Goal: Task Accomplishment & Management: Use online tool/utility

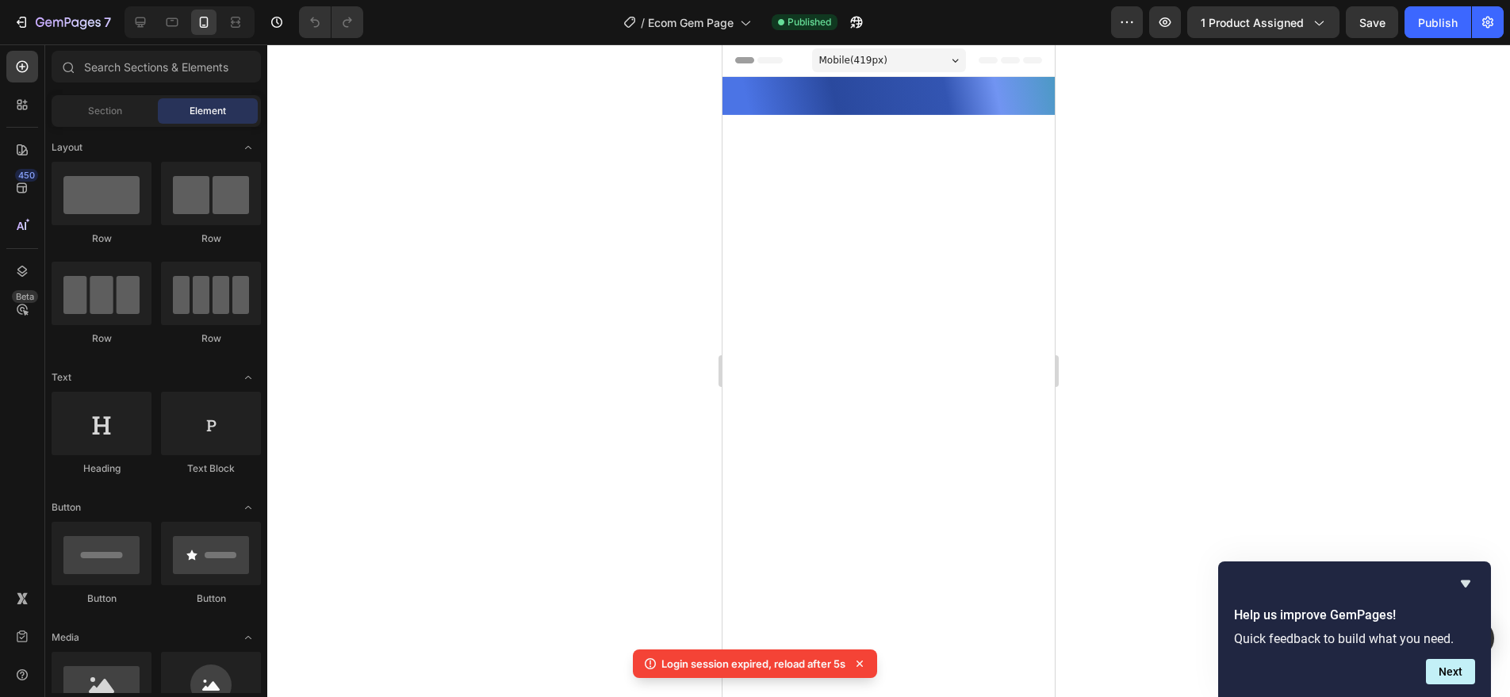
scroll to position [1913, 0]
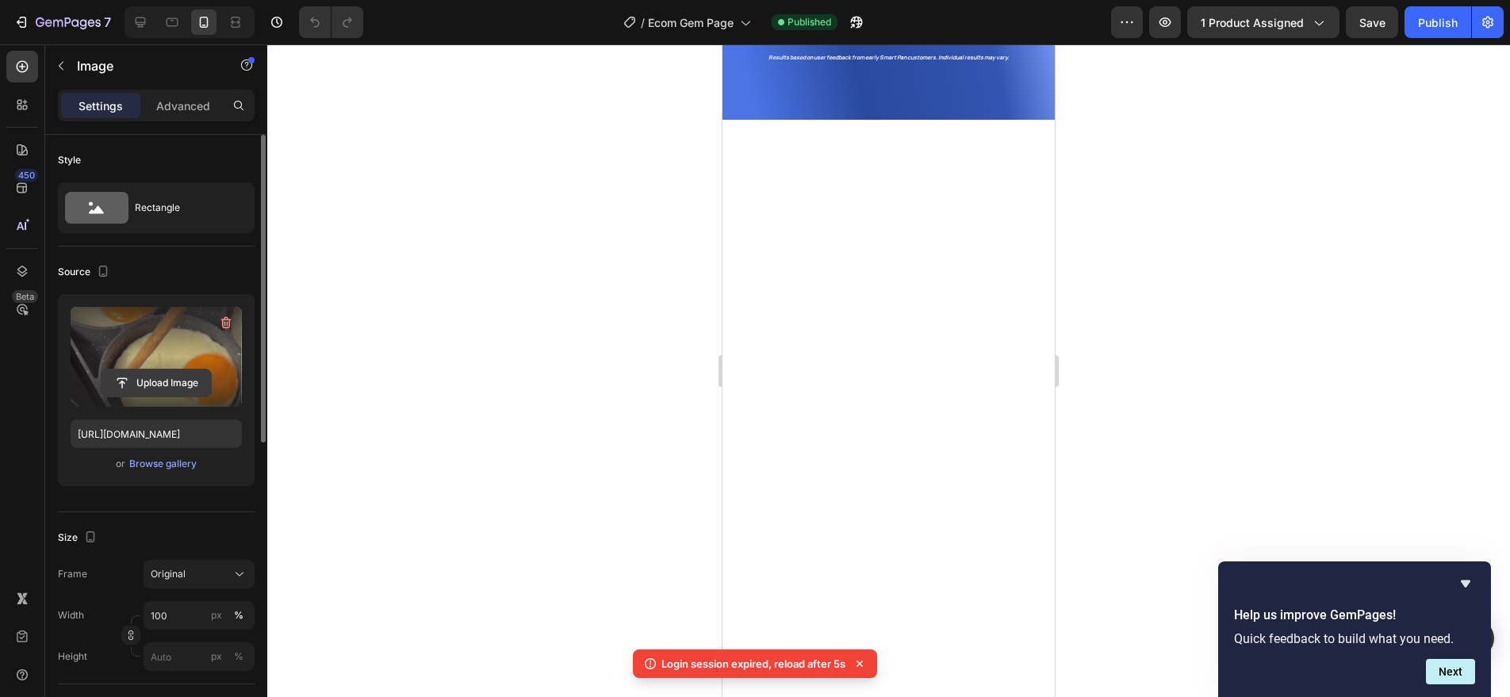
click at [164, 370] on input "file" at bounding box center [156, 383] width 109 height 27
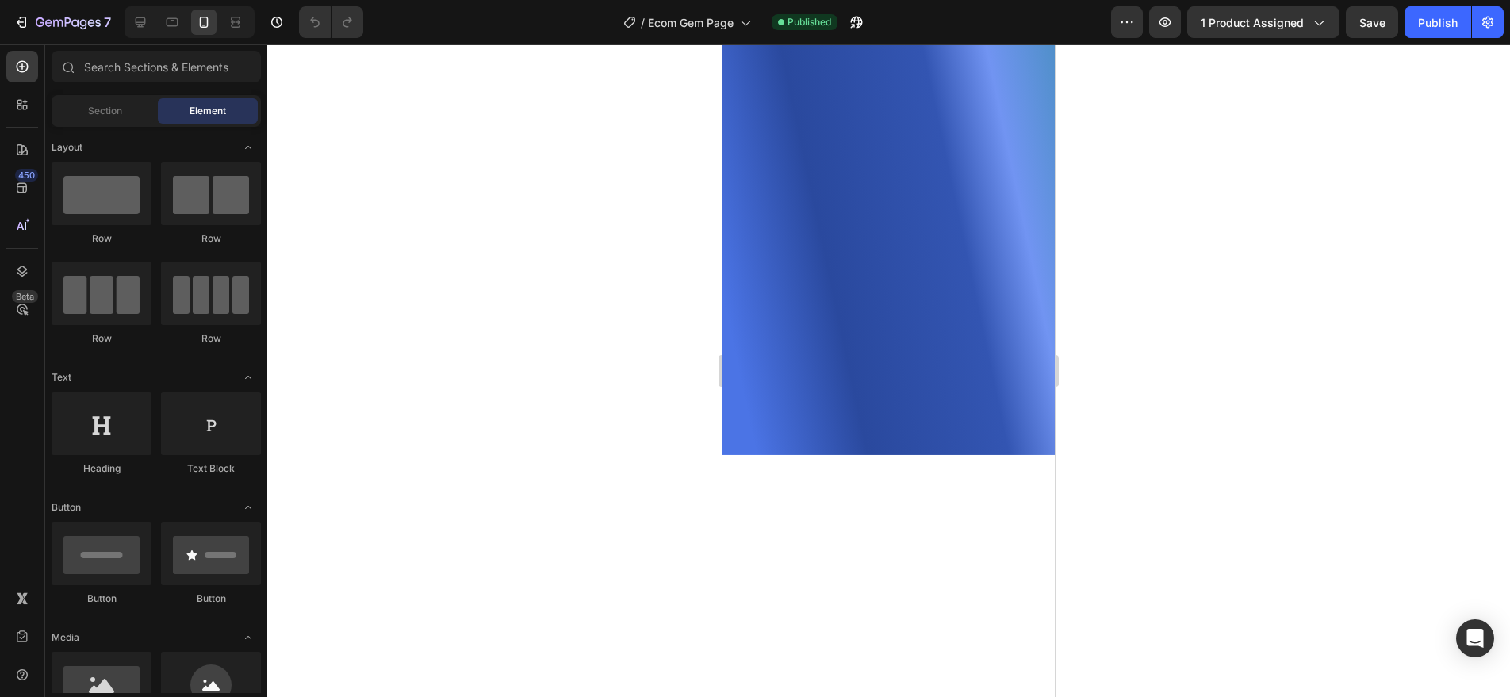
scroll to position [1597, 0]
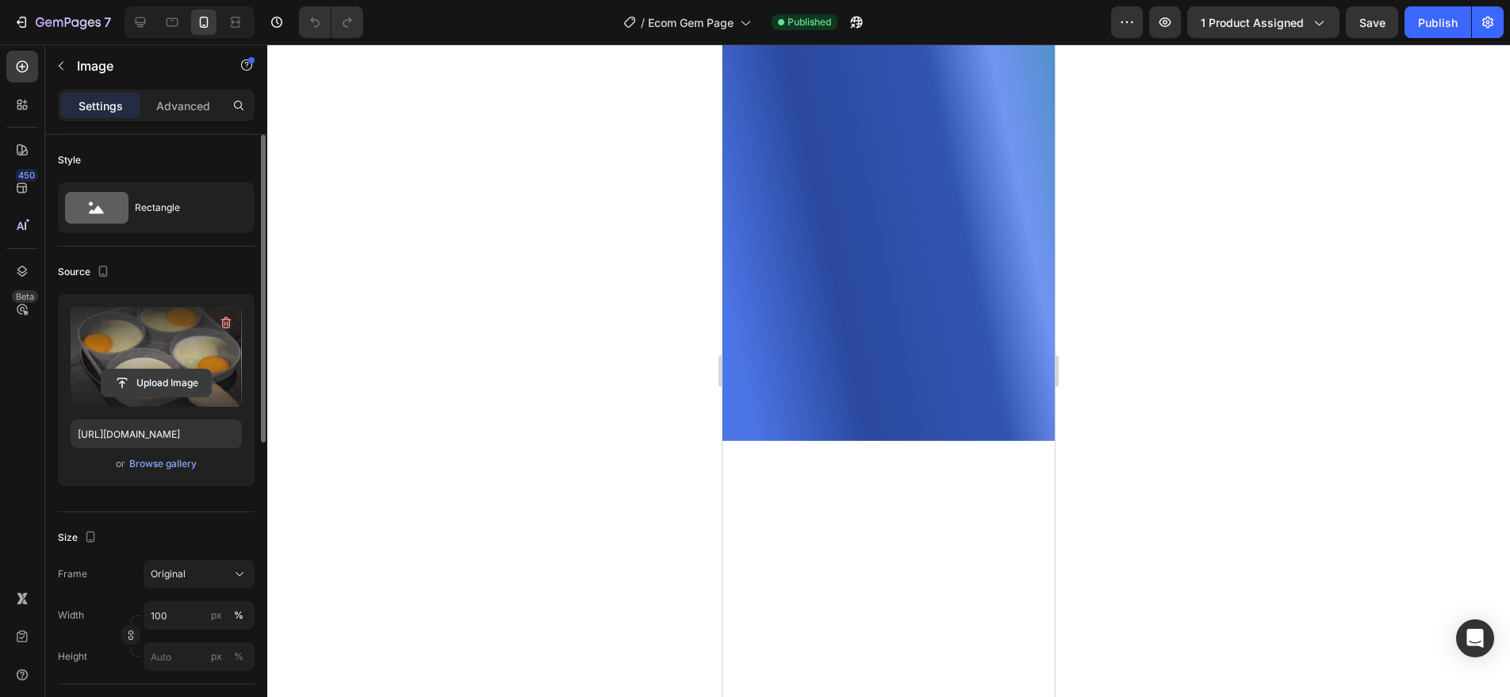
click at [151, 392] on input "file" at bounding box center [156, 383] width 109 height 27
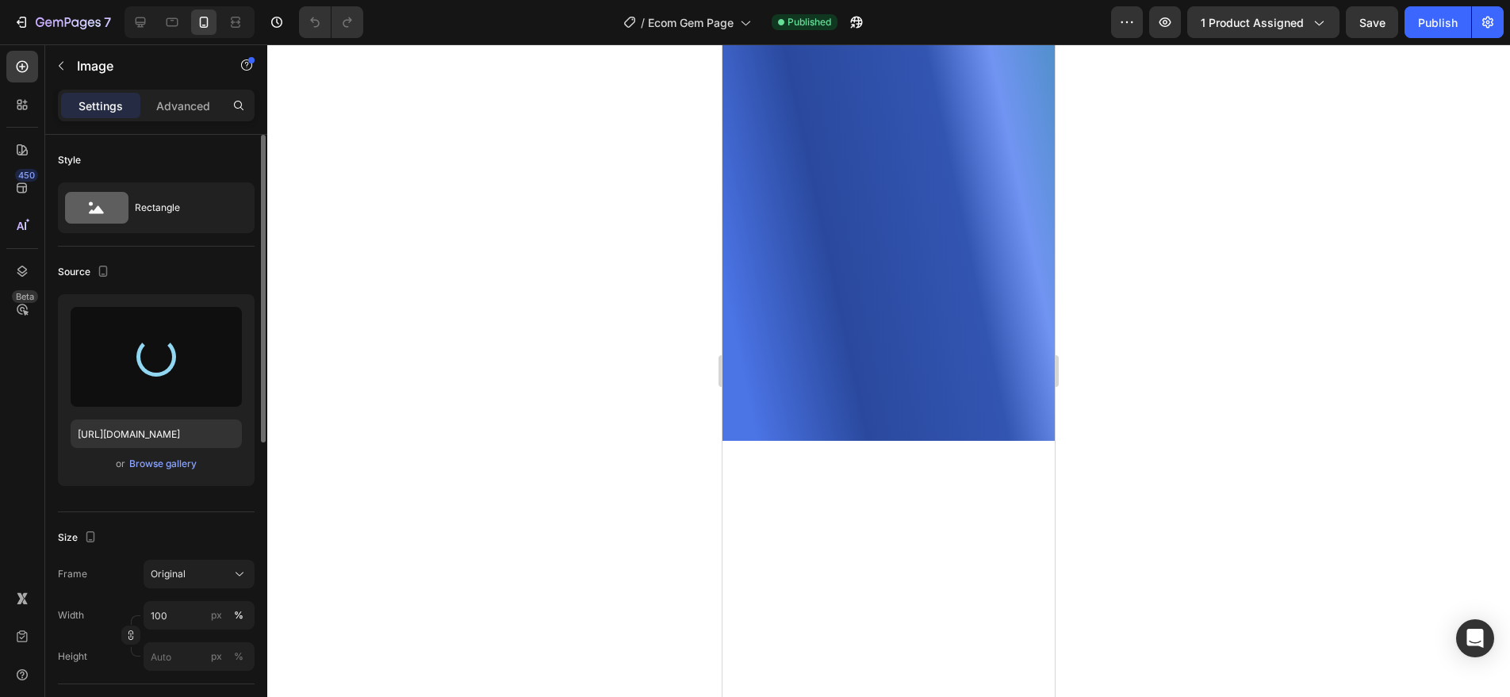
type input "[URL][DOMAIN_NAME]"
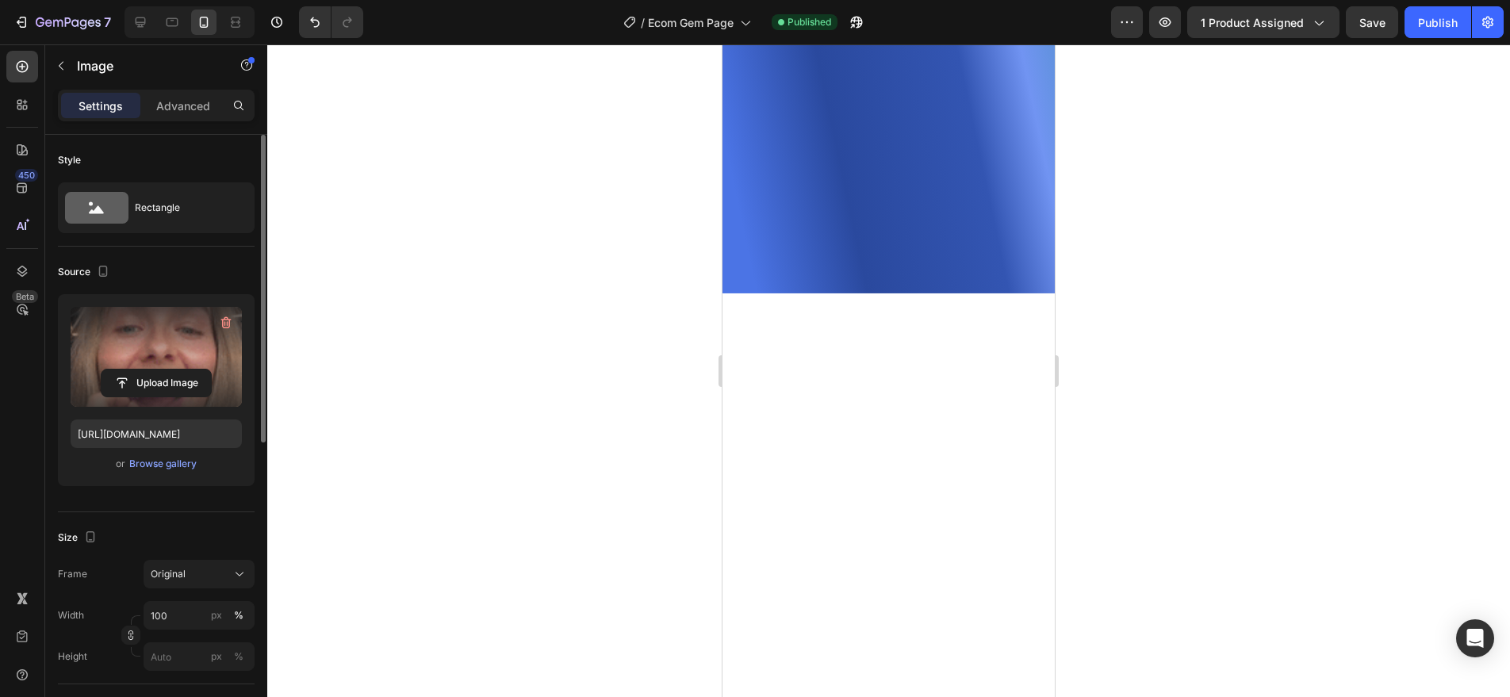
scroll to position [1745, 0]
click at [620, 394] on div at bounding box center [888, 370] width 1243 height 653
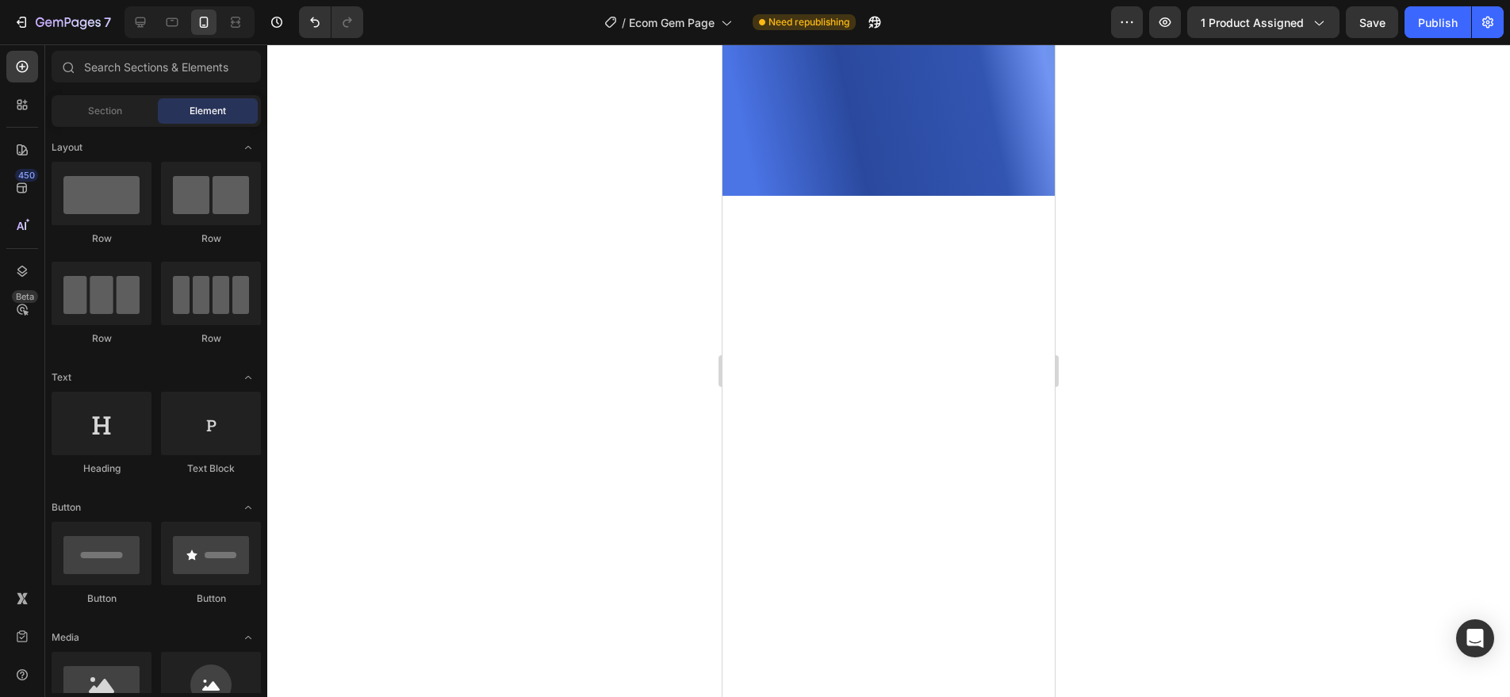
scroll to position [1827, 0]
click at [1438, 21] on div "Publish" at bounding box center [1438, 22] width 40 height 17
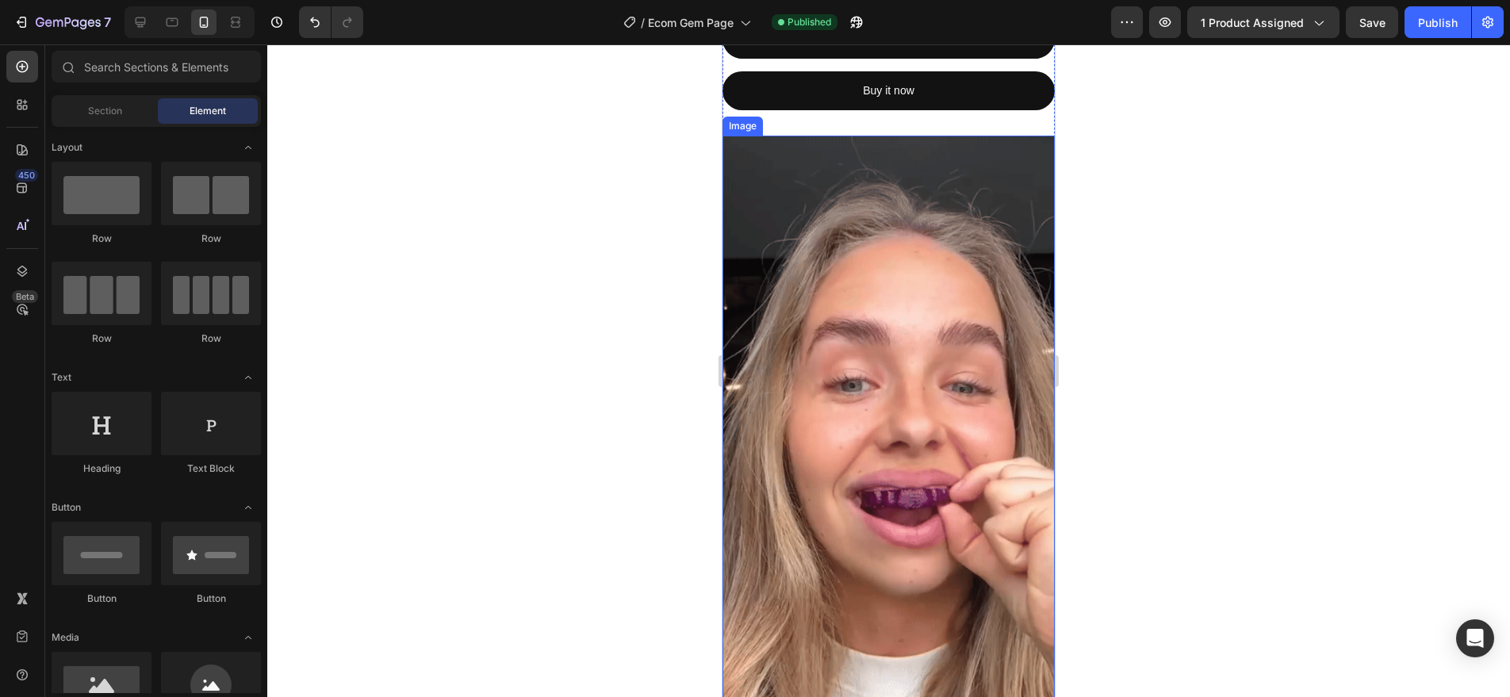
scroll to position [1133, 0]
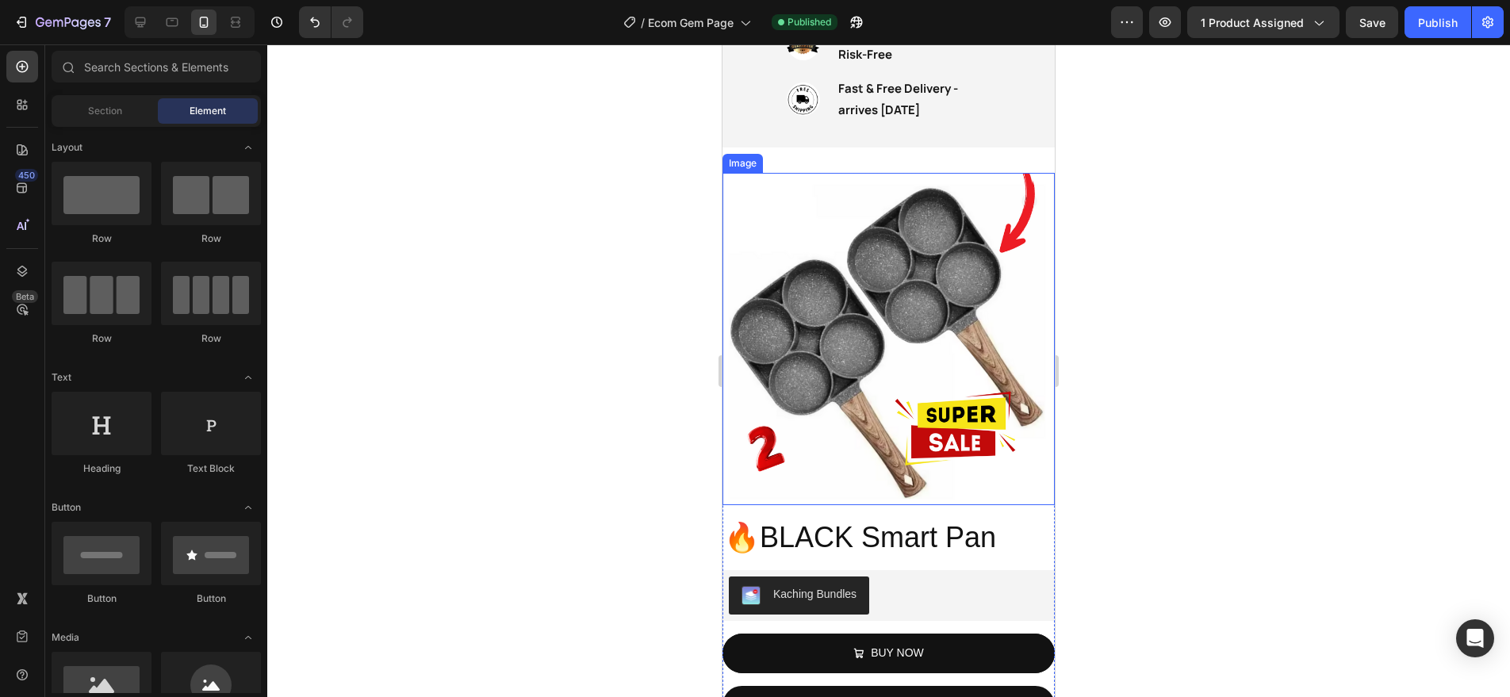
click at [917, 313] on img at bounding box center [889, 339] width 332 height 332
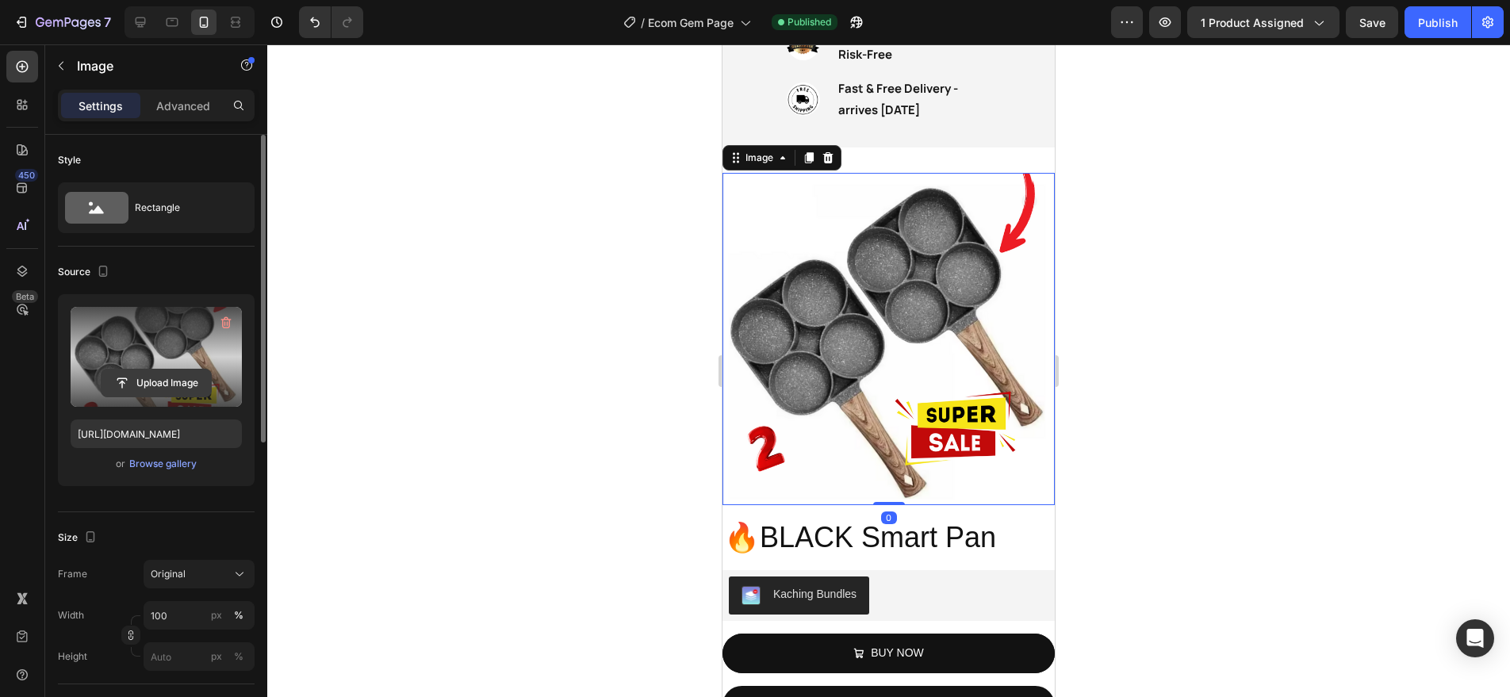
click at [186, 378] on input "file" at bounding box center [156, 383] width 109 height 27
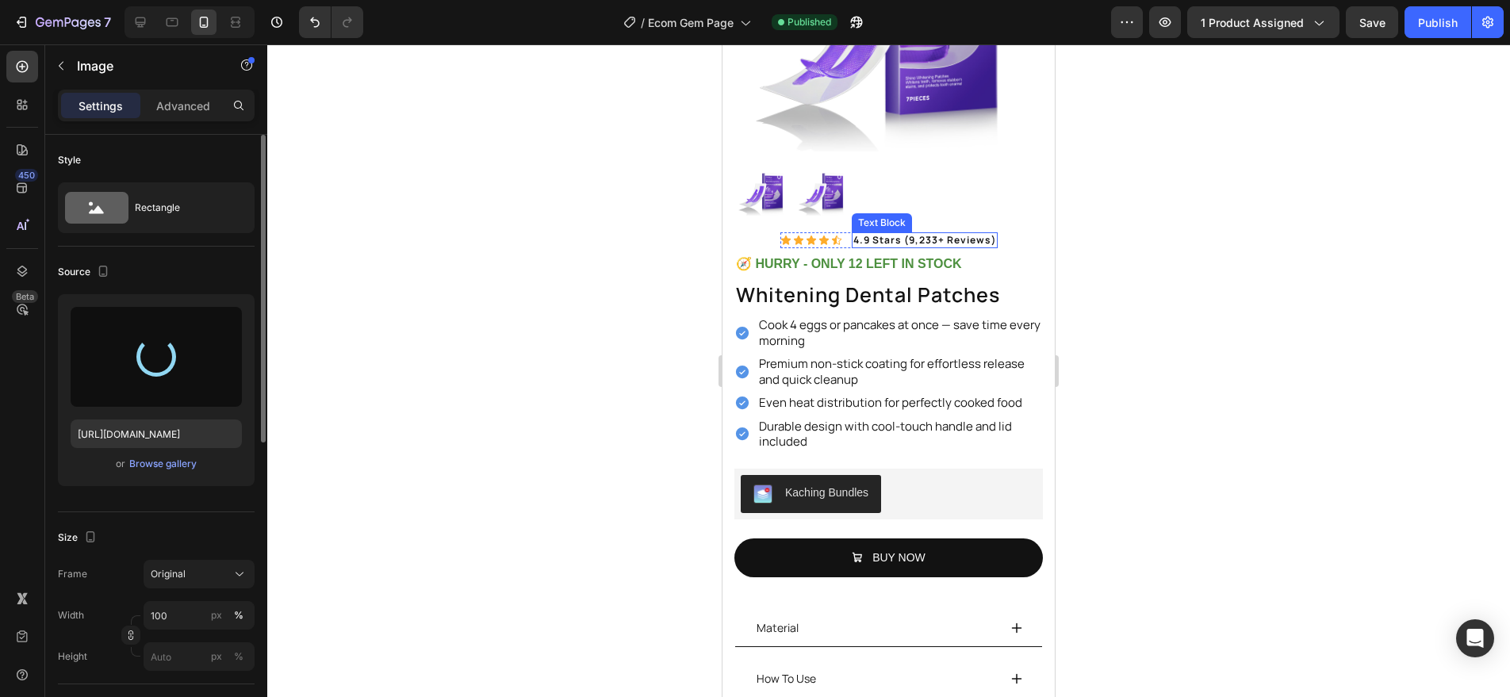
scroll to position [134, 0]
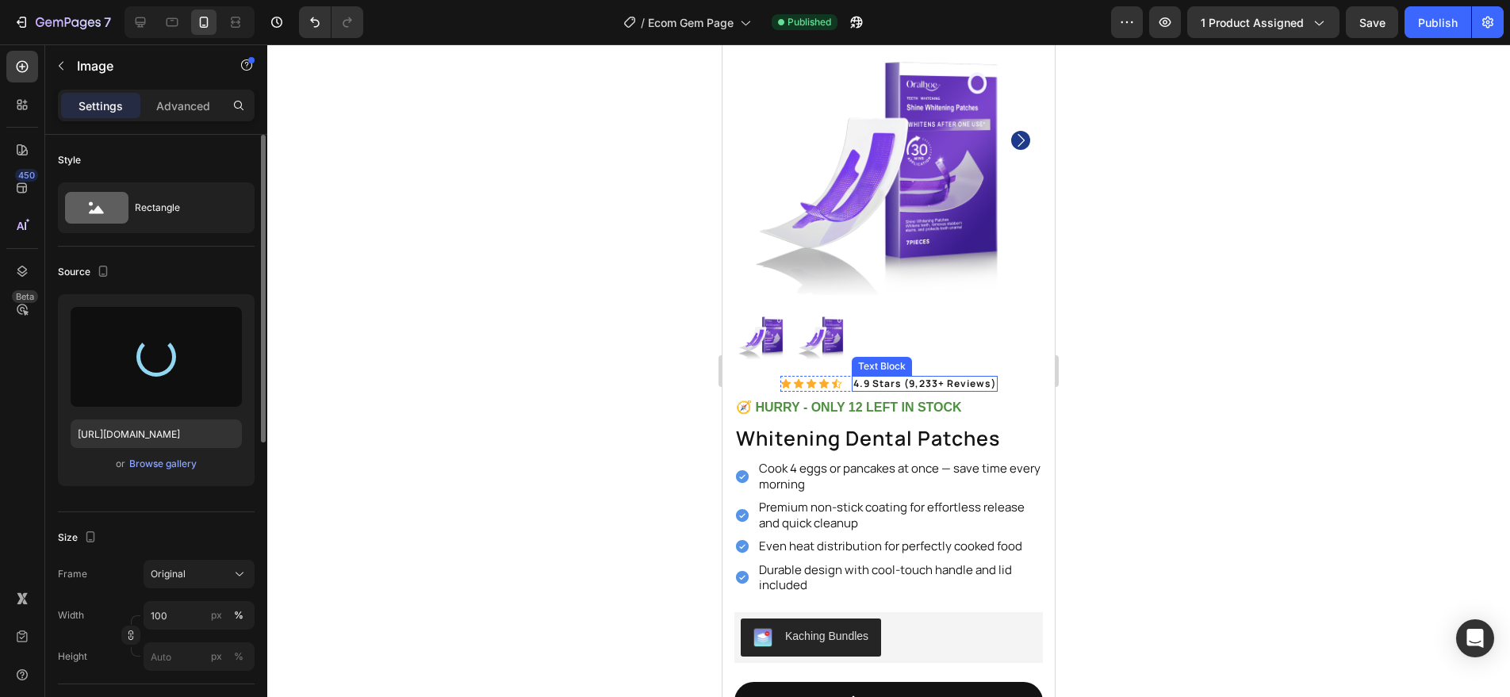
type input "[URL][DOMAIN_NAME]"
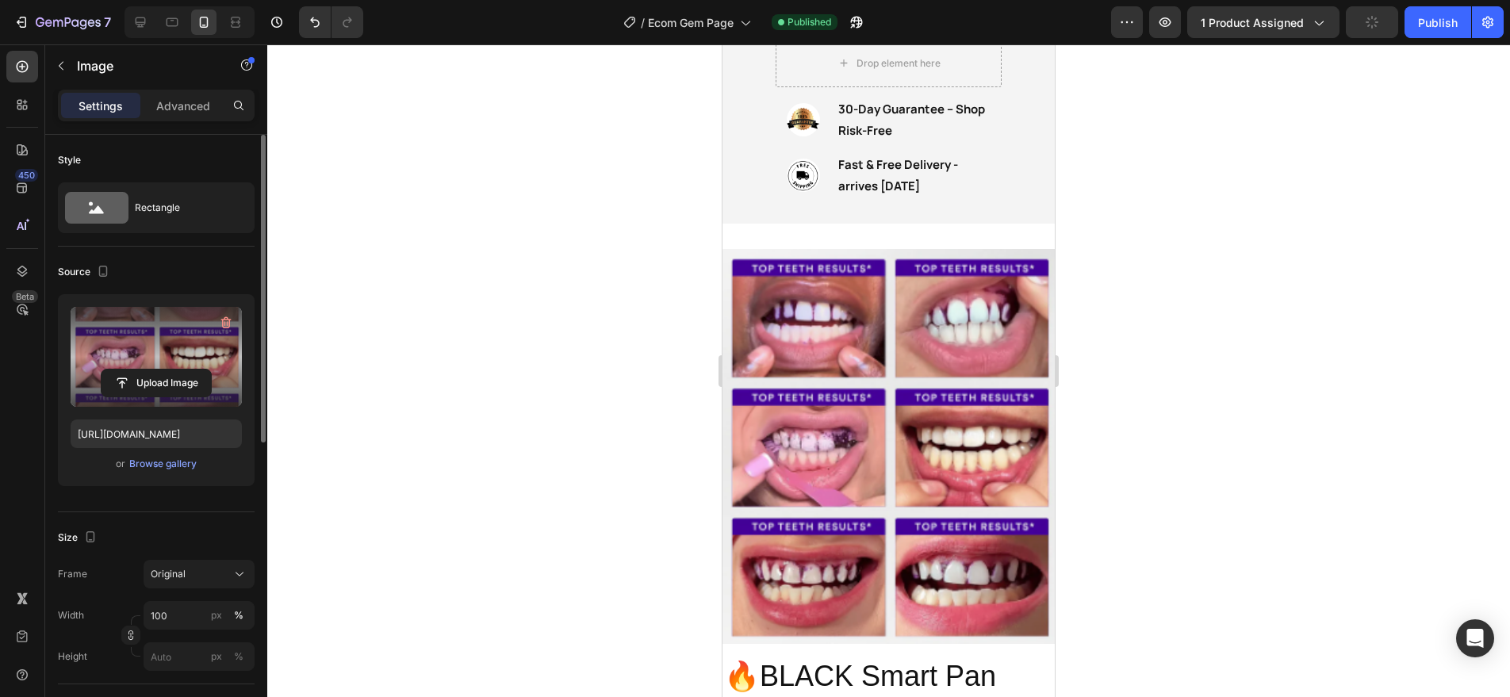
scroll to position [1093, 0]
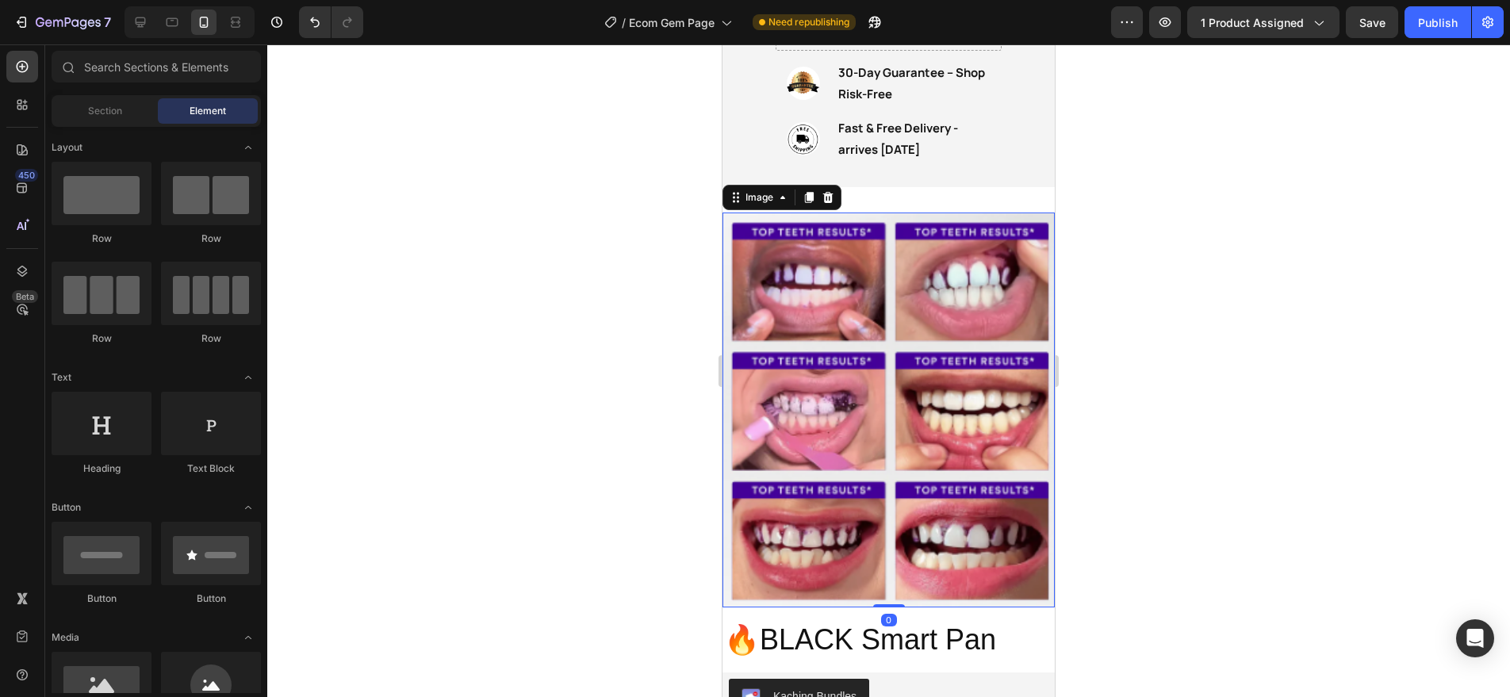
click at [881, 360] on img at bounding box center [889, 410] width 332 height 395
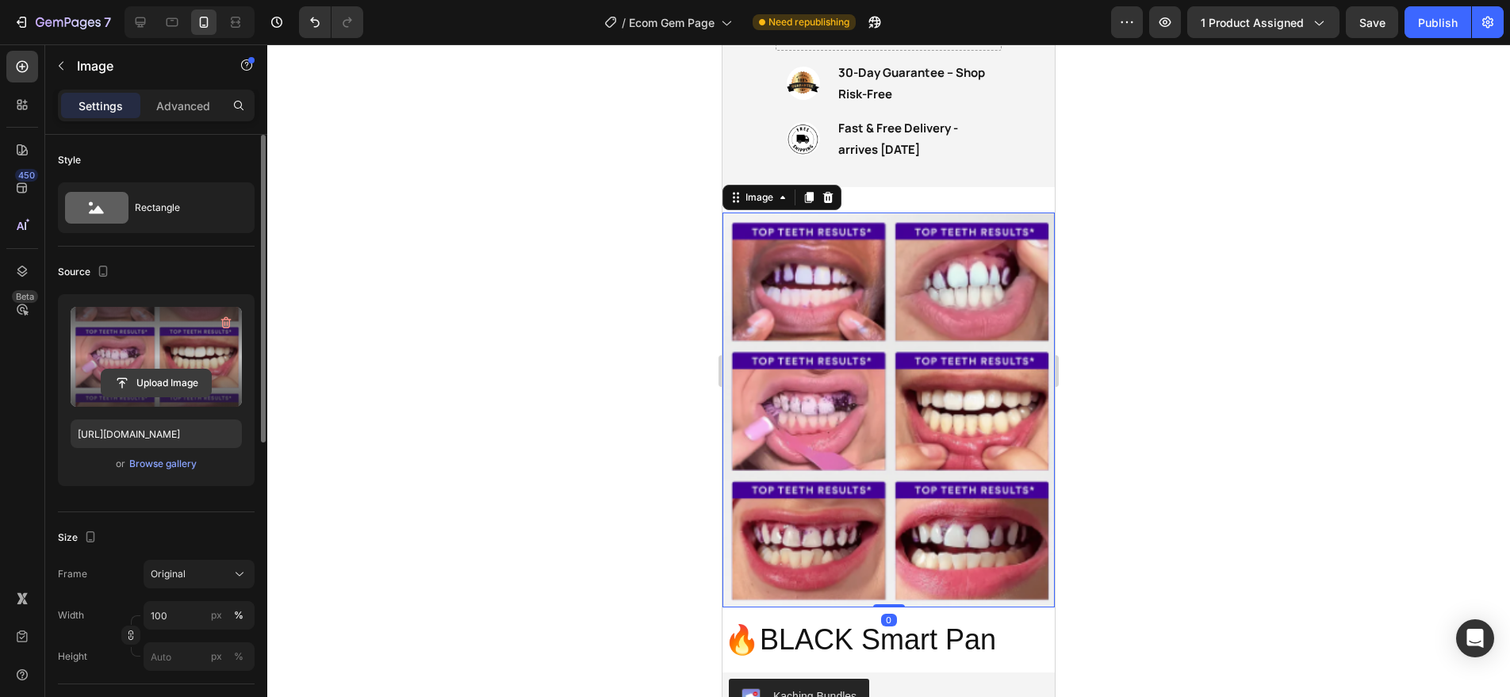
click at [164, 375] on input "file" at bounding box center [156, 383] width 109 height 27
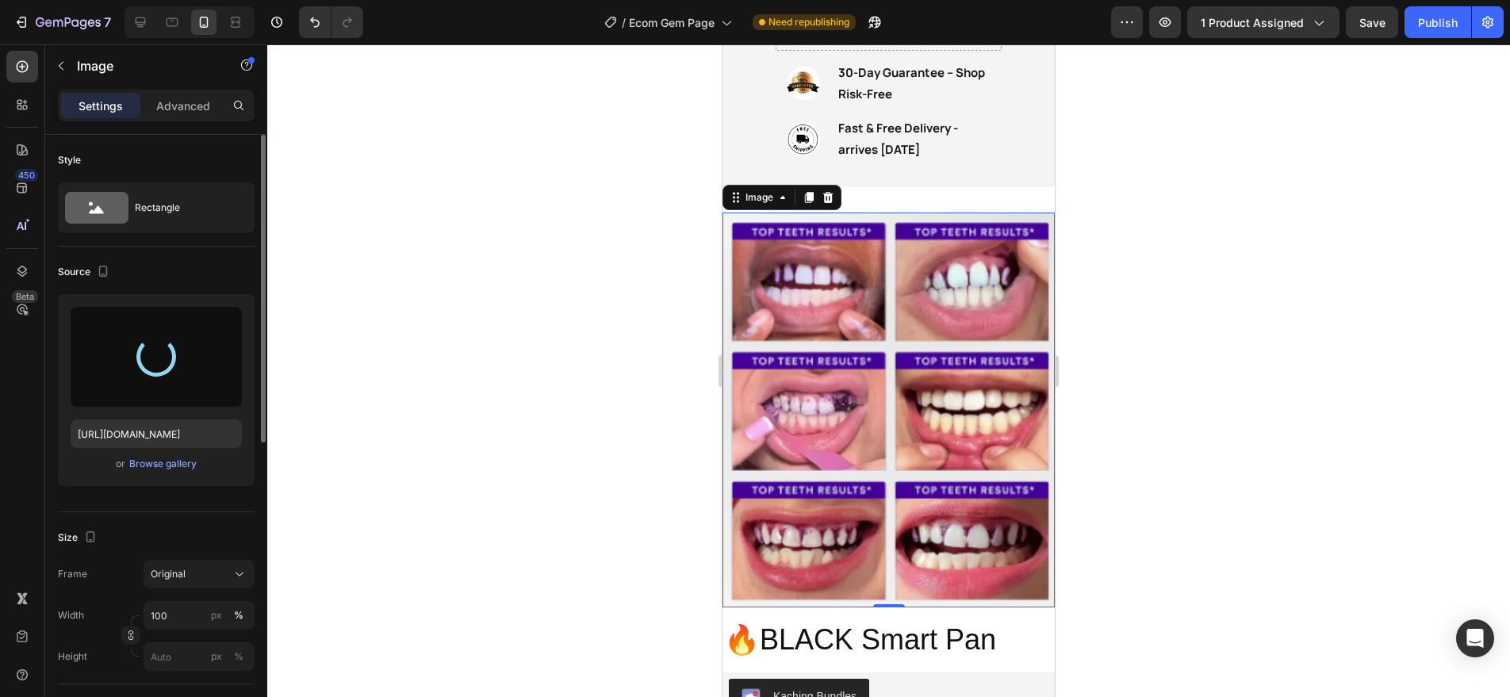
type input "[URL][DOMAIN_NAME]"
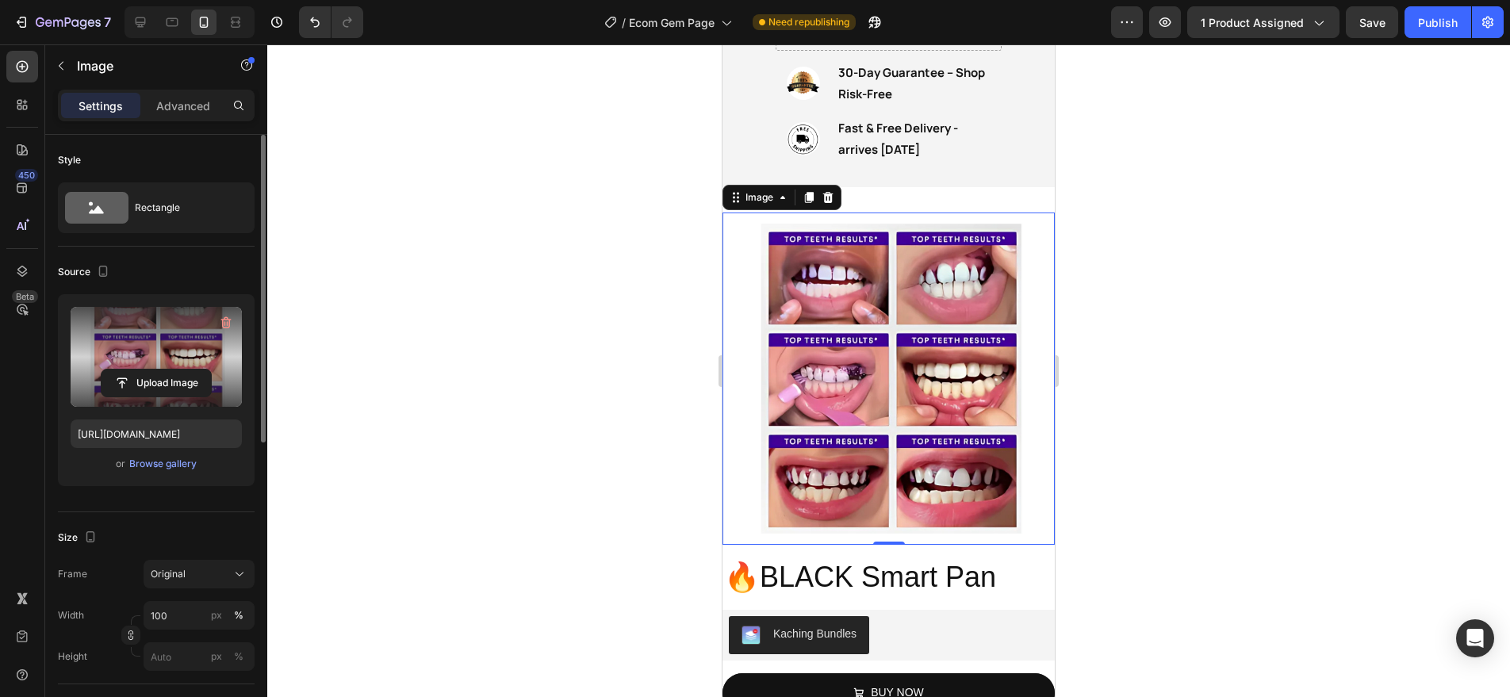
click at [518, 276] on div at bounding box center [888, 370] width 1243 height 653
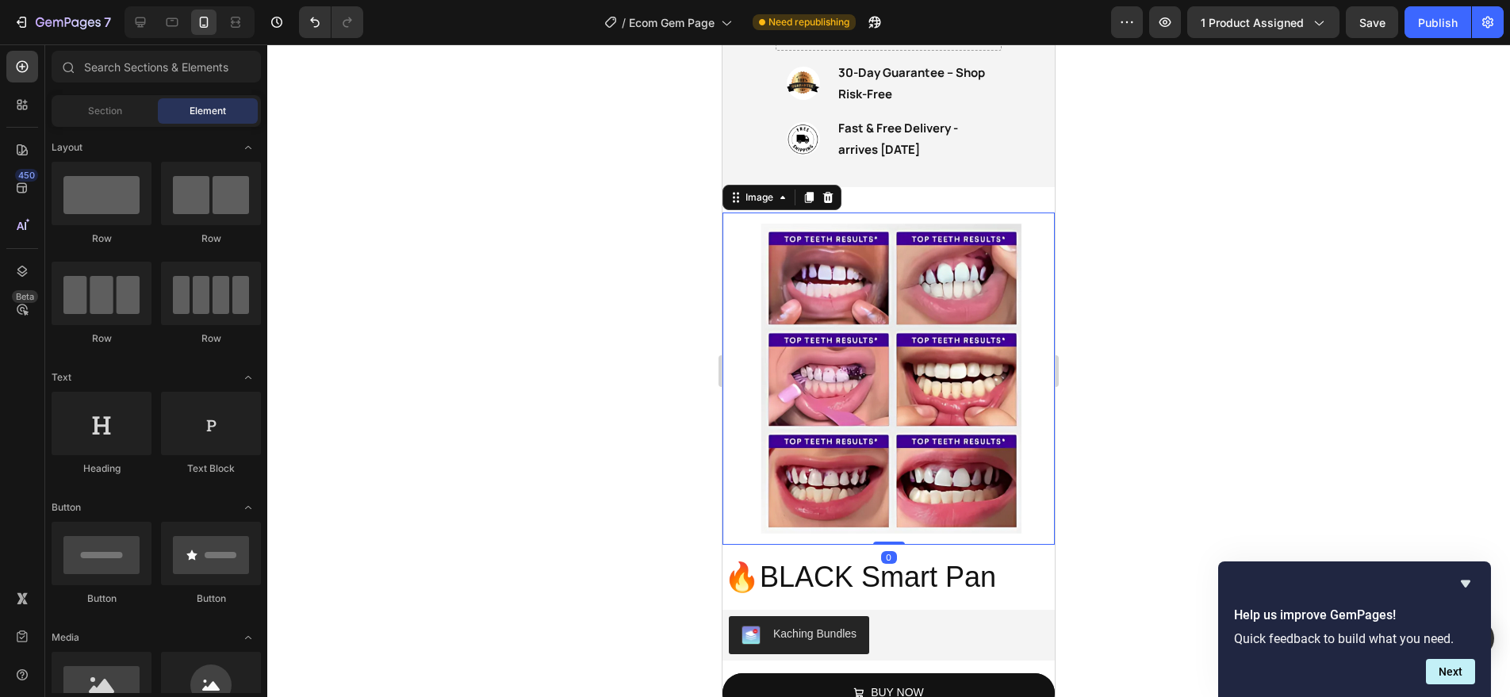
click at [969, 324] on img at bounding box center [889, 379] width 332 height 332
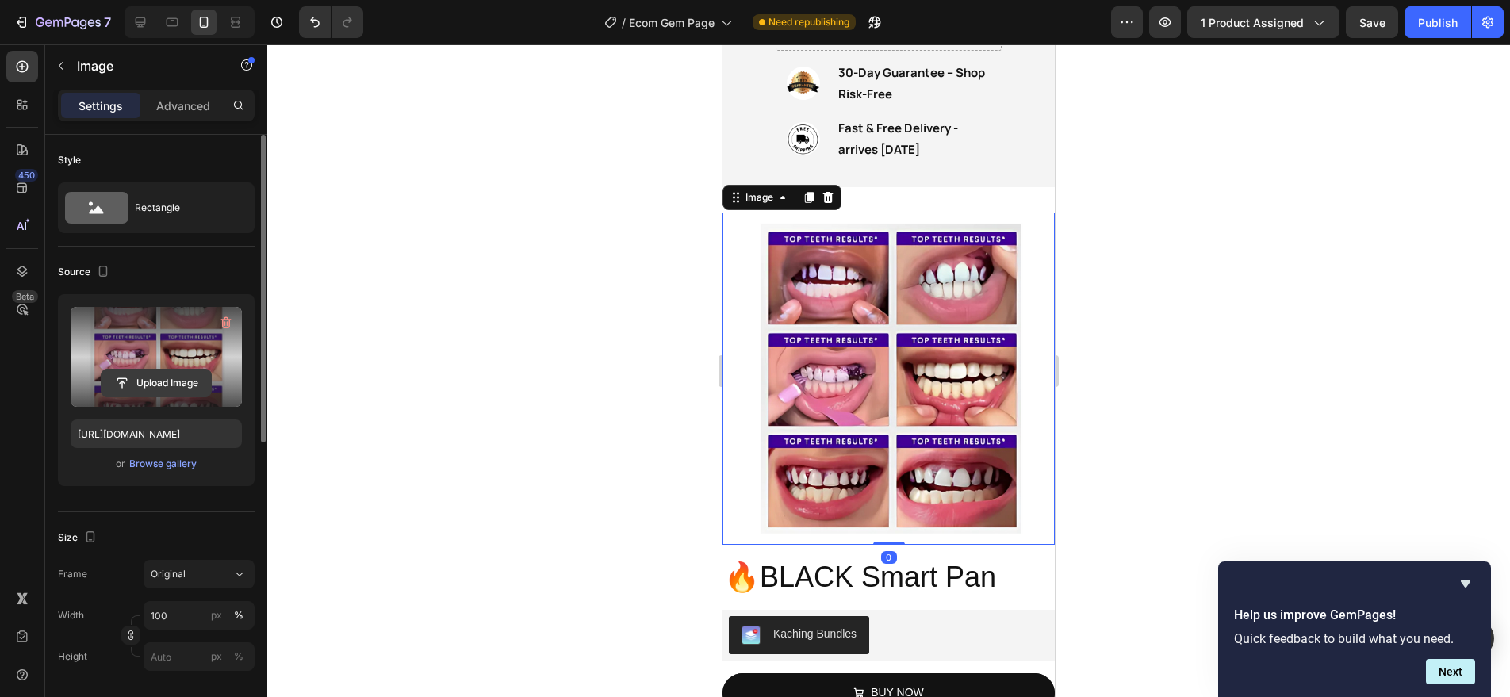
click at [136, 371] on input "file" at bounding box center [156, 383] width 109 height 27
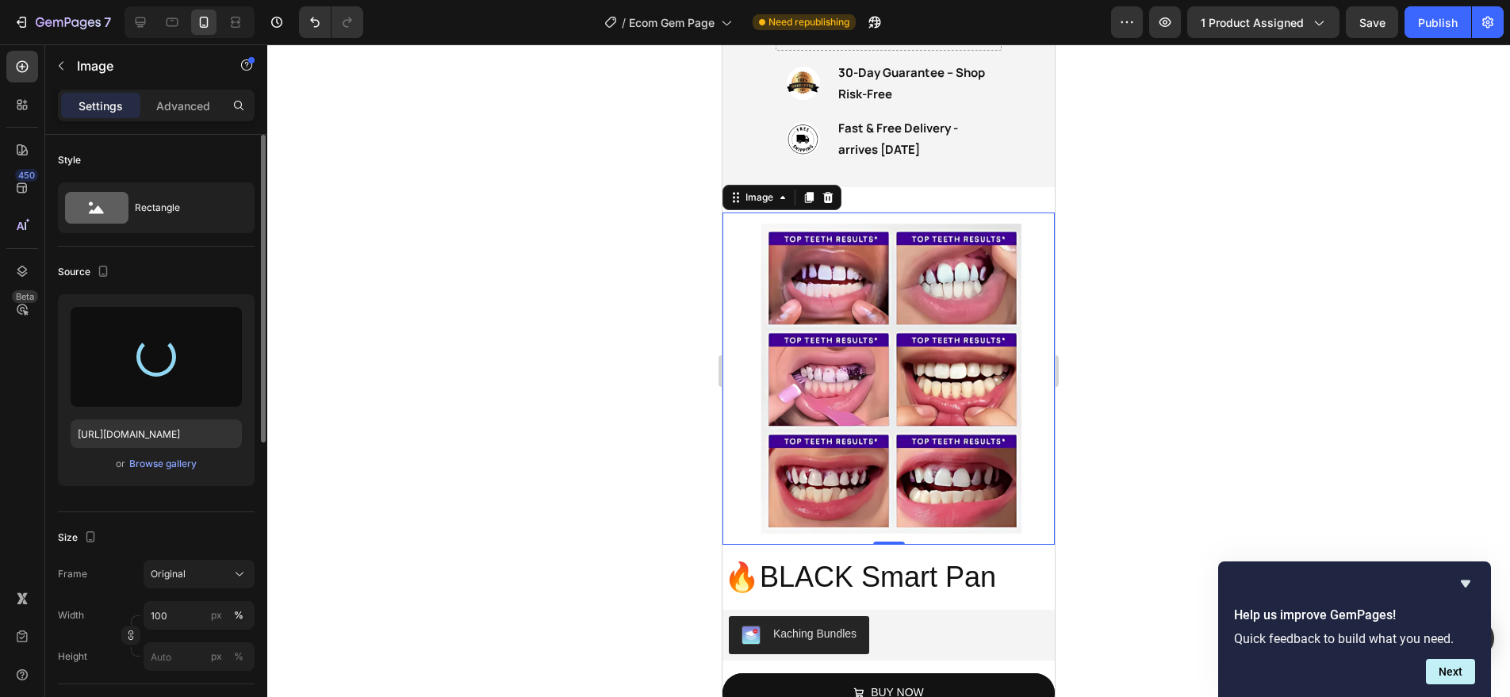
type input "[URL][DOMAIN_NAME]"
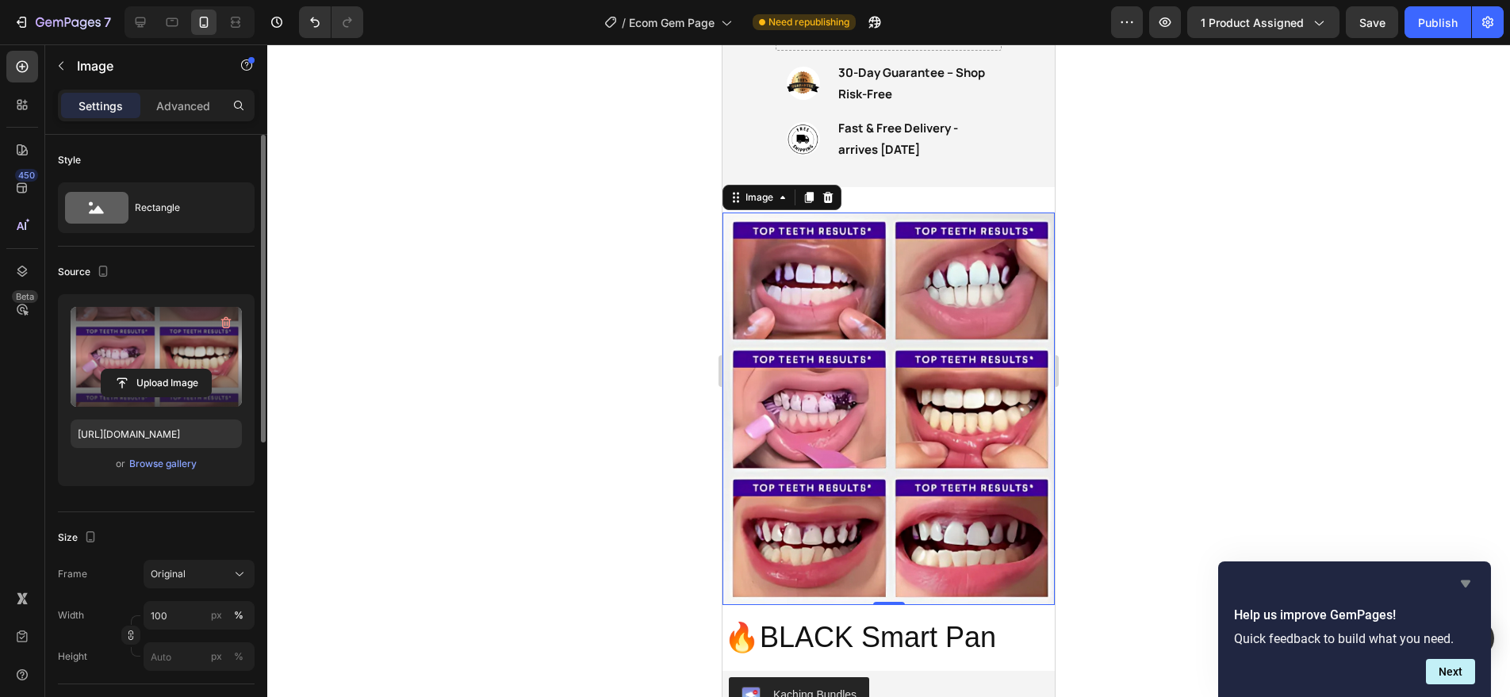
click at [1468, 581] on icon "Hide survey" at bounding box center [1466, 584] width 10 height 7
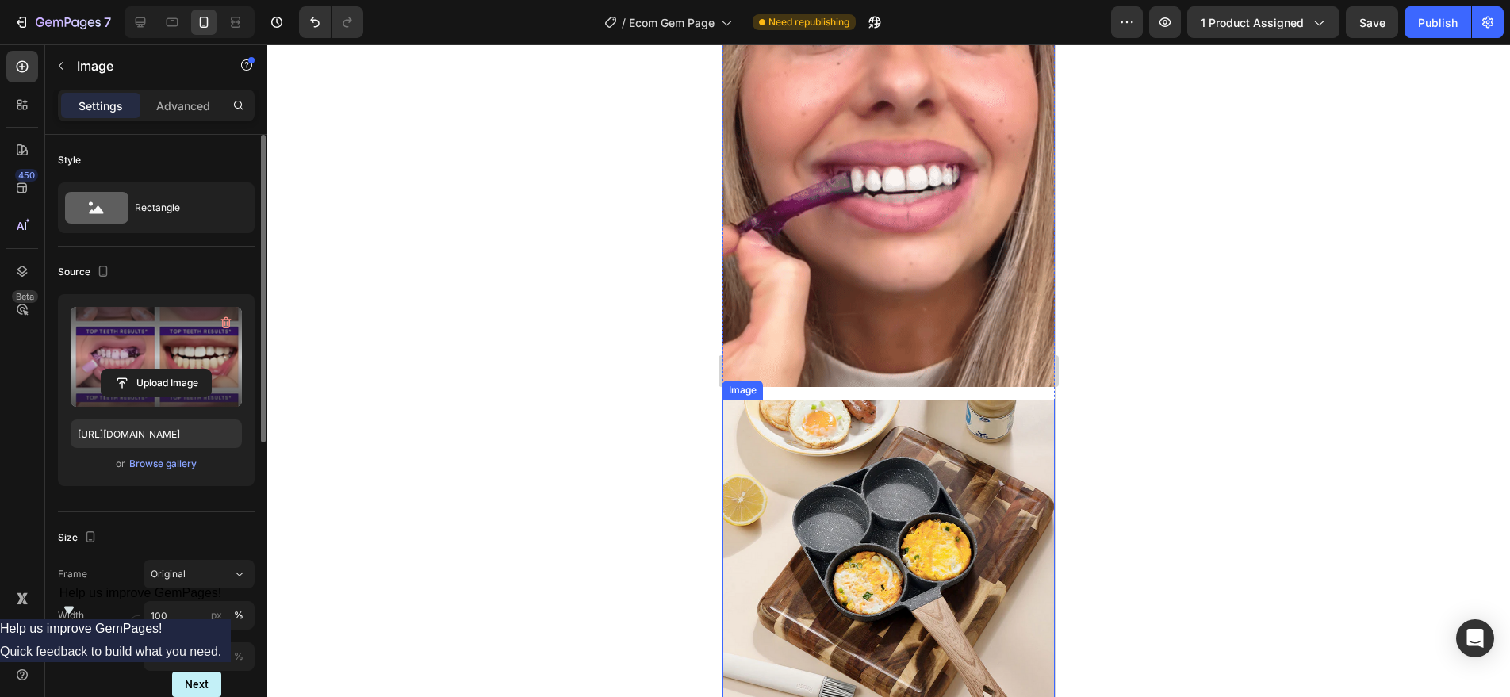
scroll to position [2301, 0]
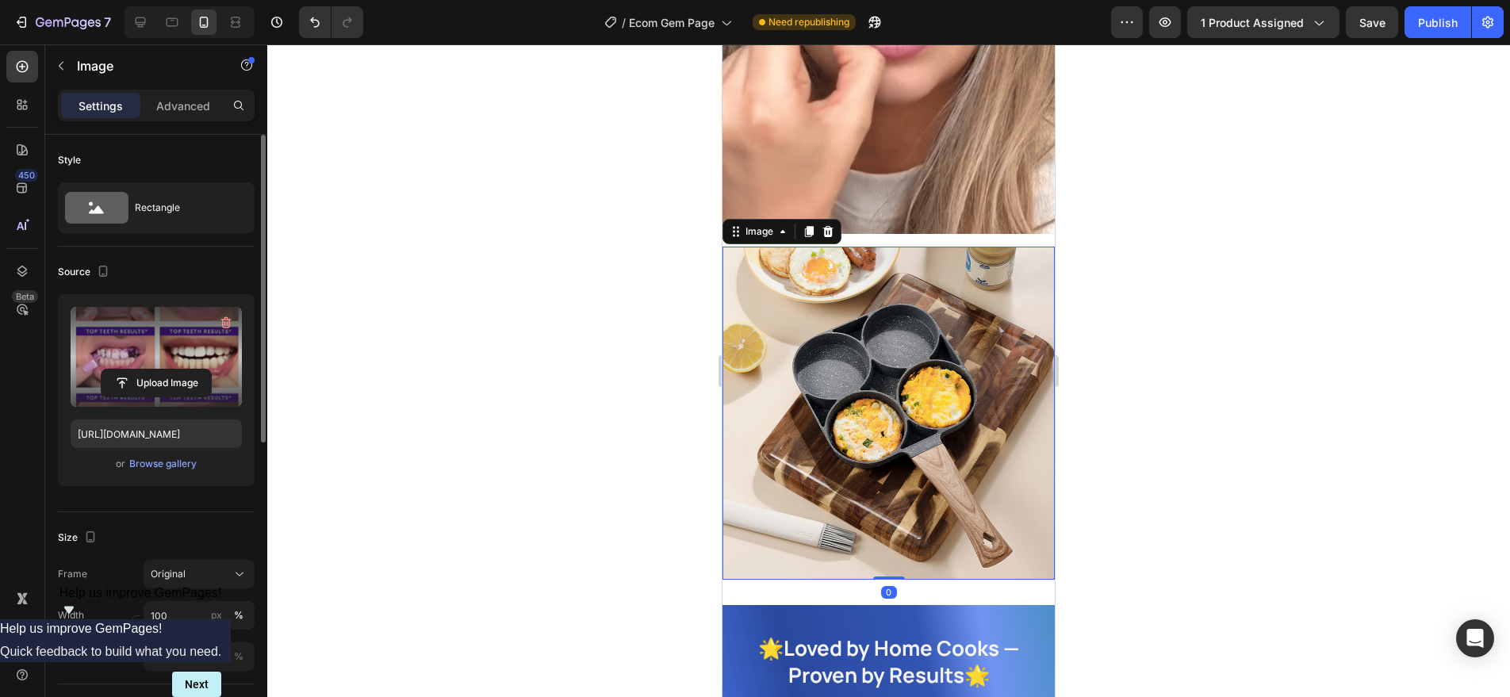
click at [900, 349] on img at bounding box center [889, 413] width 332 height 333
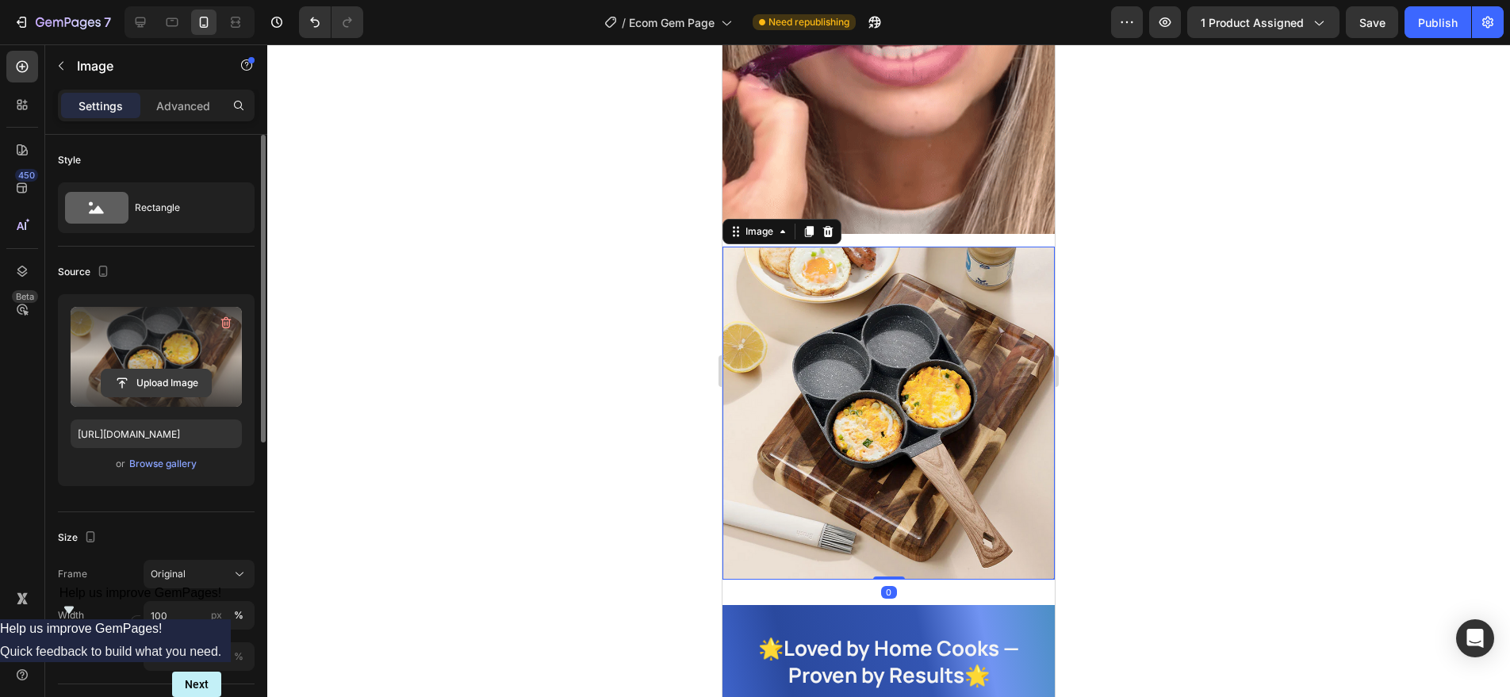
click at [146, 376] on input "file" at bounding box center [156, 383] width 109 height 27
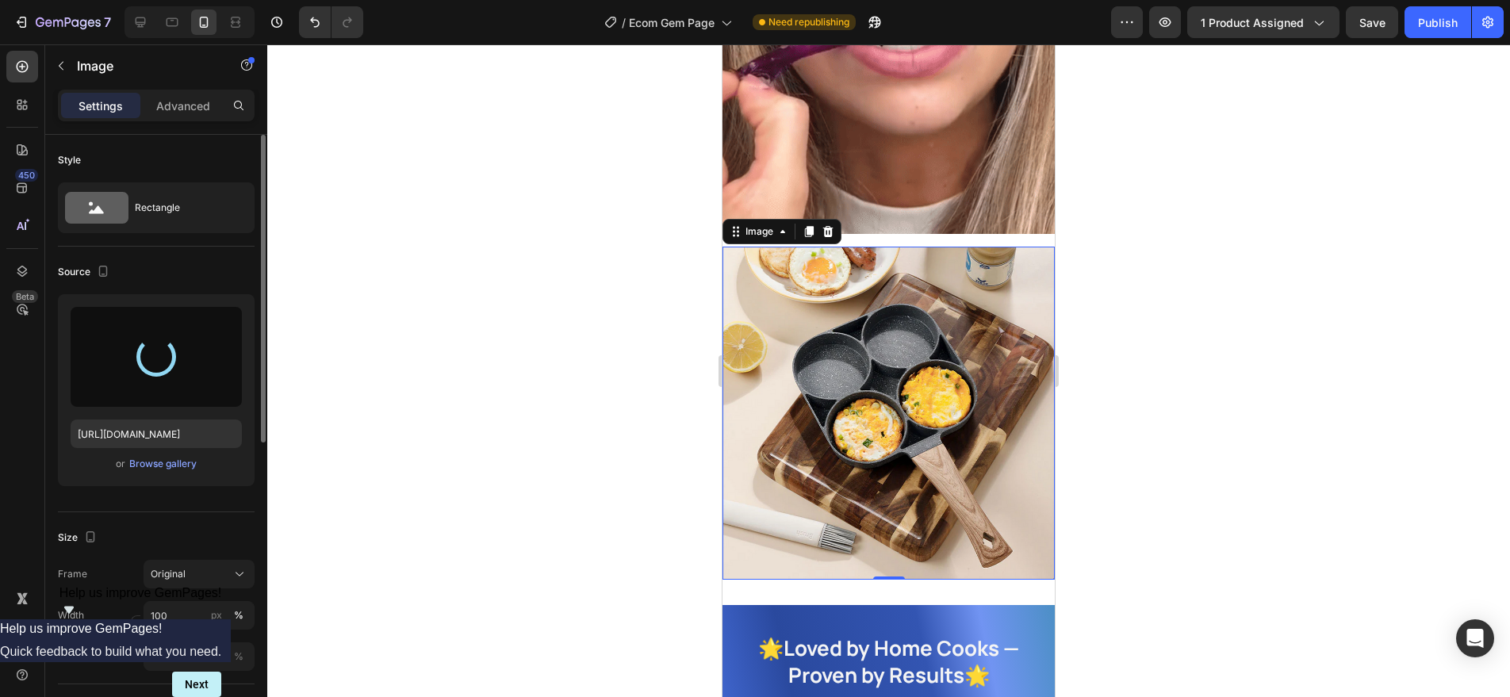
type input "[URL][DOMAIN_NAME]"
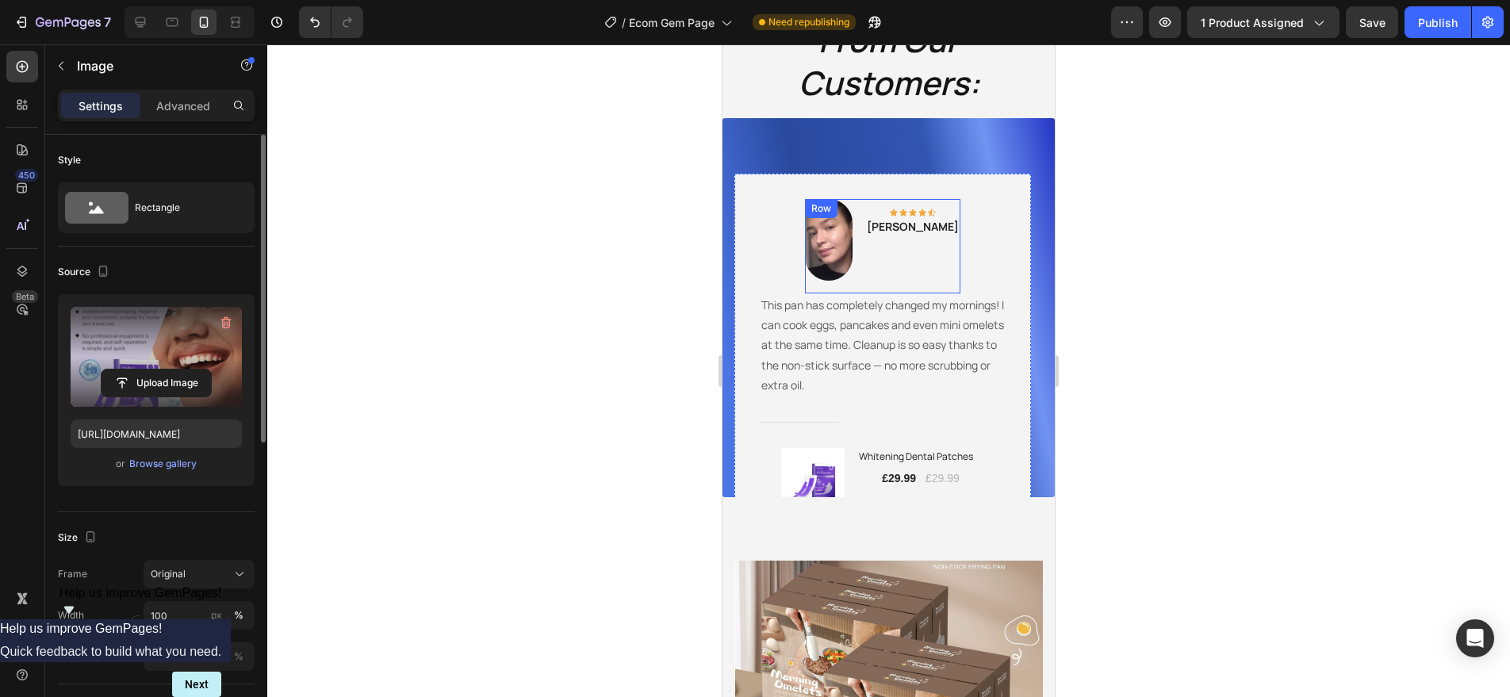
scroll to position [3729, 0]
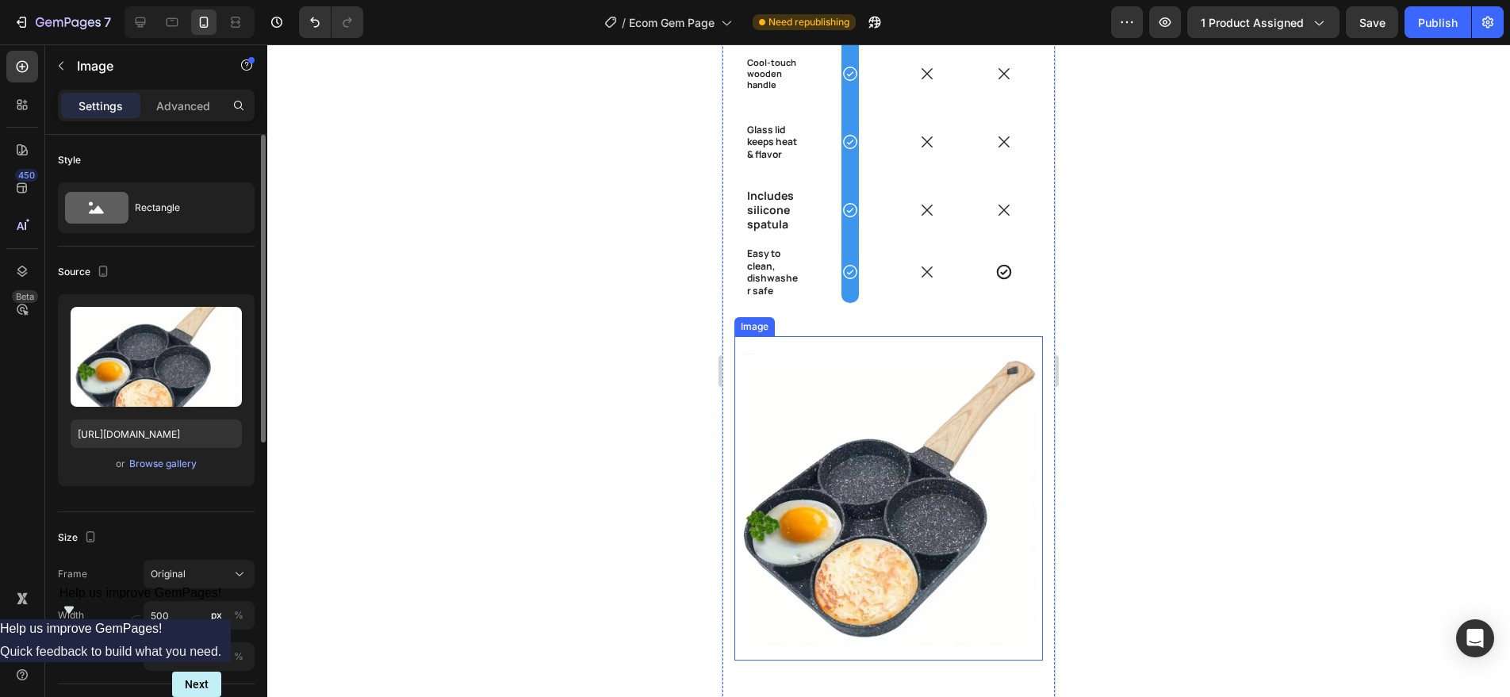
click at [880, 467] on img at bounding box center [889, 498] width 309 height 324
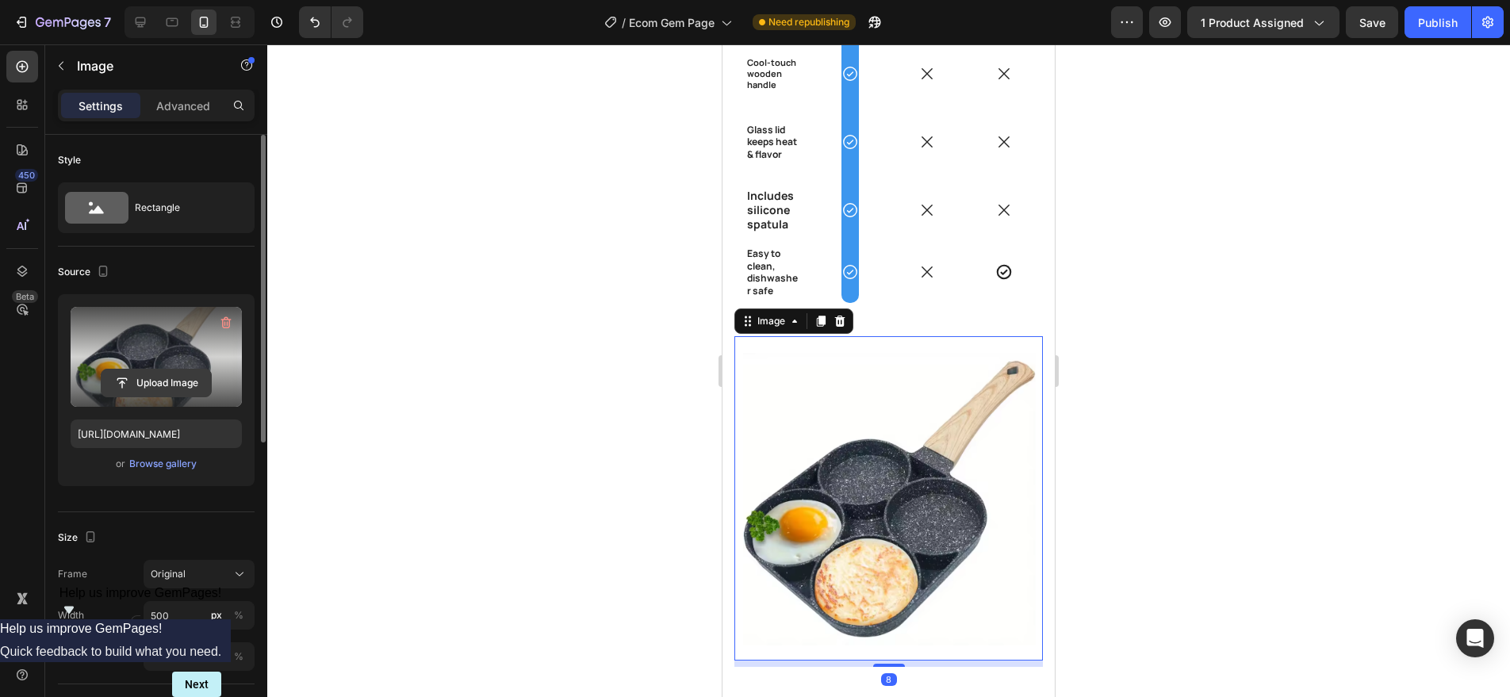
click at [116, 386] on input "file" at bounding box center [156, 383] width 109 height 27
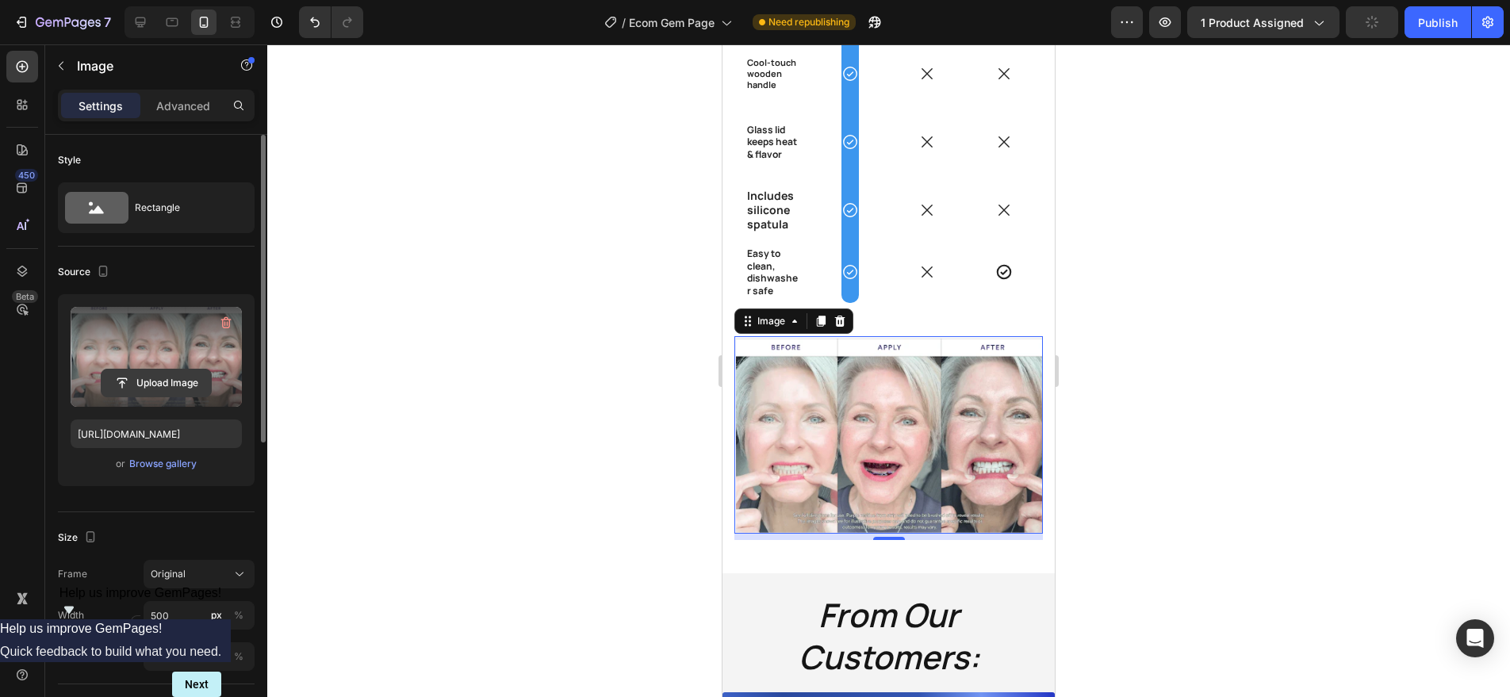
click at [141, 380] on input "file" at bounding box center [156, 383] width 109 height 27
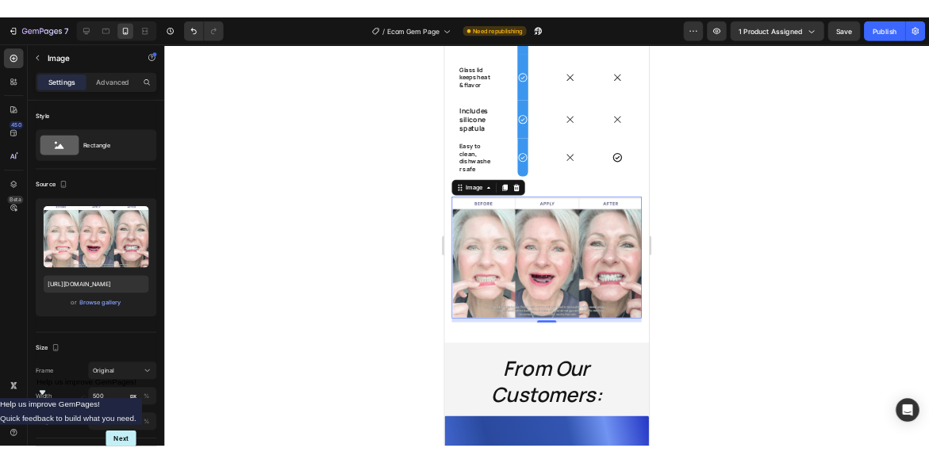
scroll to position [3774, 0]
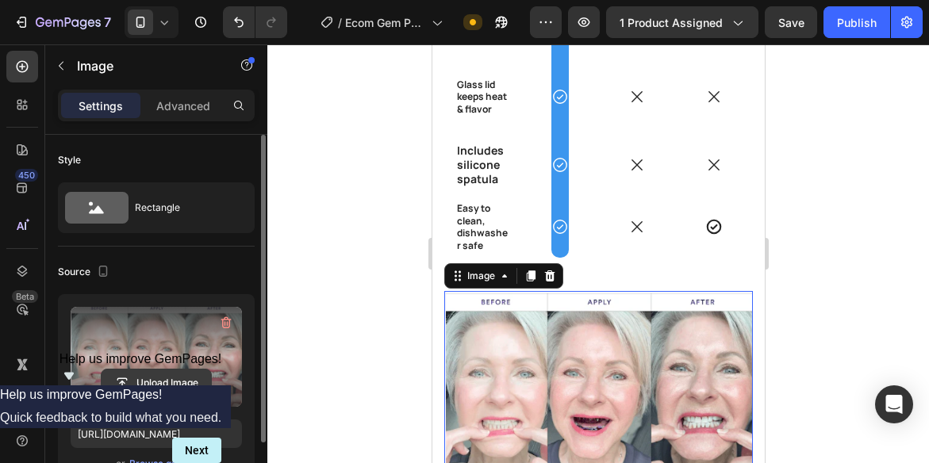
click at [176, 377] on input "file" at bounding box center [156, 383] width 109 height 27
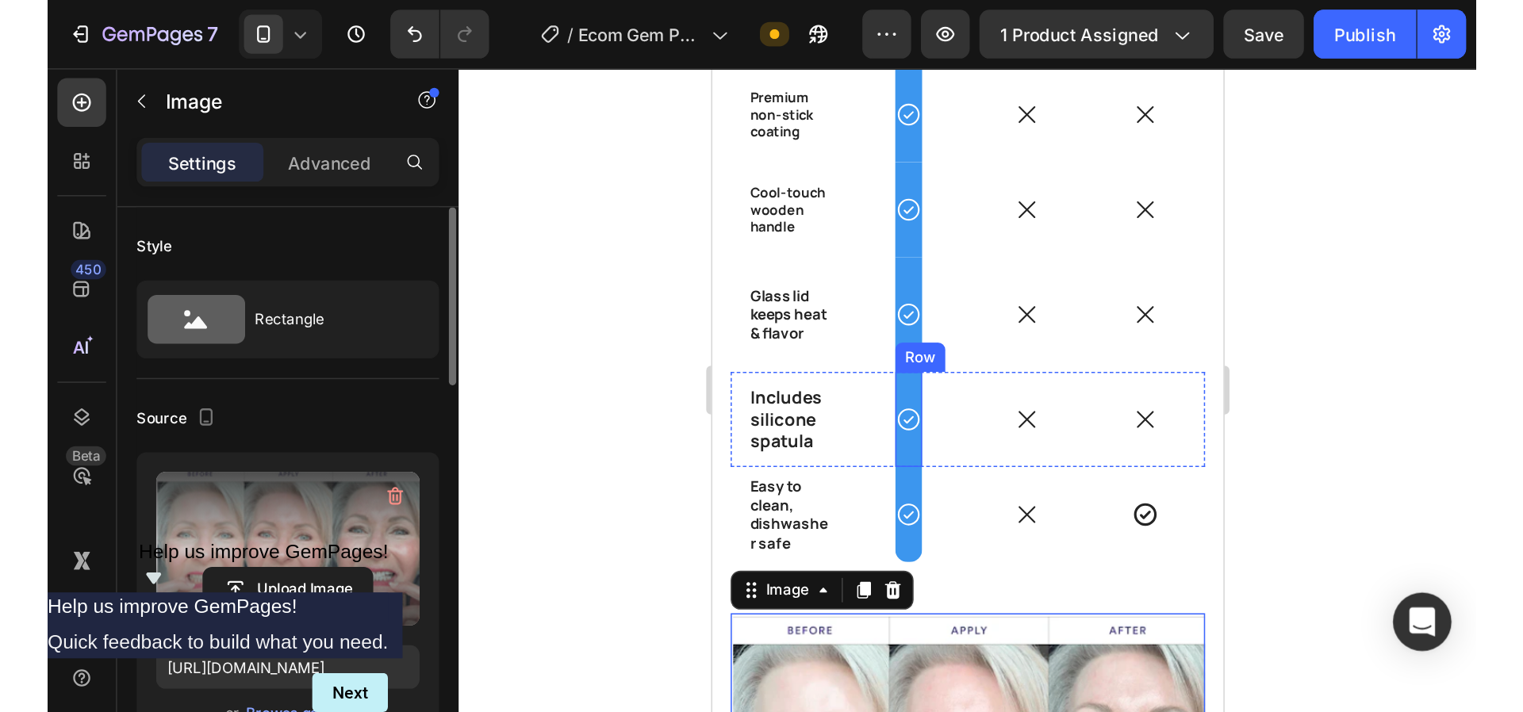
scroll to position [3744, 0]
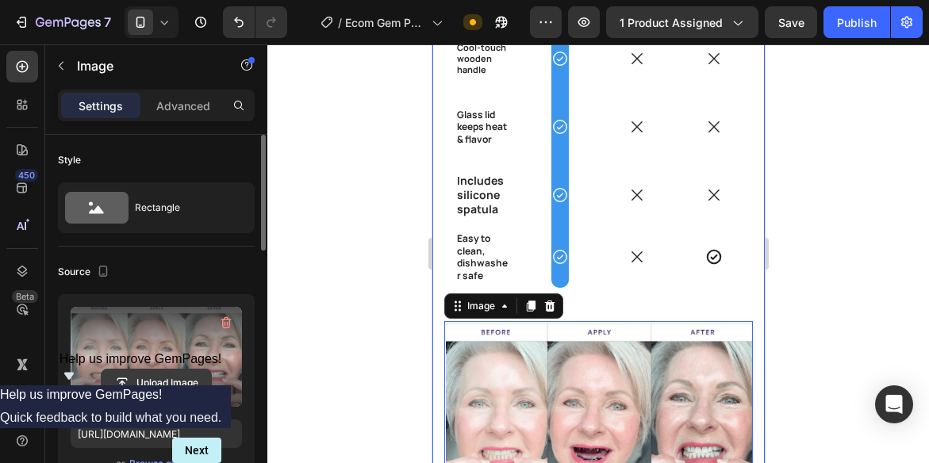
click at [164, 382] on input "file" at bounding box center [156, 383] width 109 height 27
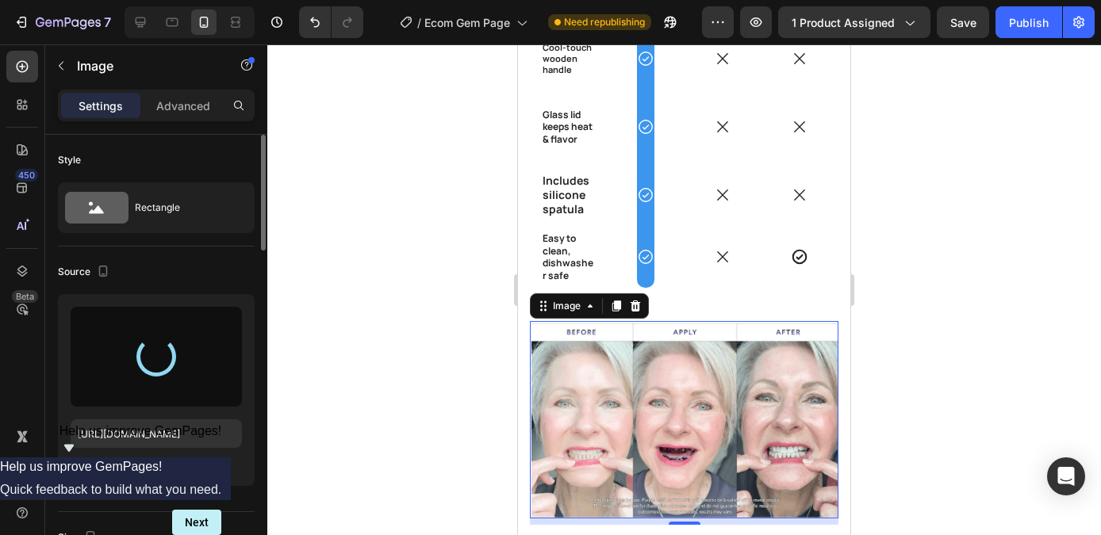
type input "[URL][DOMAIN_NAME]"
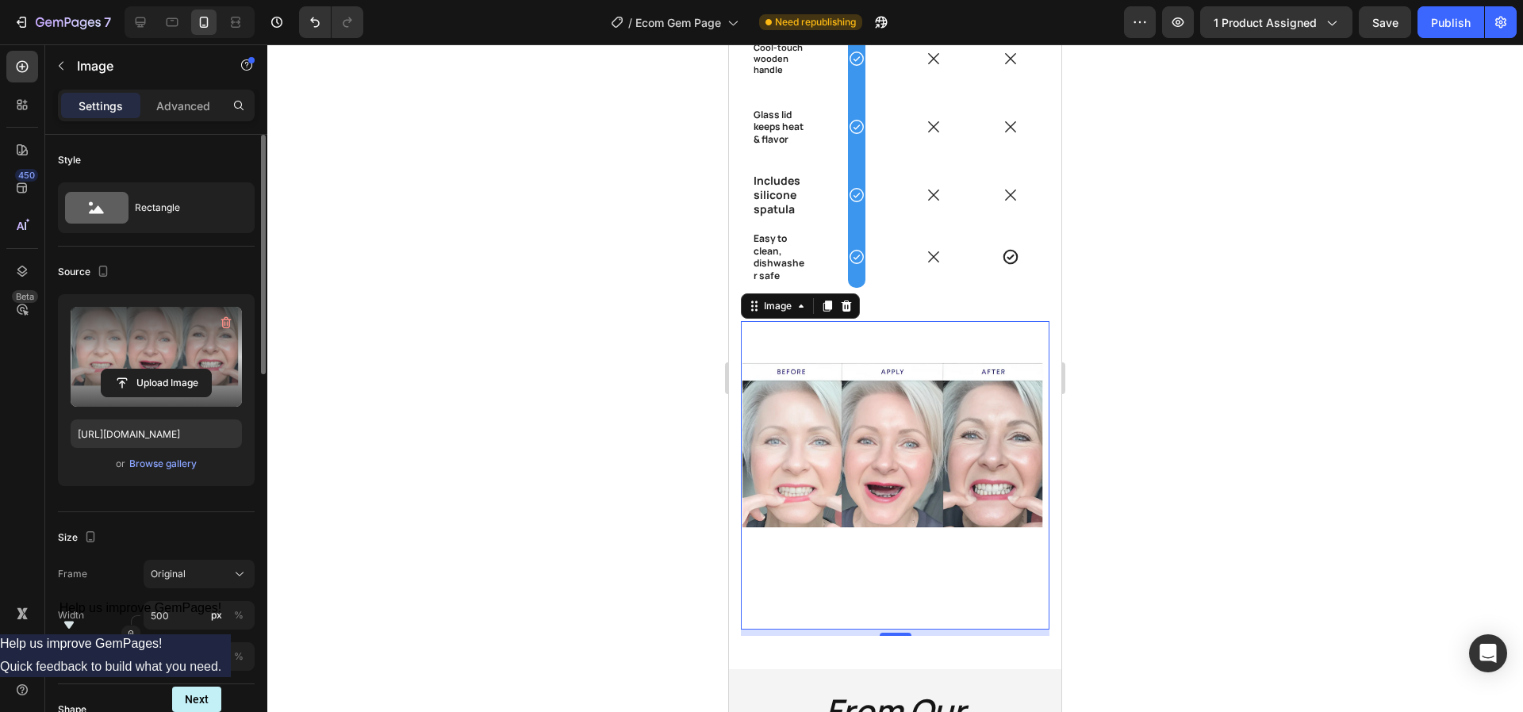
click at [1228, 462] on div at bounding box center [895, 378] width 1256 height 668
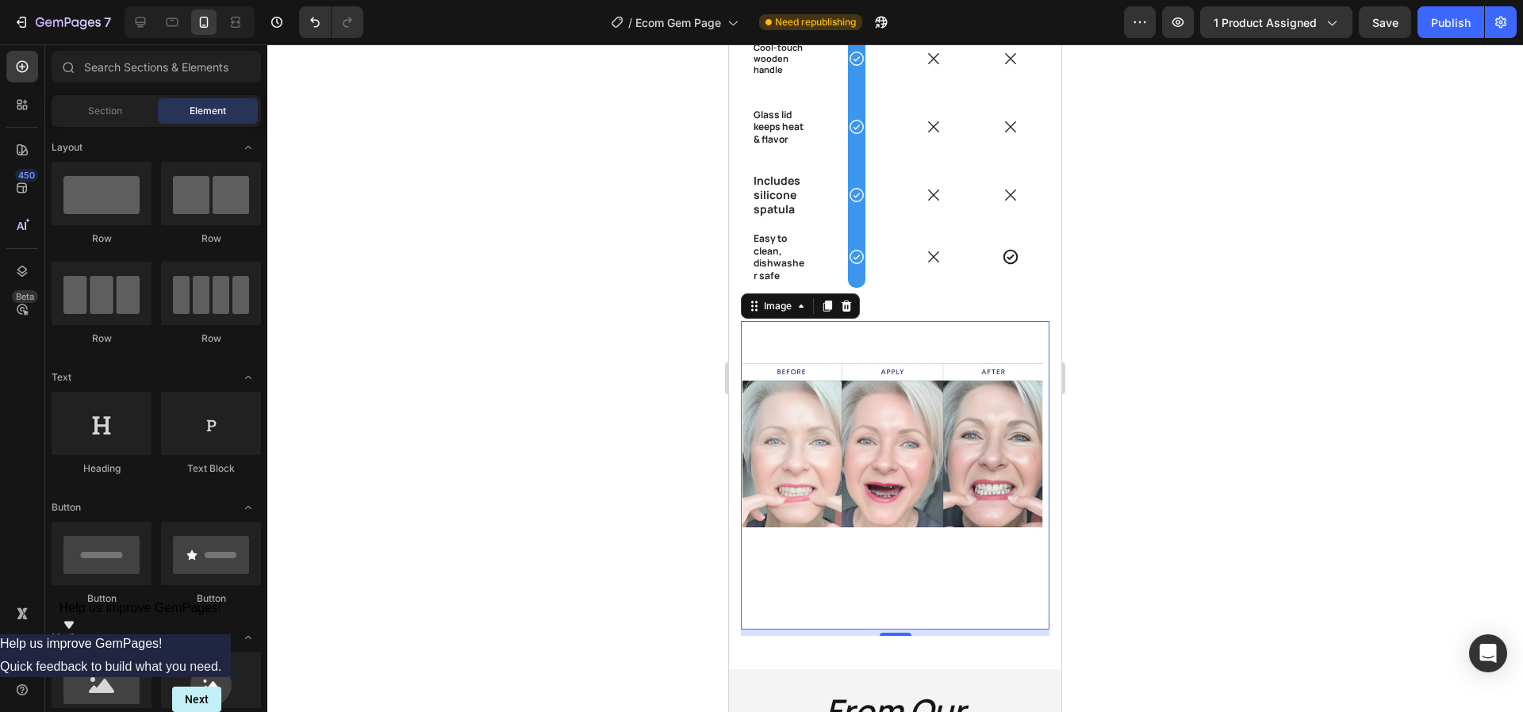
click at [896, 443] on img at bounding box center [895, 475] width 309 height 309
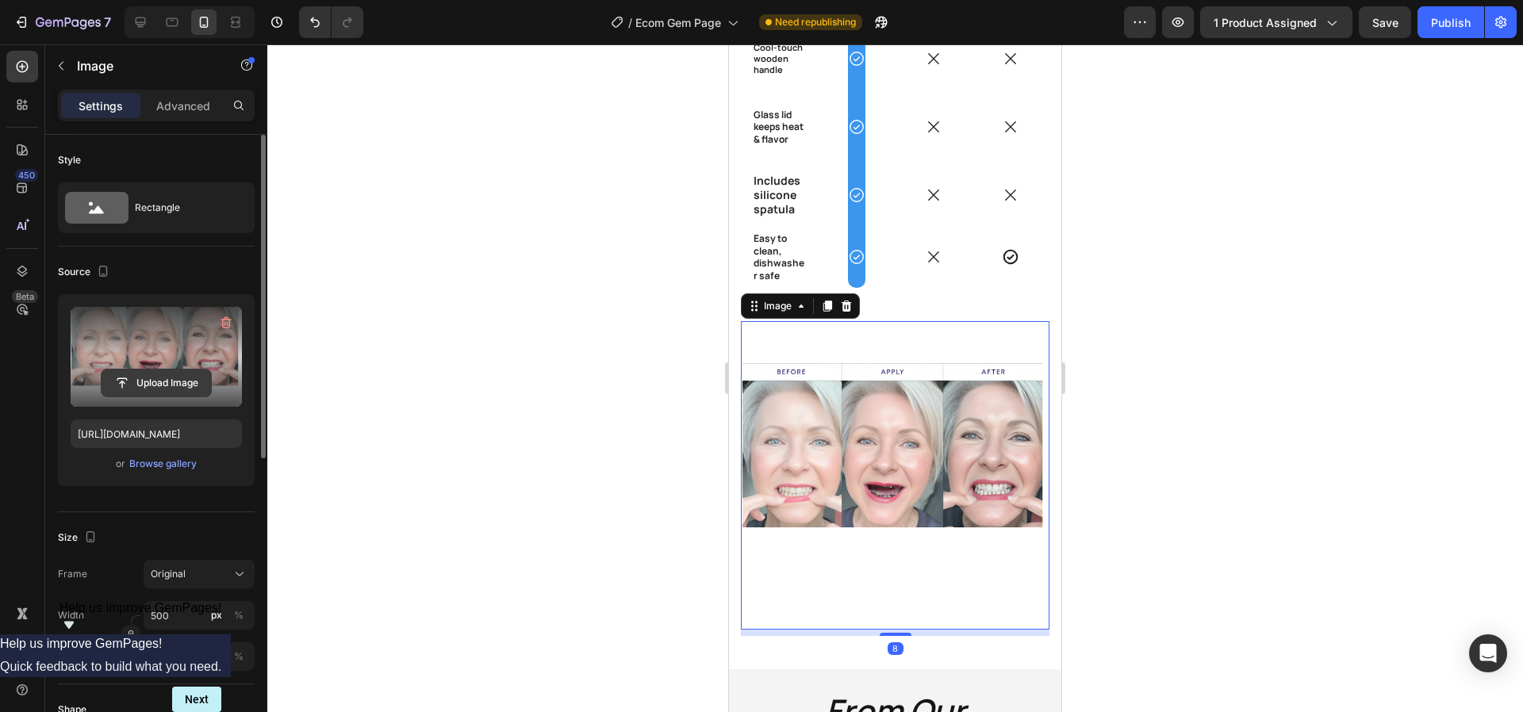
click at [192, 371] on input "file" at bounding box center [156, 383] width 109 height 27
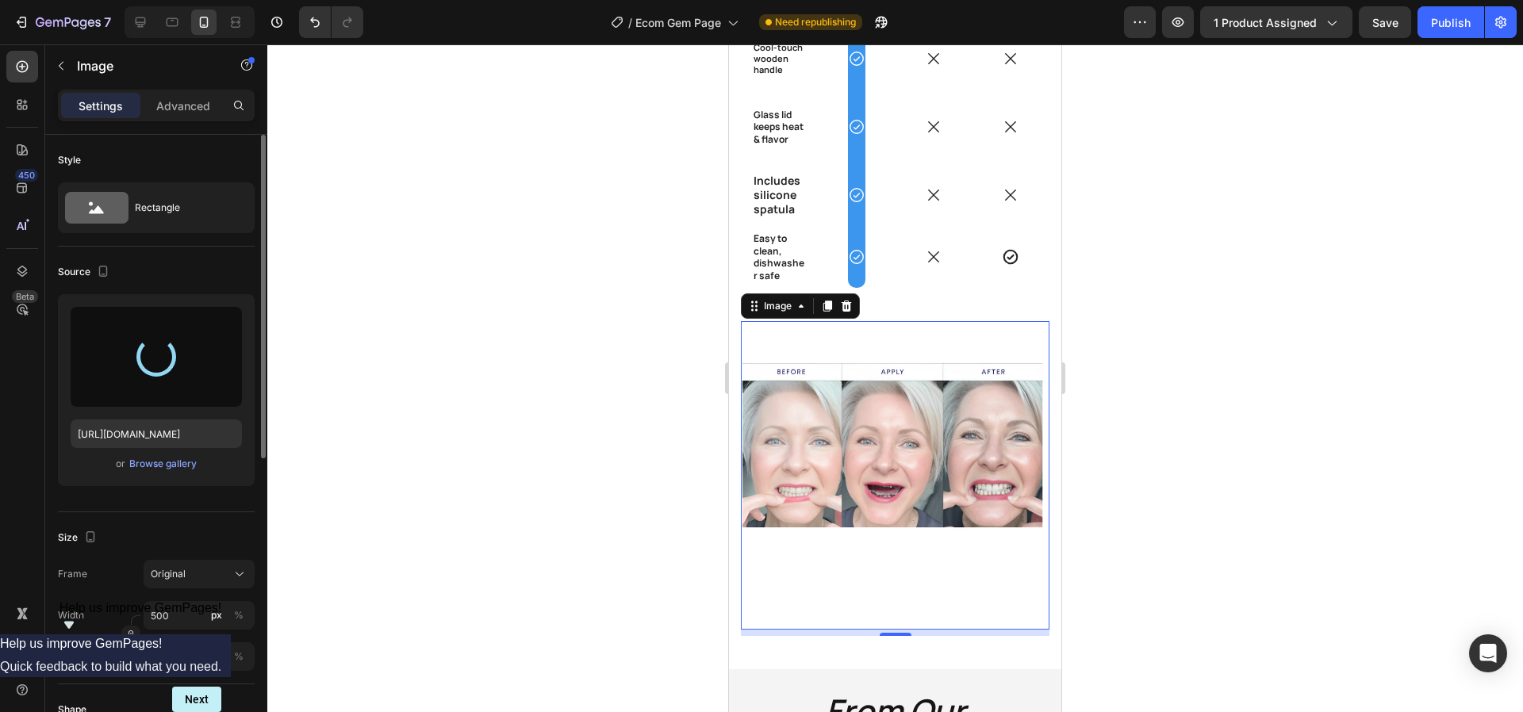
type input "[URL][DOMAIN_NAME]"
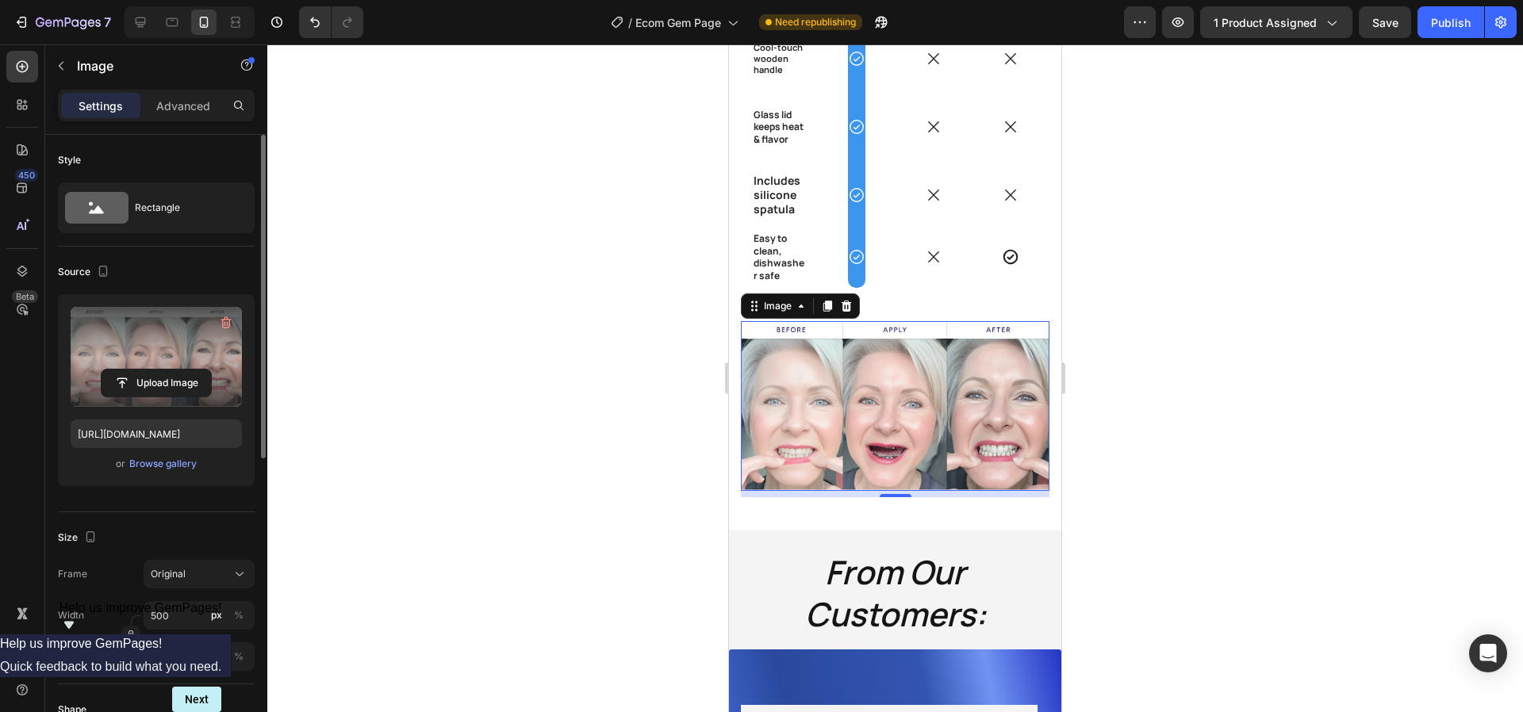
click at [1256, 365] on div at bounding box center [895, 378] width 1256 height 668
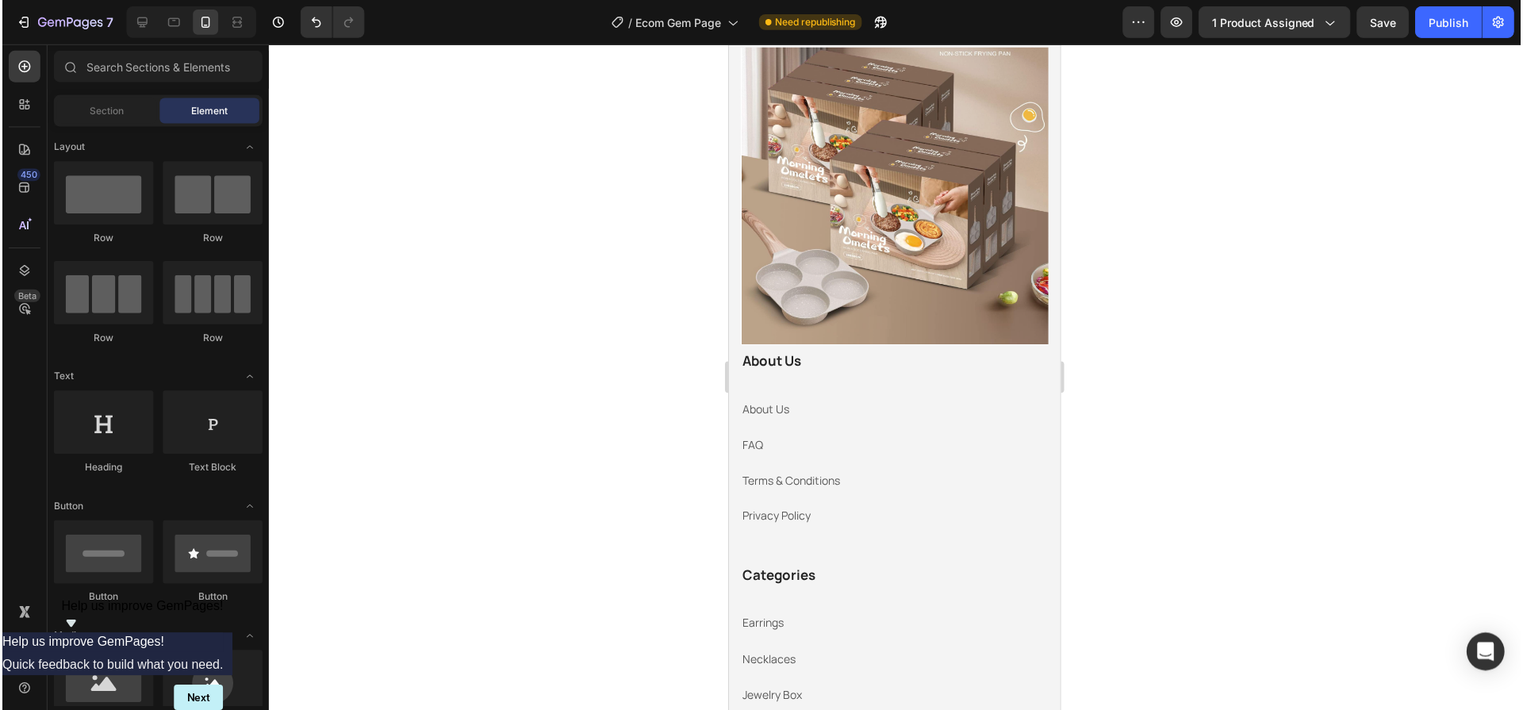
scroll to position [4670, 0]
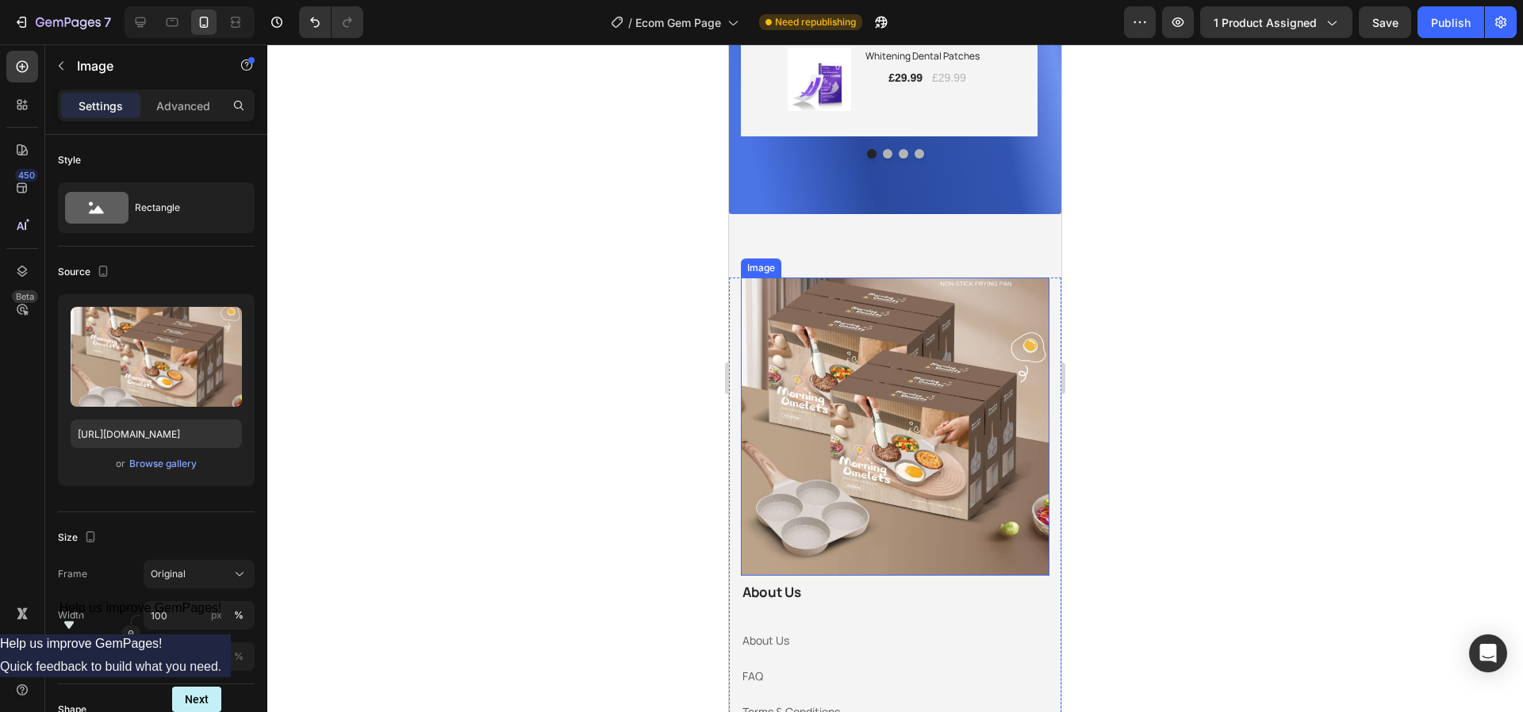
click at [923, 368] on img at bounding box center [895, 427] width 309 height 298
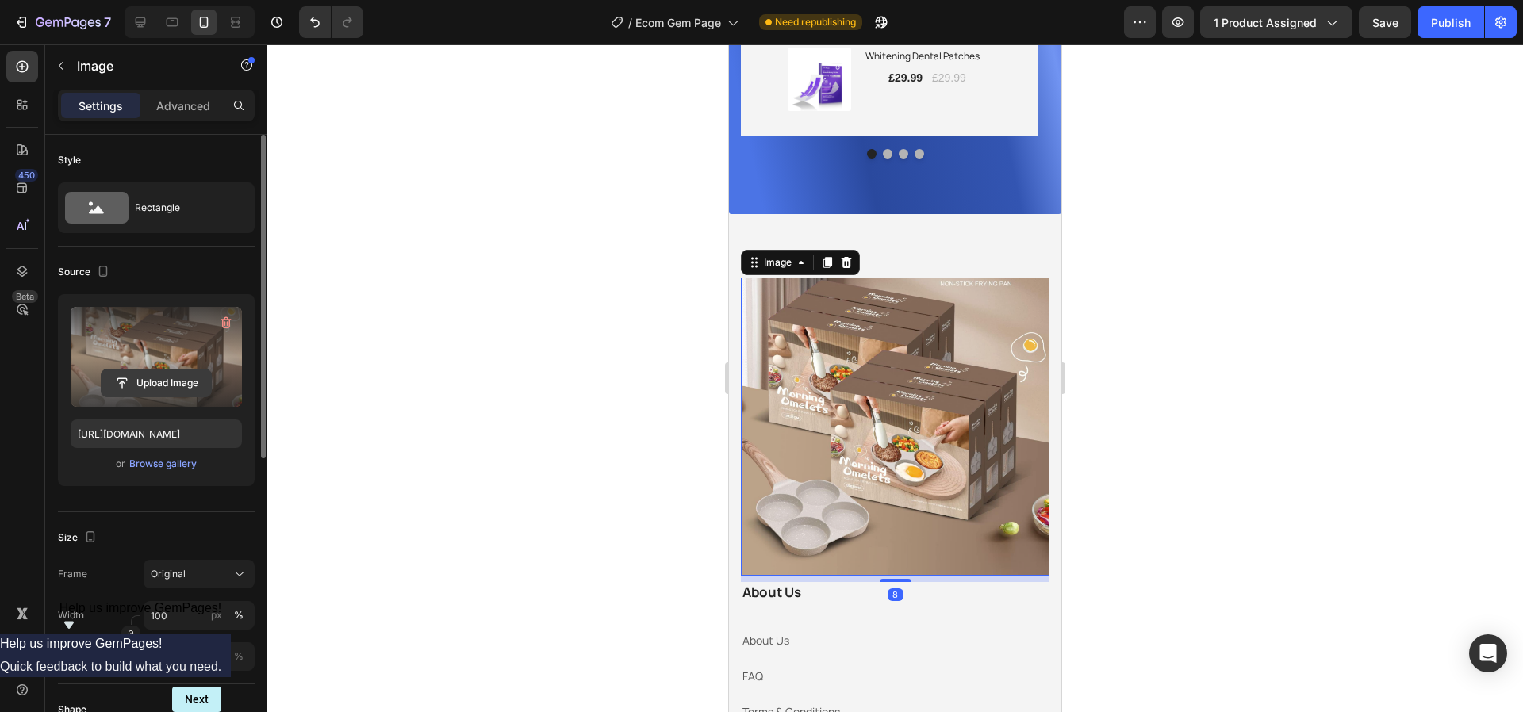
click at [144, 370] on input "file" at bounding box center [156, 383] width 109 height 27
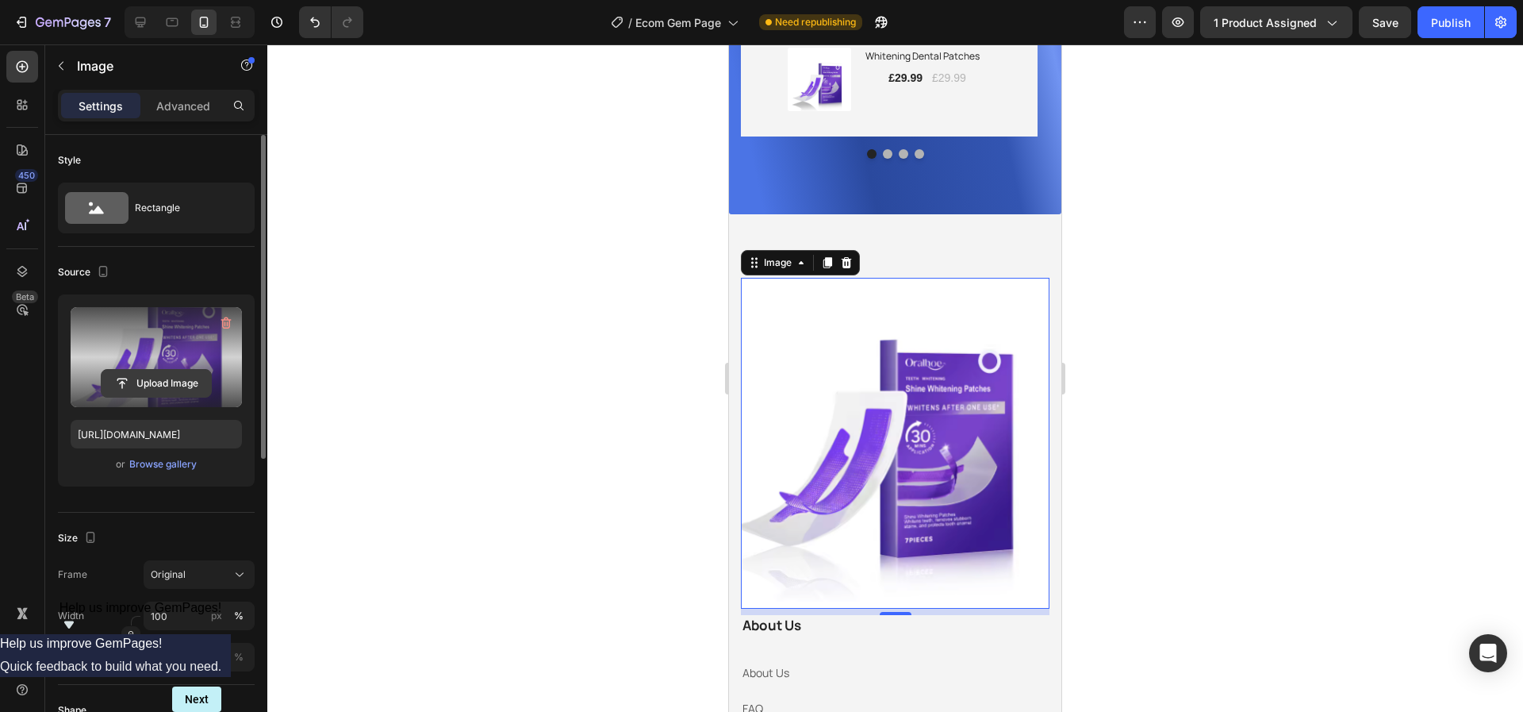
click at [178, 380] on input "file" at bounding box center [156, 383] width 109 height 27
click at [192, 378] on input "file" at bounding box center [156, 383] width 109 height 27
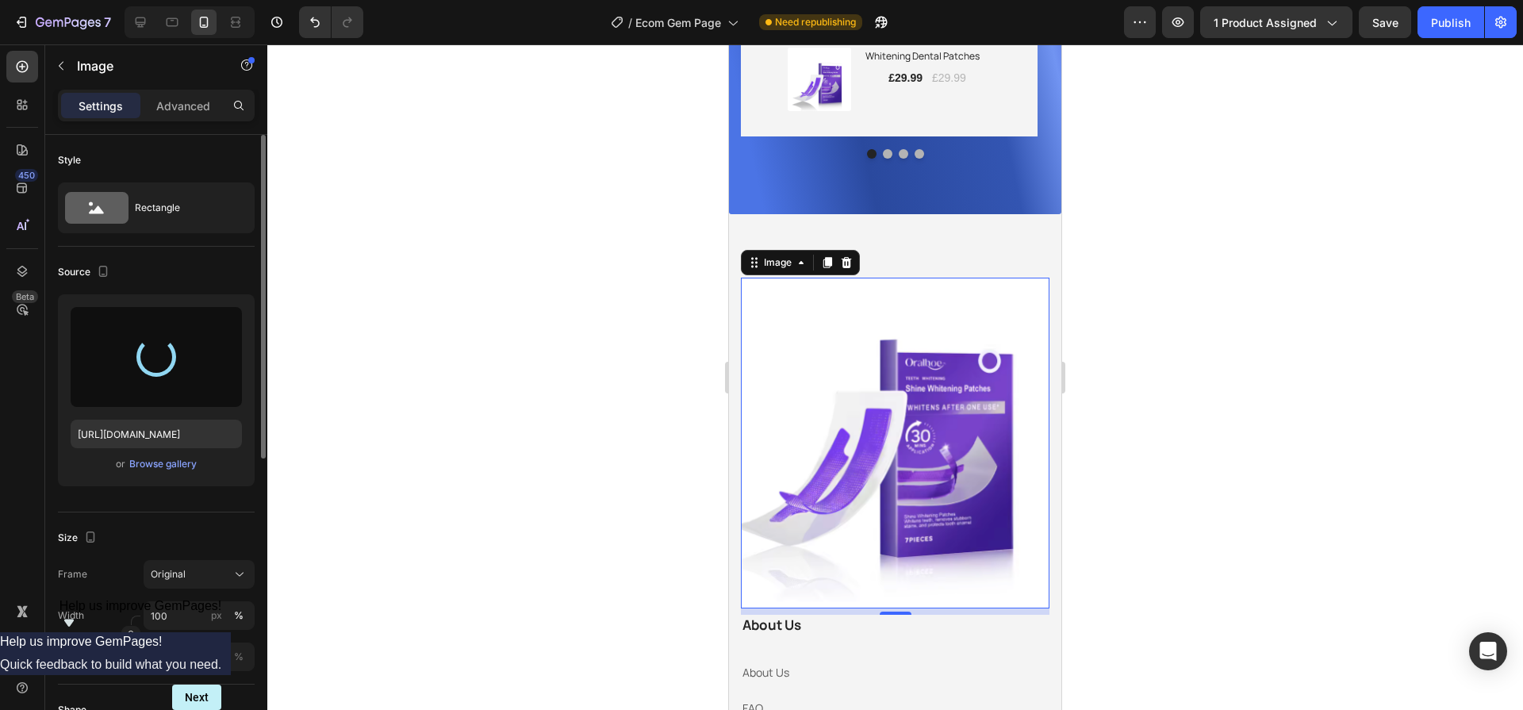
type input "[URL][DOMAIN_NAME]"
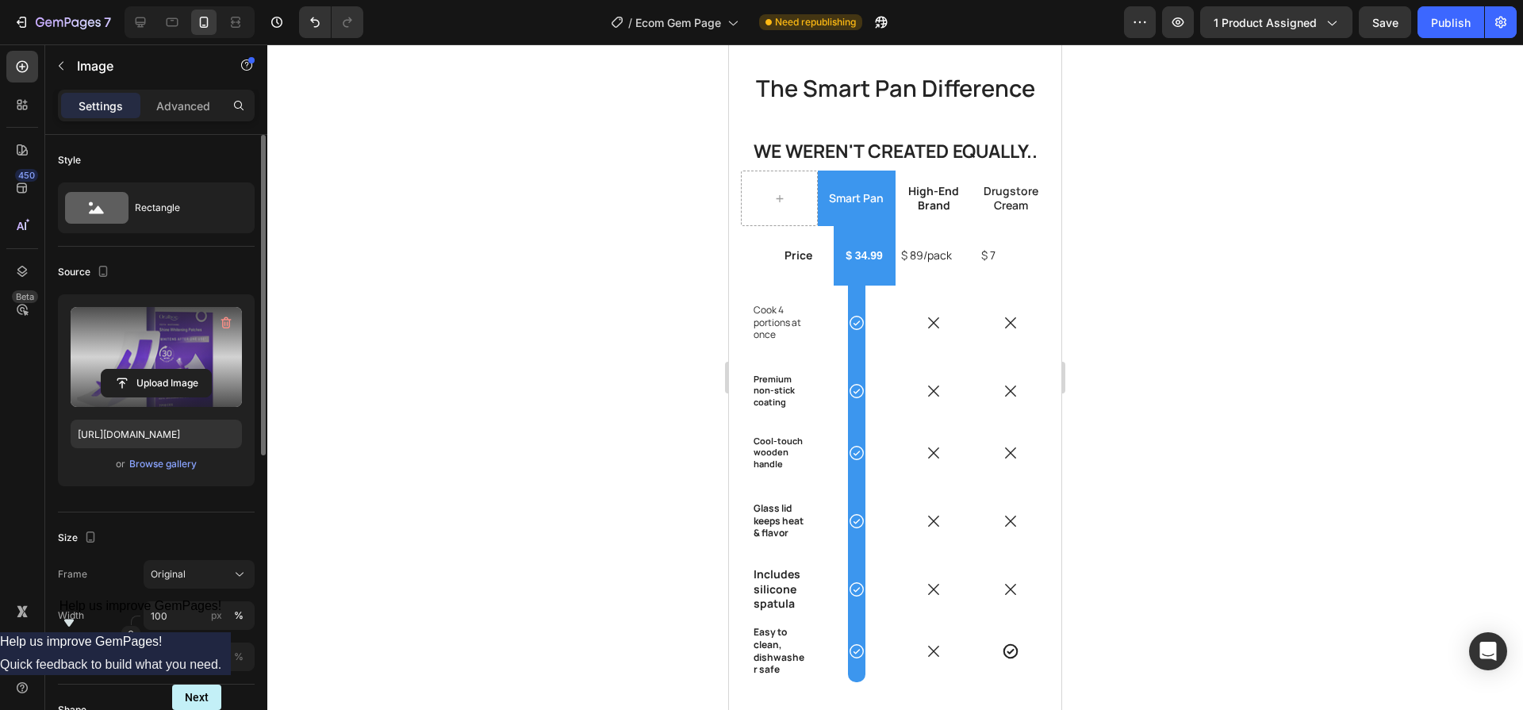
scroll to position [3345, 0]
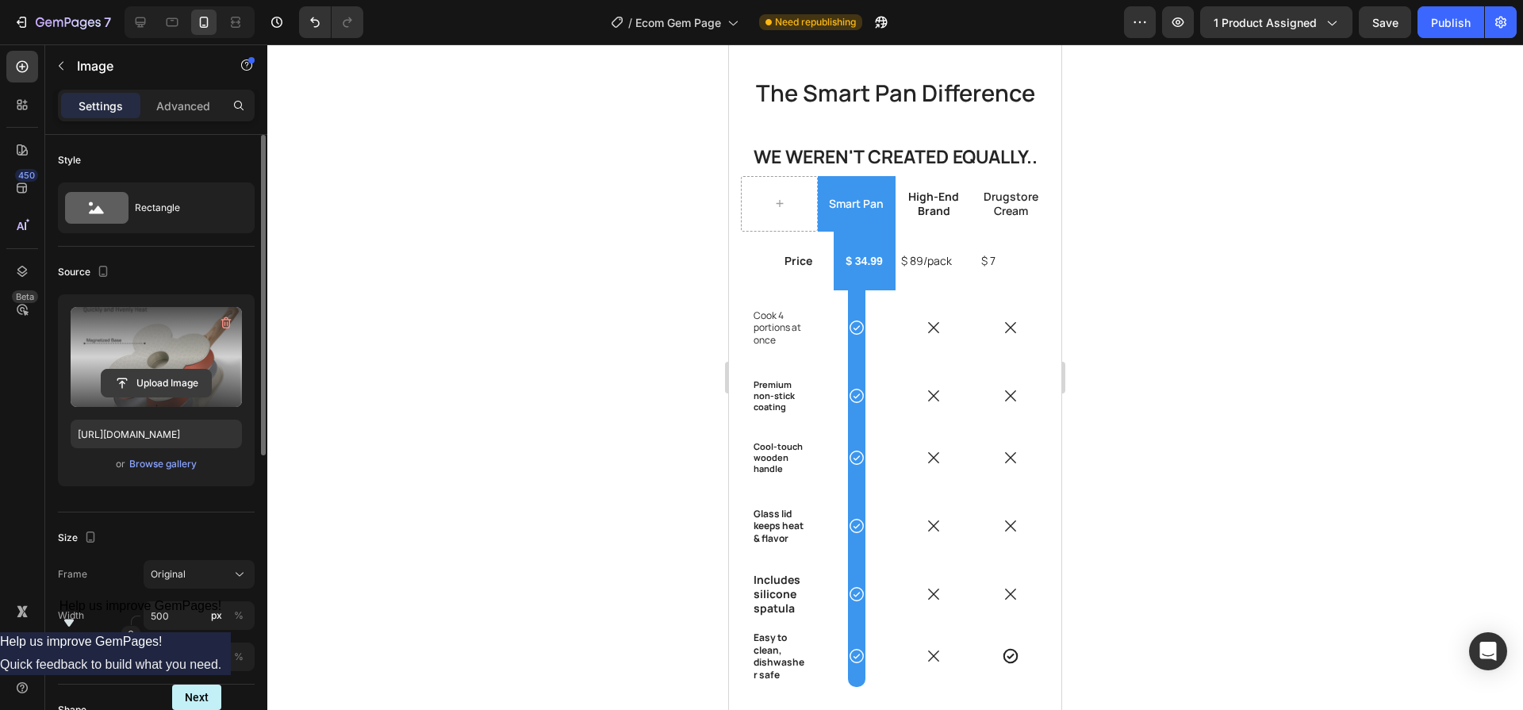
click at [179, 382] on input "file" at bounding box center [156, 383] width 109 height 27
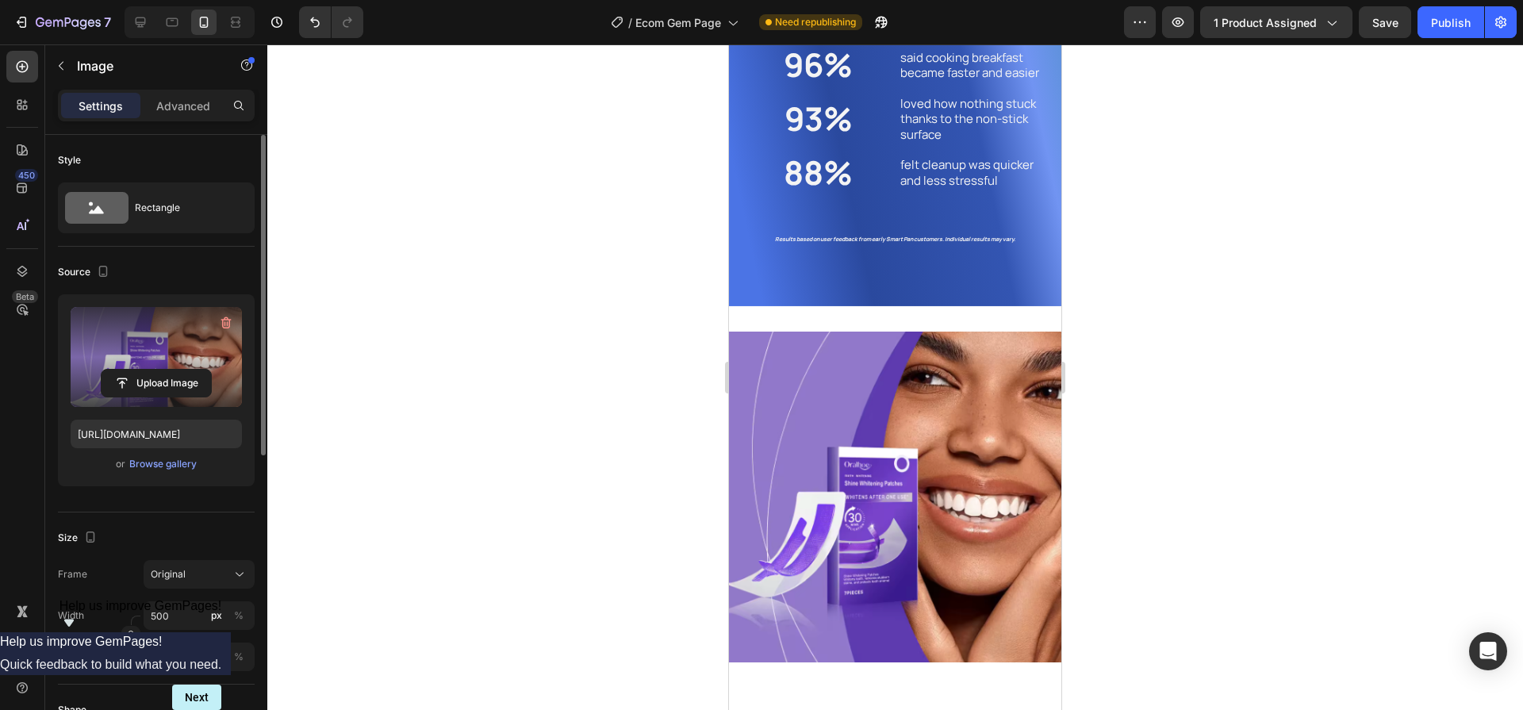
scroll to position [3069, 0]
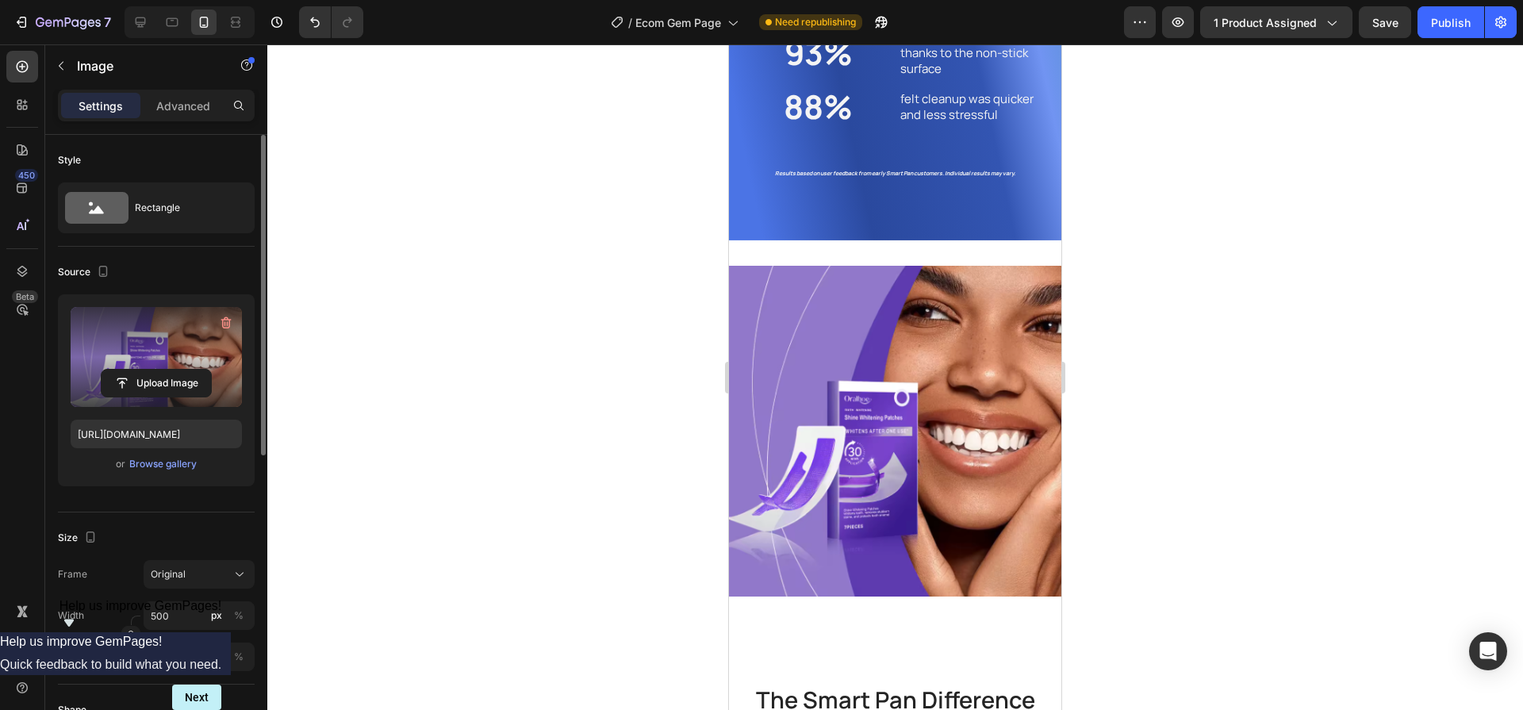
click at [913, 353] on img at bounding box center [895, 431] width 332 height 330
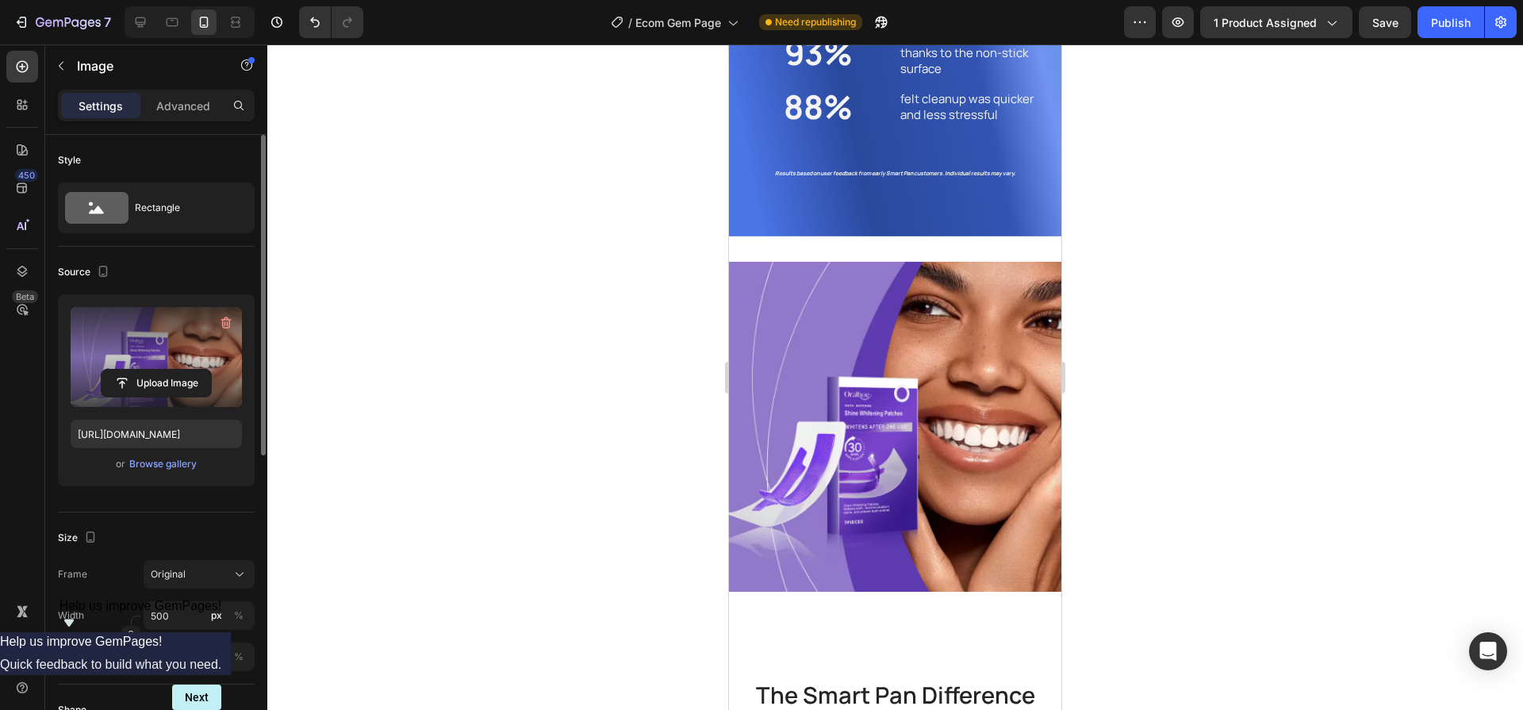
click at [886, 381] on img at bounding box center [895, 427] width 332 height 330
click at [839, 393] on img at bounding box center [895, 427] width 332 height 330
click at [151, 387] on input "file" at bounding box center [156, 383] width 109 height 27
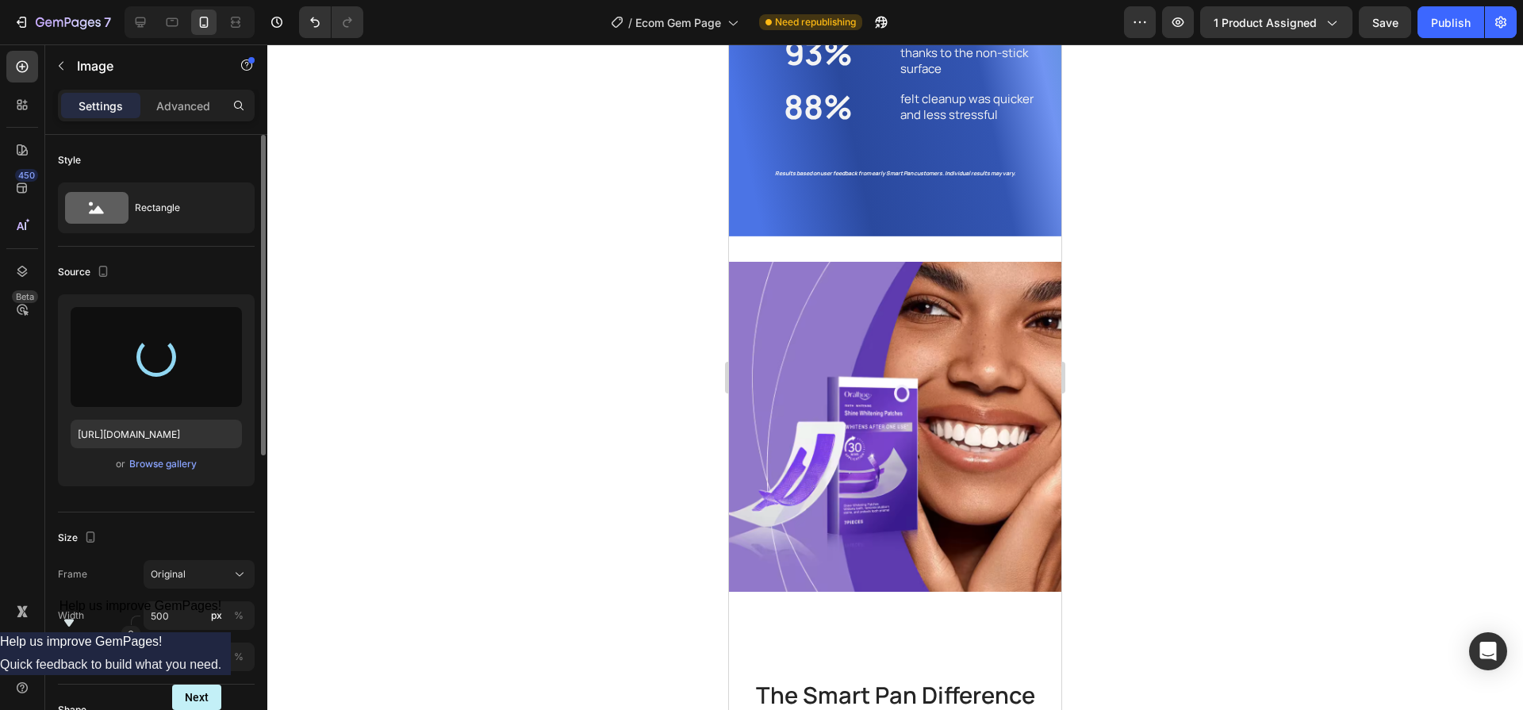
type input "[URL][DOMAIN_NAME]"
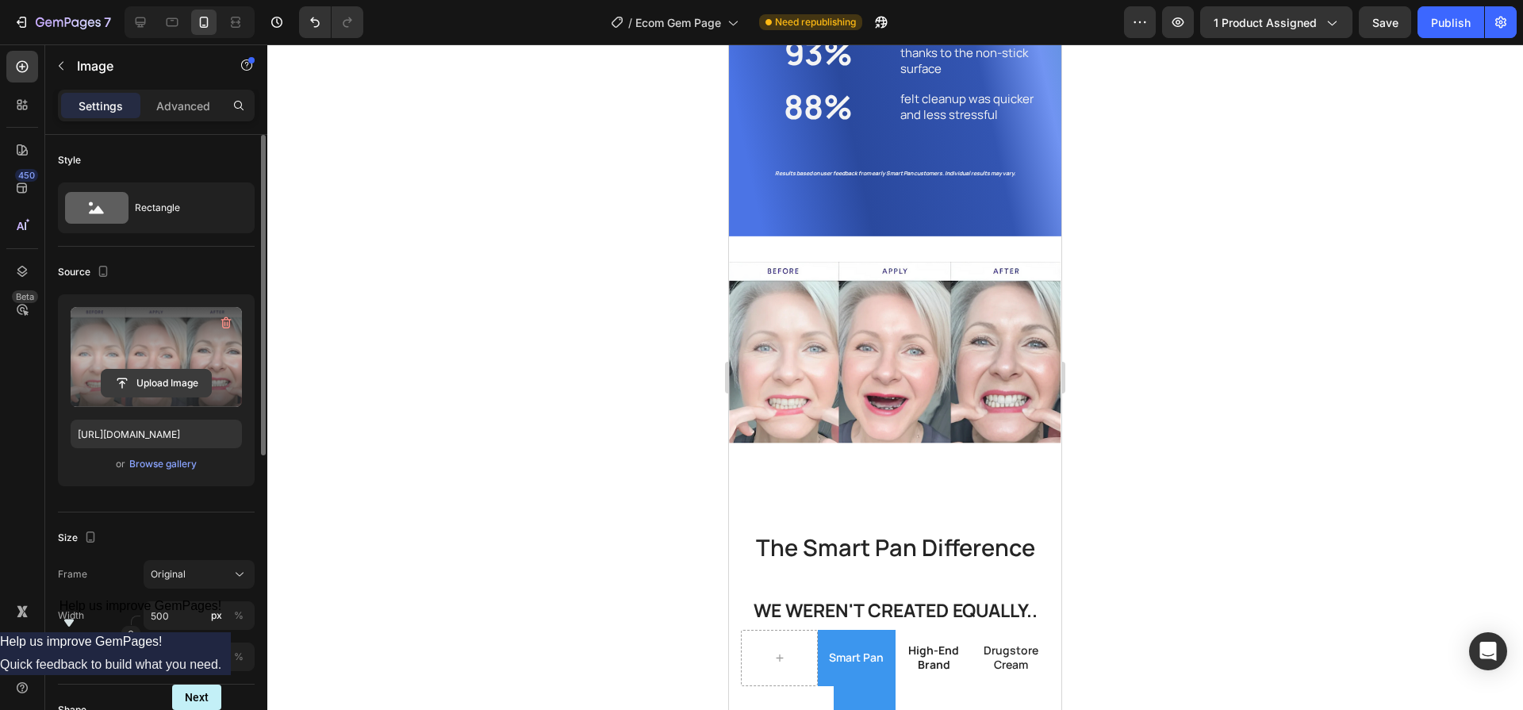
click at [157, 378] on input "file" at bounding box center [156, 383] width 109 height 27
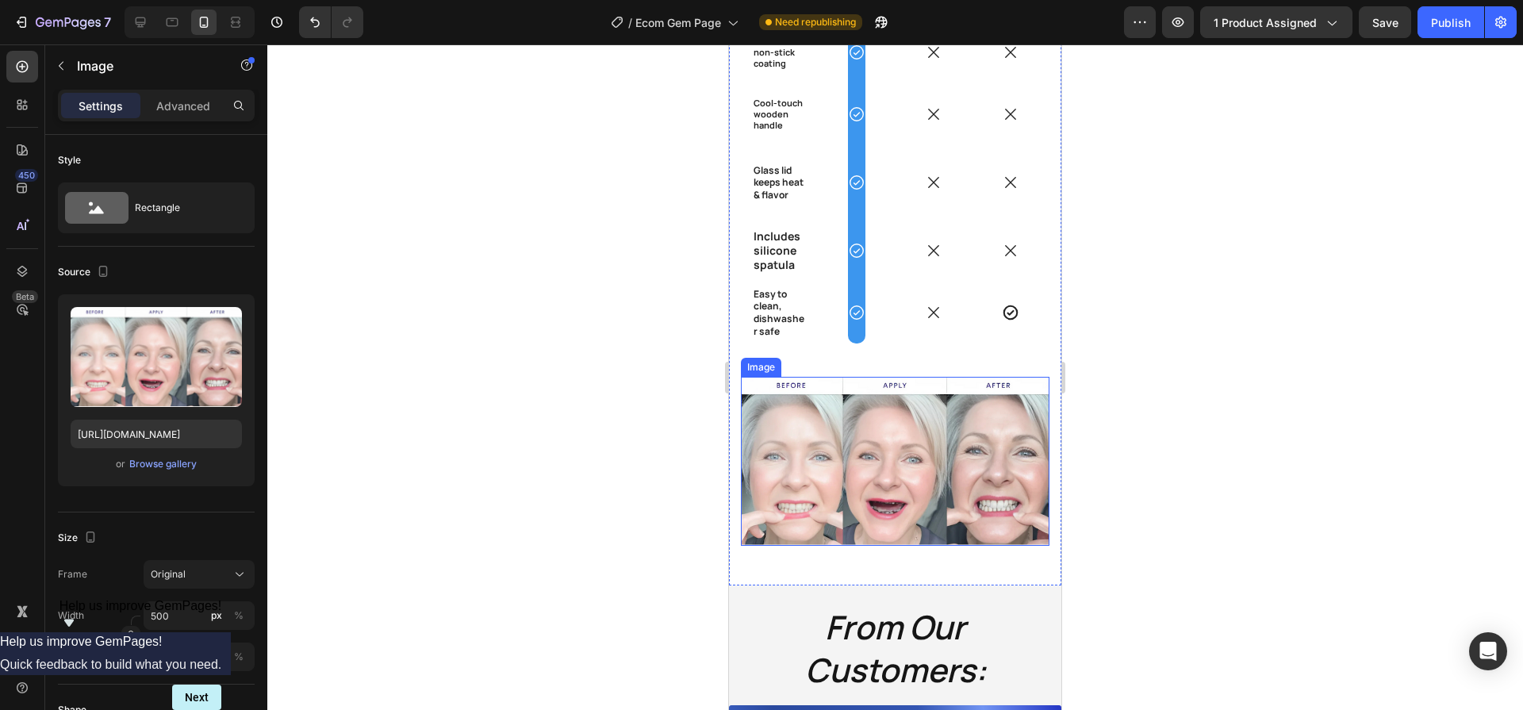
scroll to position [3579, 0]
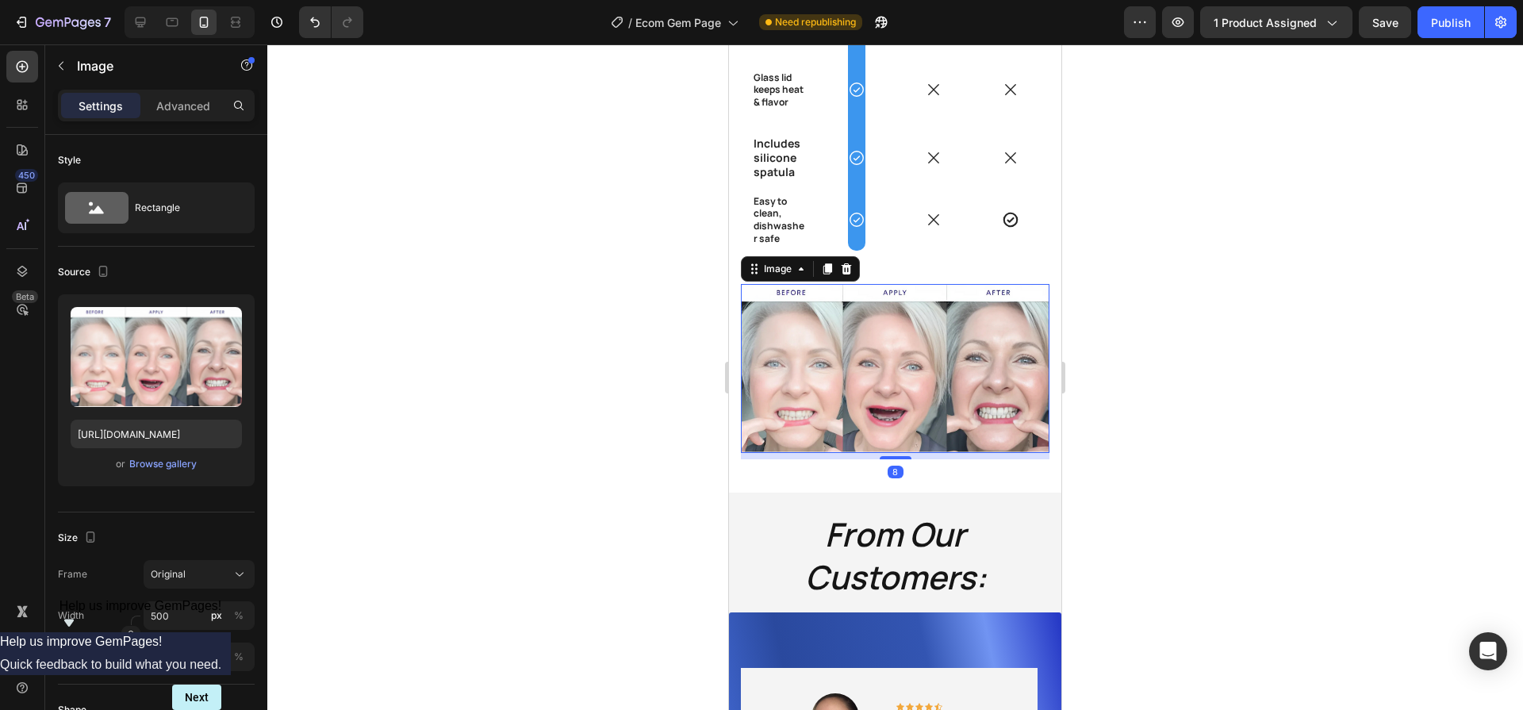
click at [859, 363] on img at bounding box center [895, 368] width 309 height 169
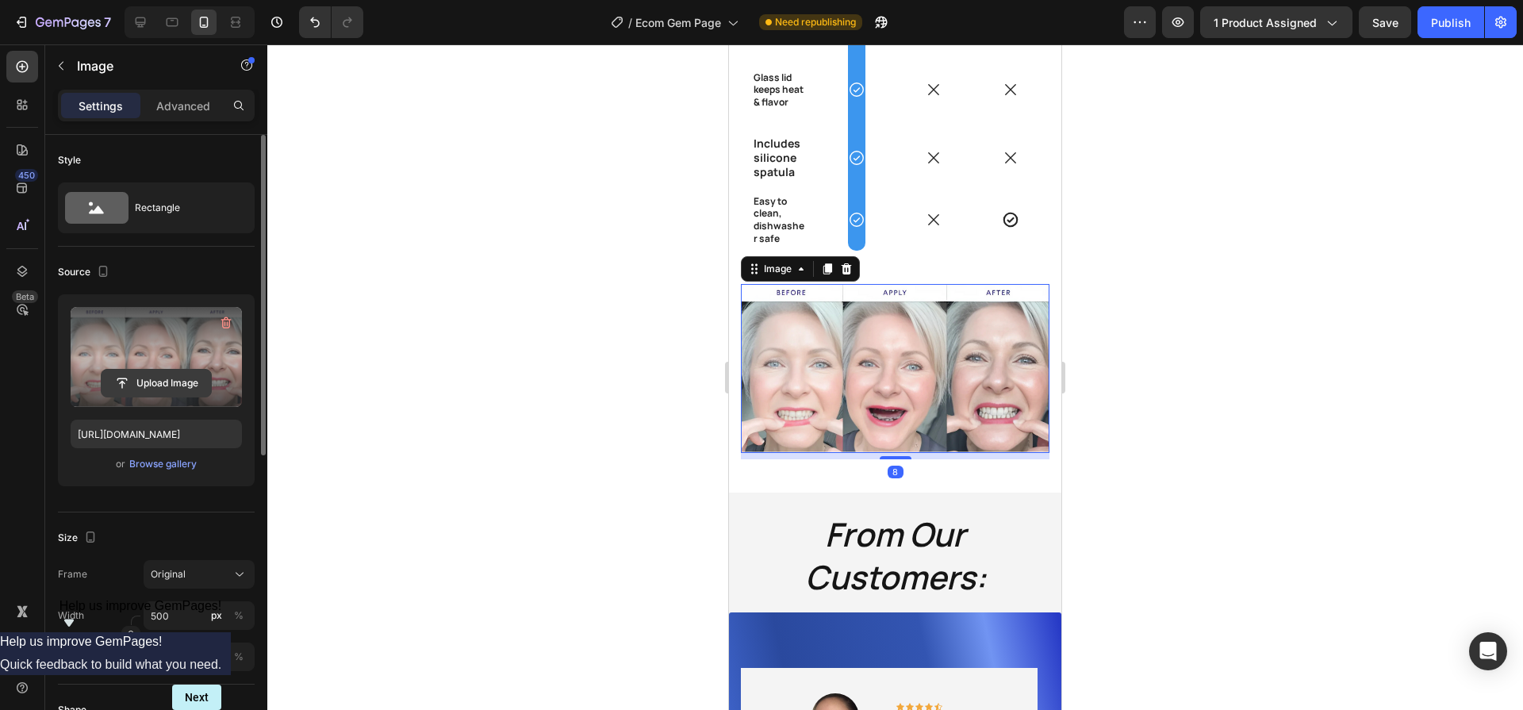
click at [198, 385] on input "file" at bounding box center [156, 383] width 109 height 27
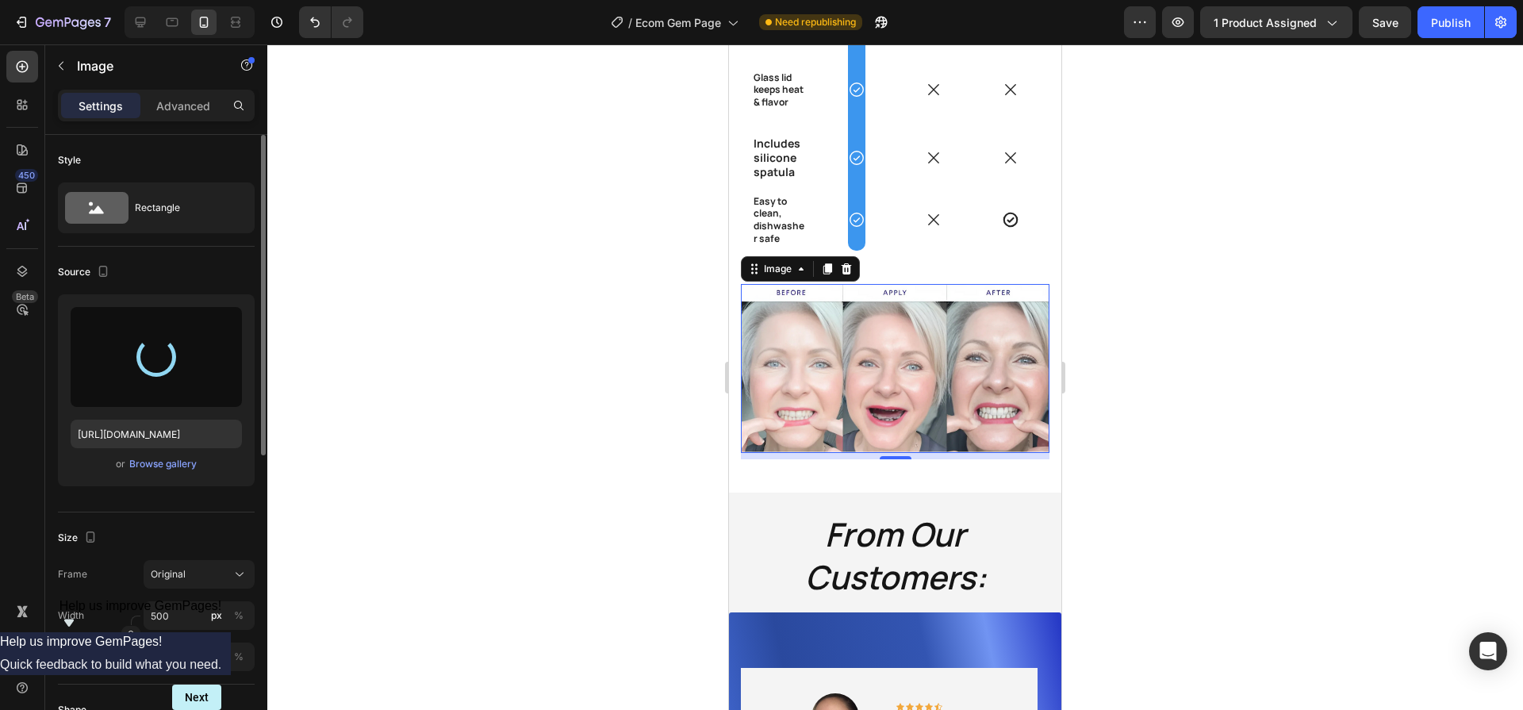
type input "[URL][DOMAIN_NAME]"
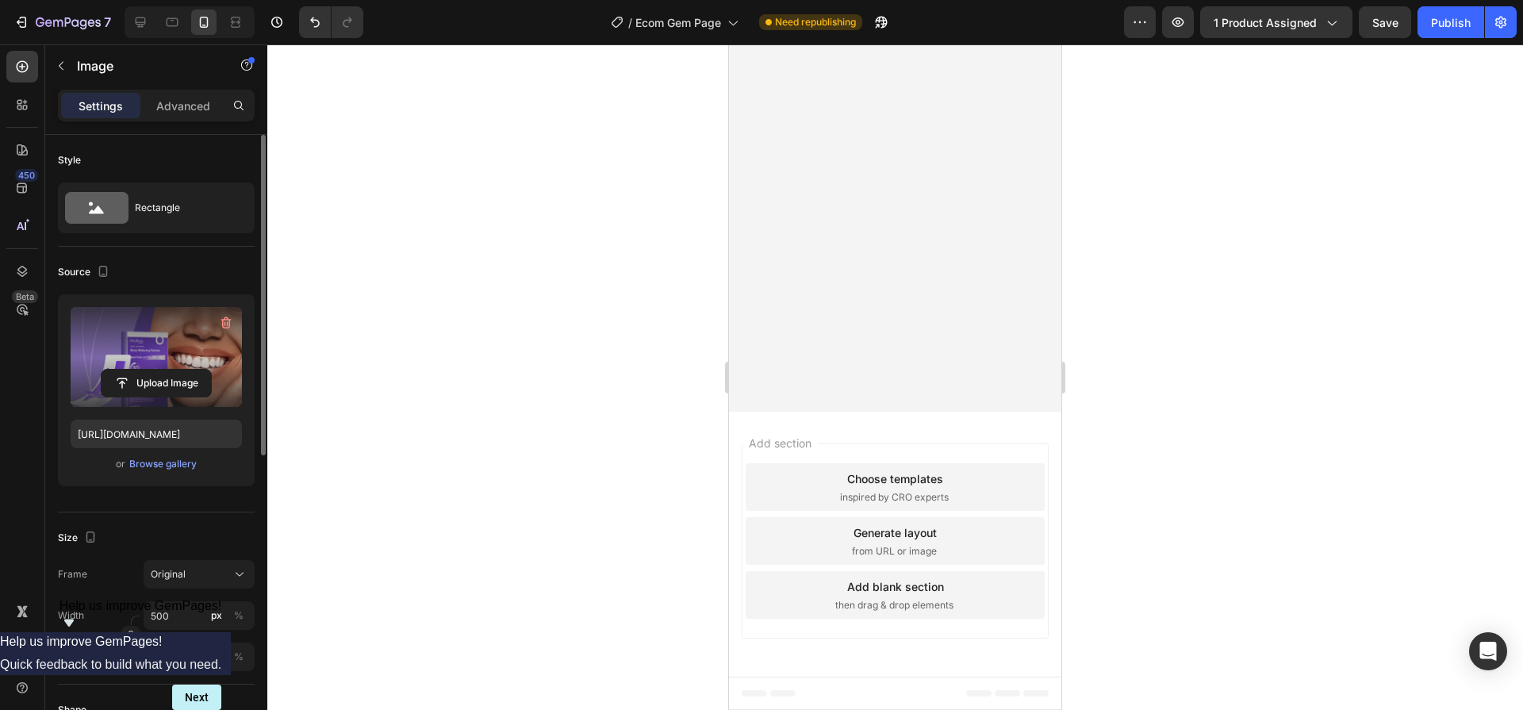
scroll to position [0, 0]
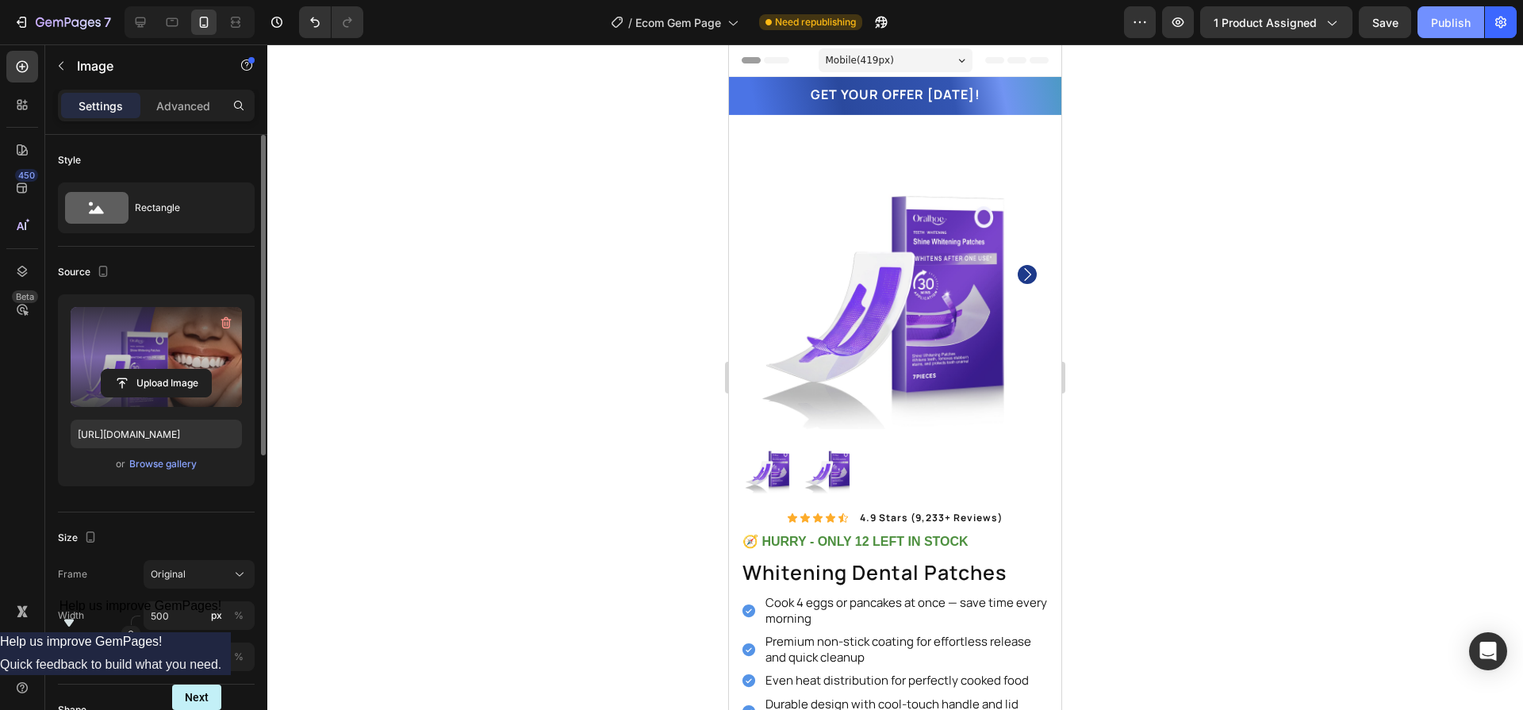
click at [1454, 30] on button "Publish" at bounding box center [1451, 22] width 67 height 32
click at [1445, 24] on div "Publish" at bounding box center [1451, 22] width 40 height 17
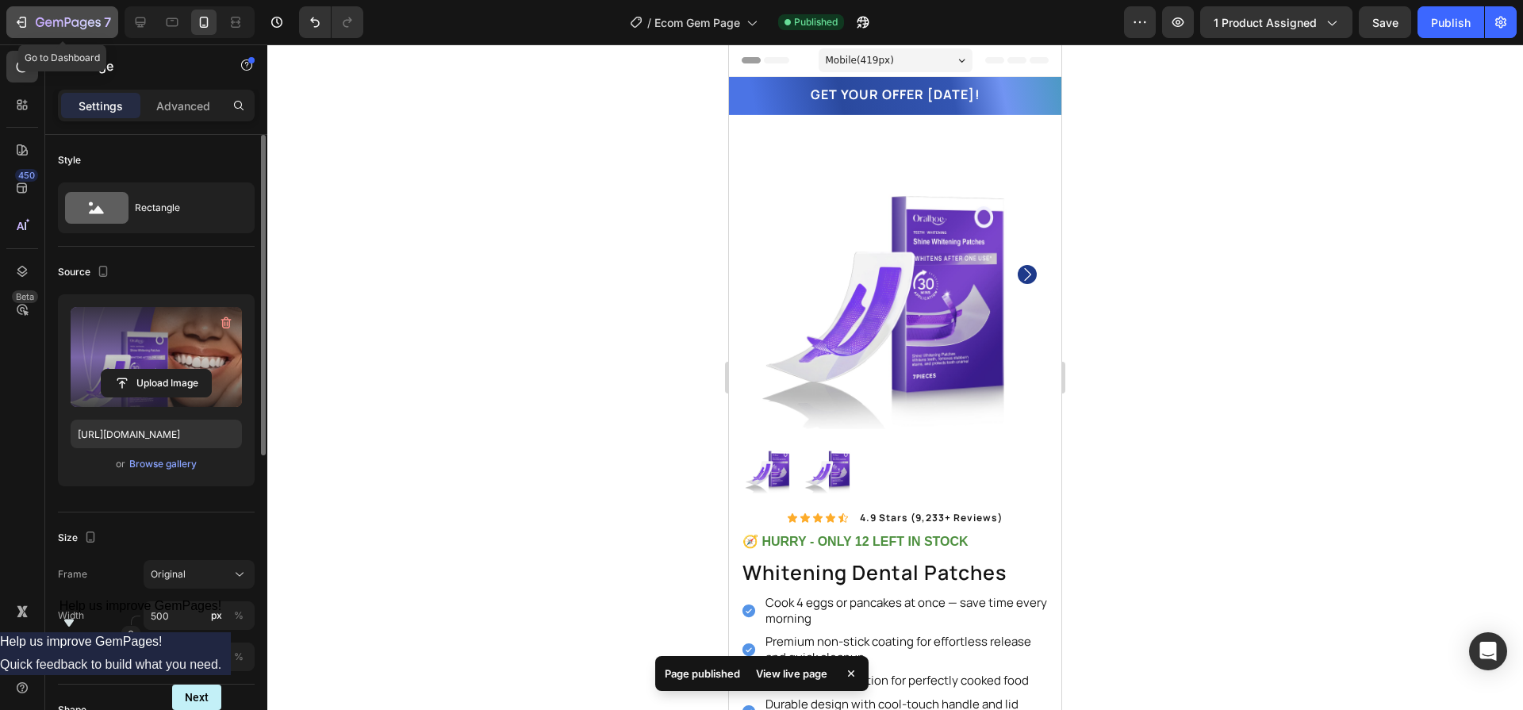
click at [39, 23] on icon "button" at bounding box center [68, 23] width 65 height 13
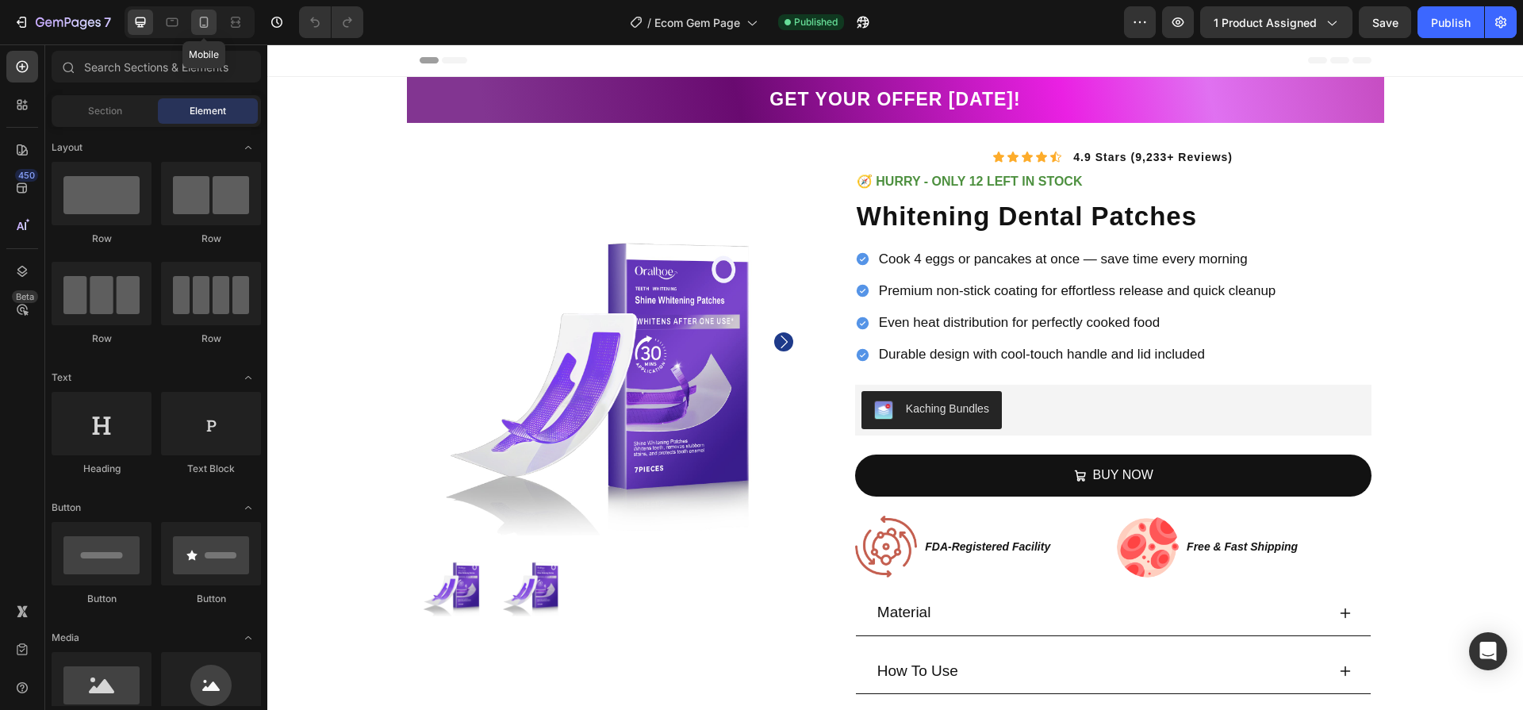
click at [210, 23] on icon at bounding box center [204, 22] width 16 height 16
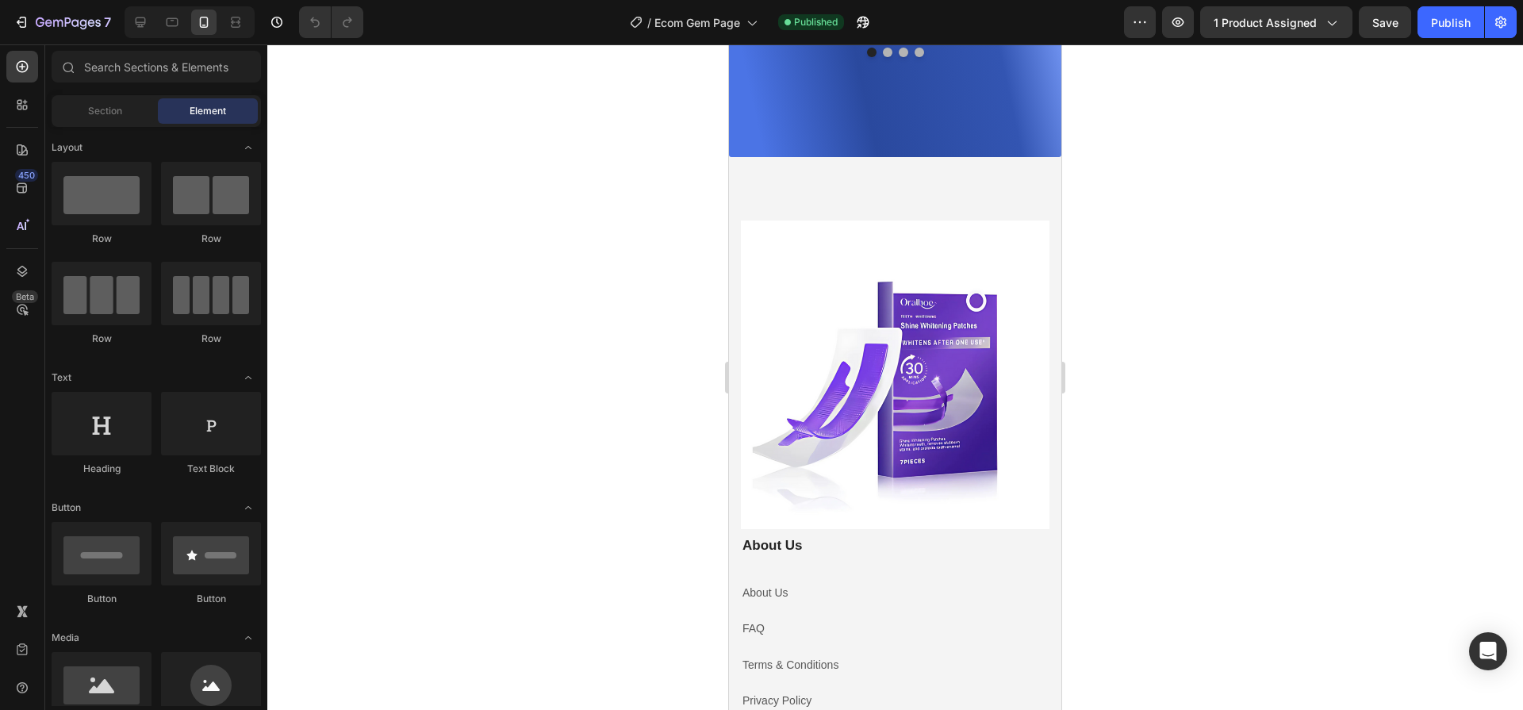
scroll to position [4960, 0]
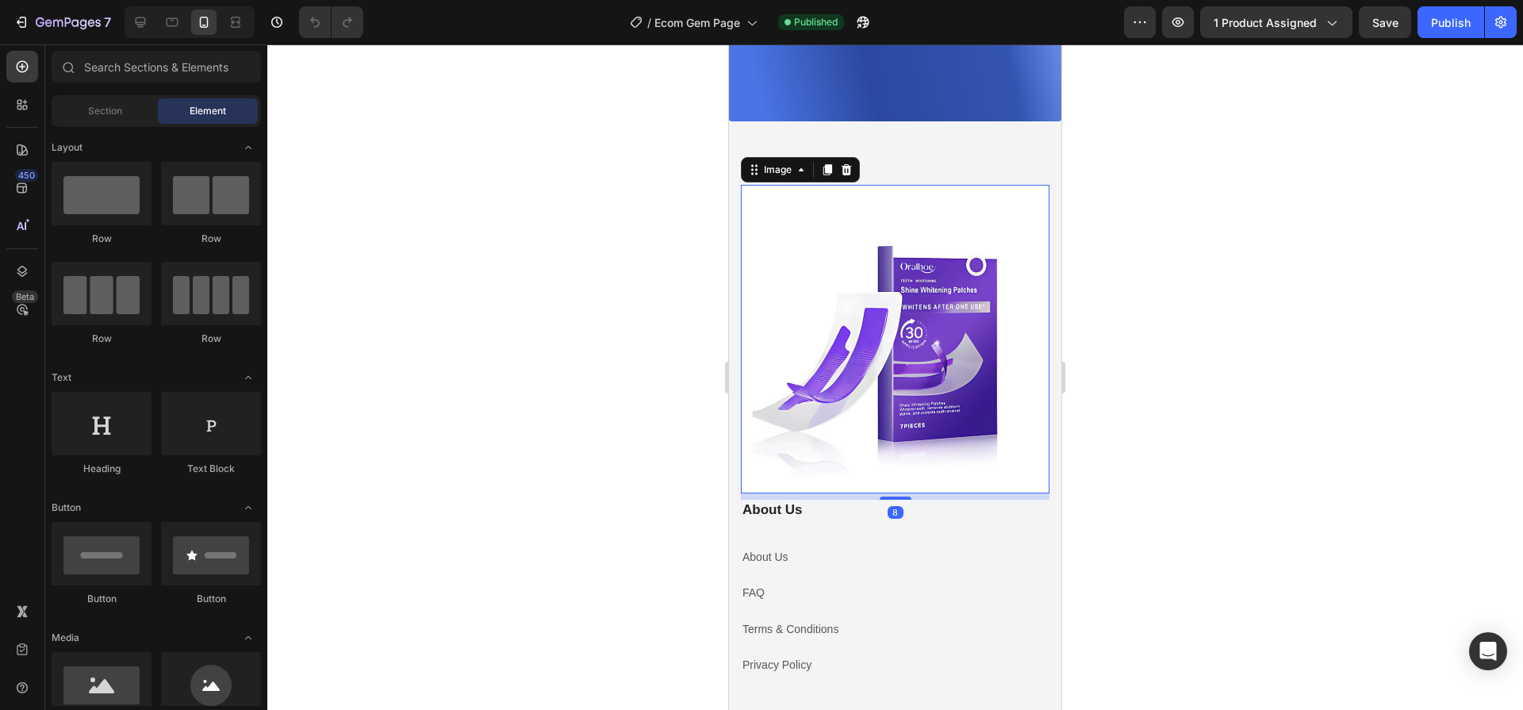
click at [900, 311] on img at bounding box center [895, 339] width 309 height 309
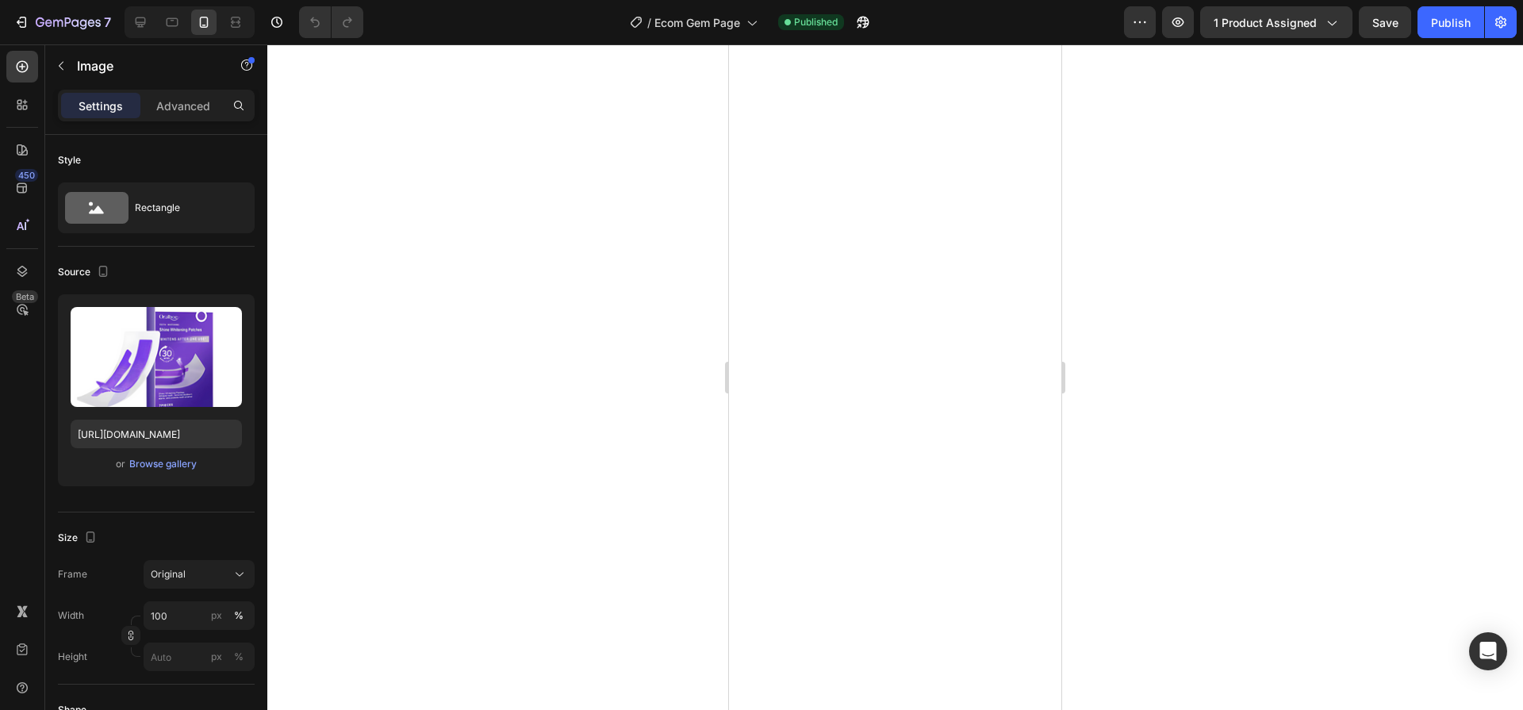
scroll to position [2230, 0]
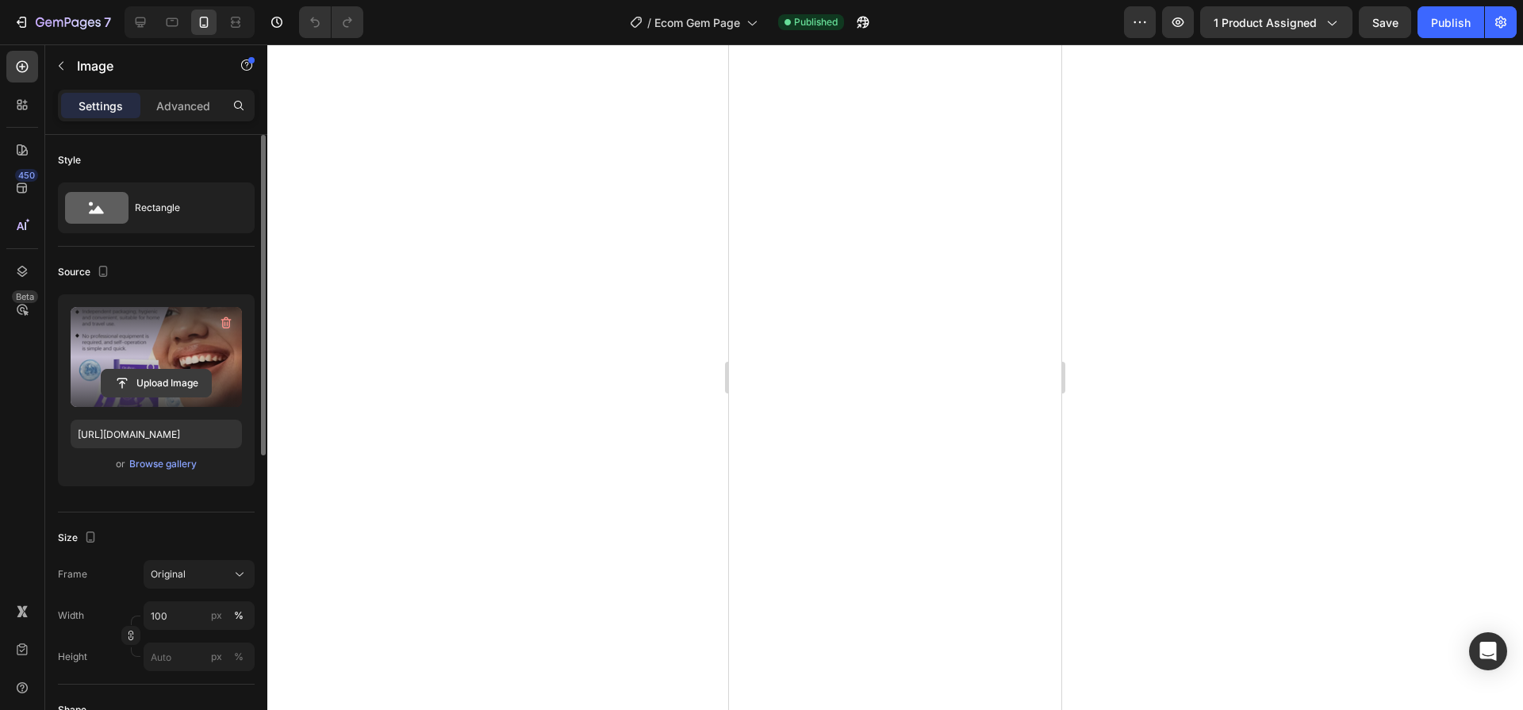
click at [152, 392] on input "file" at bounding box center [156, 383] width 109 height 27
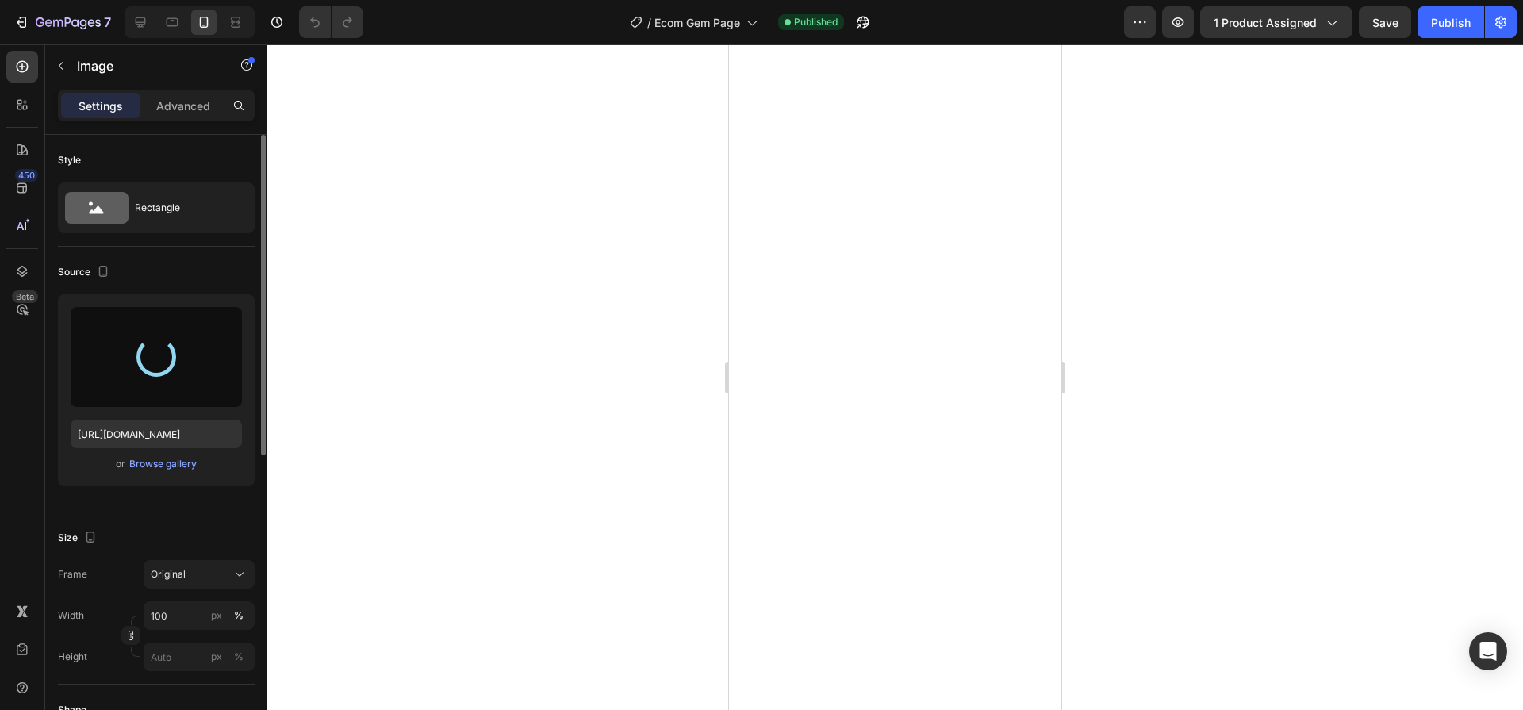
type input "https://cdn.shopify.com/s/files/1/0603/5901/6553/files/gempages_549352626550997…"
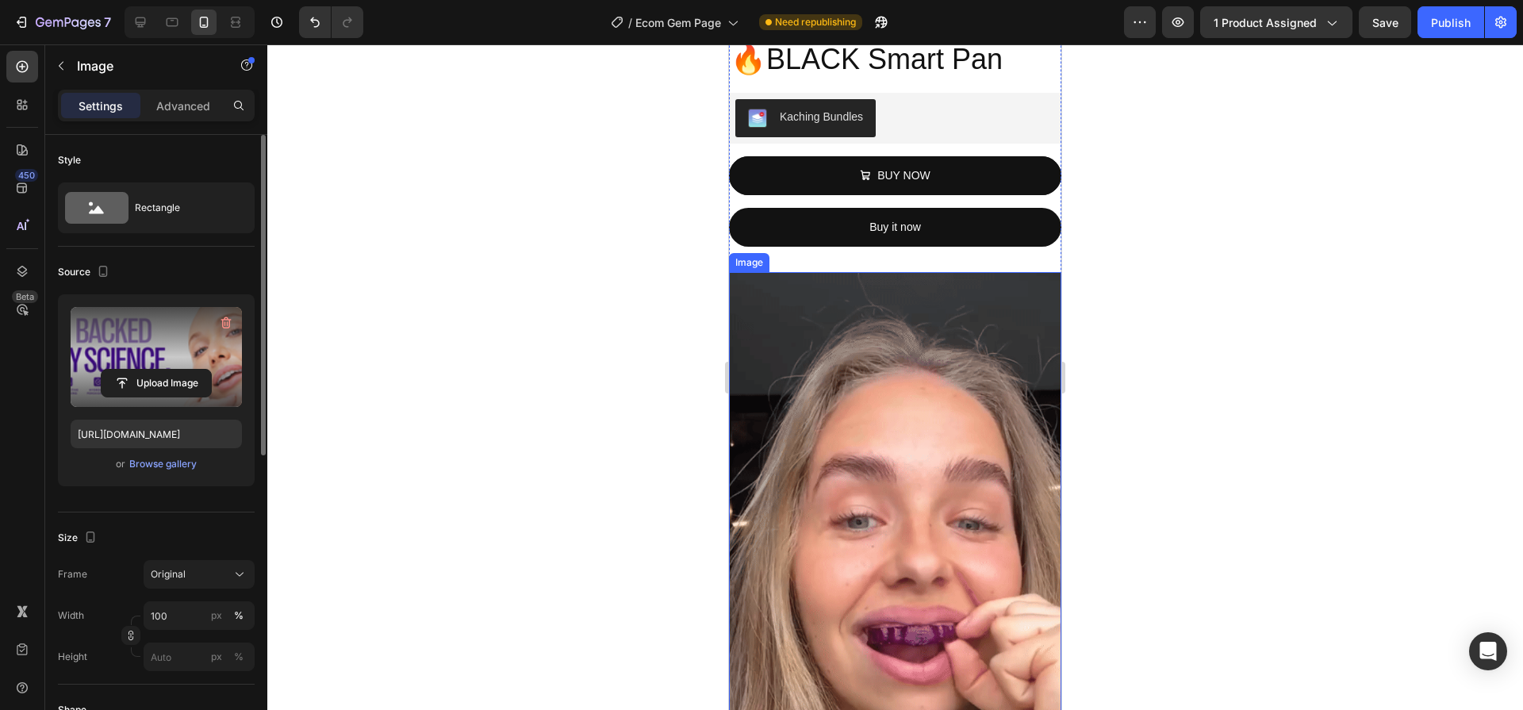
scroll to position [2205, 0]
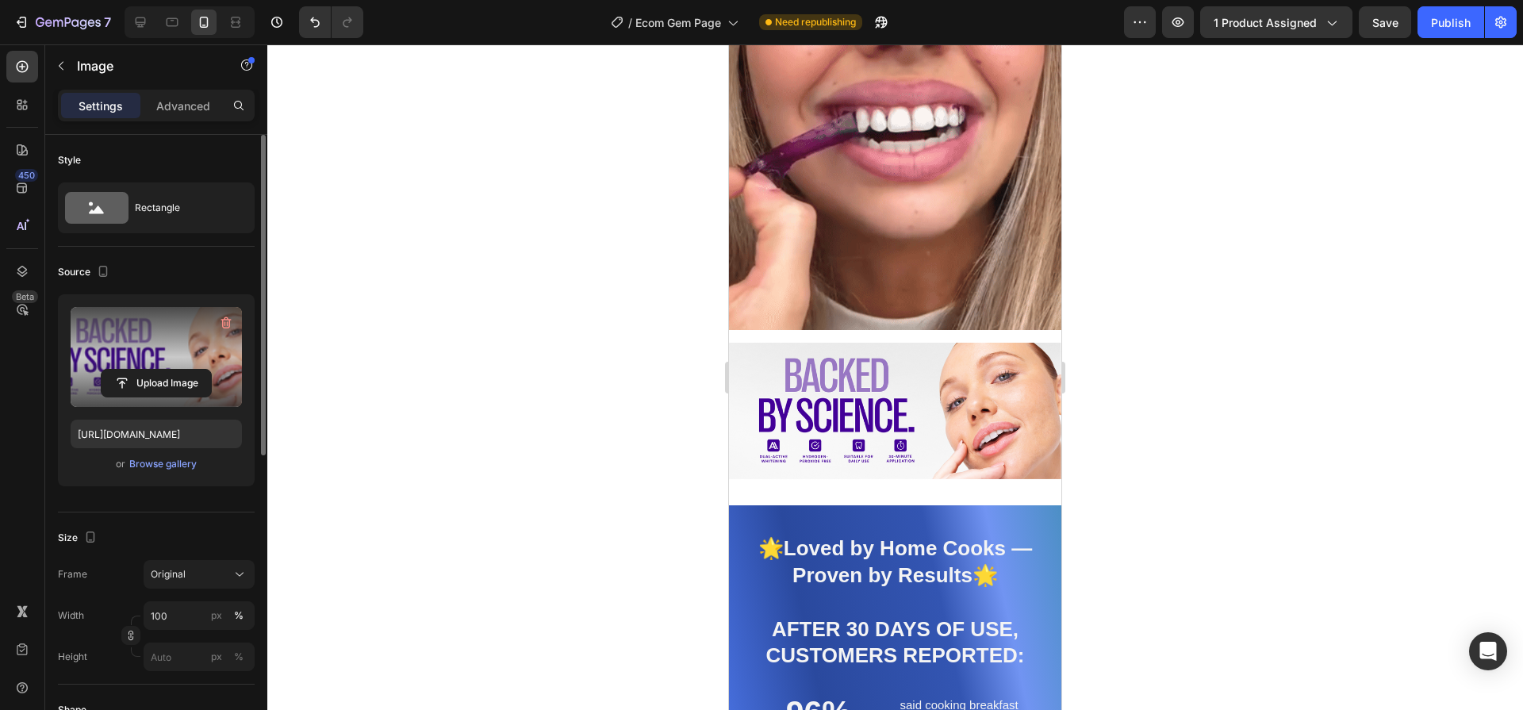
click at [946, 363] on img at bounding box center [895, 411] width 332 height 137
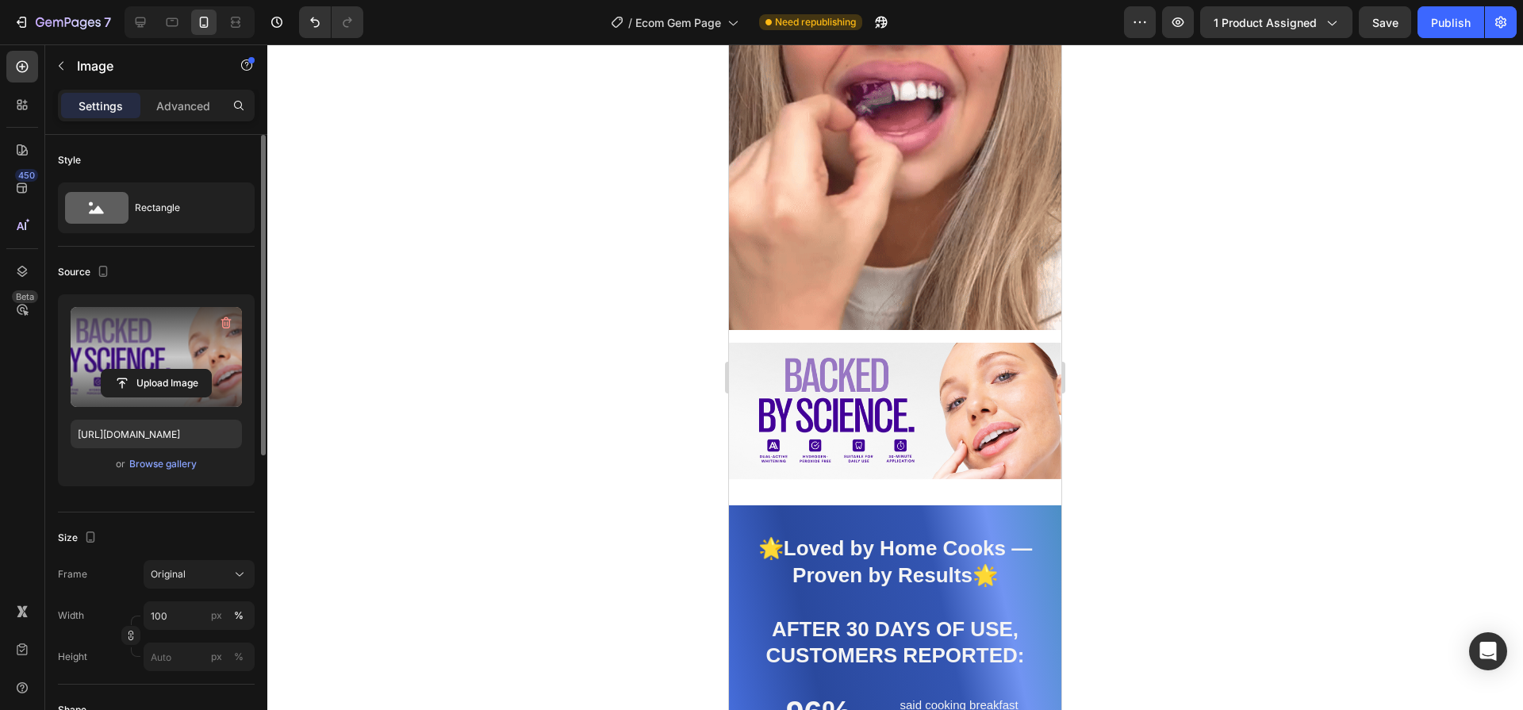
click at [950, 358] on img at bounding box center [895, 411] width 332 height 137
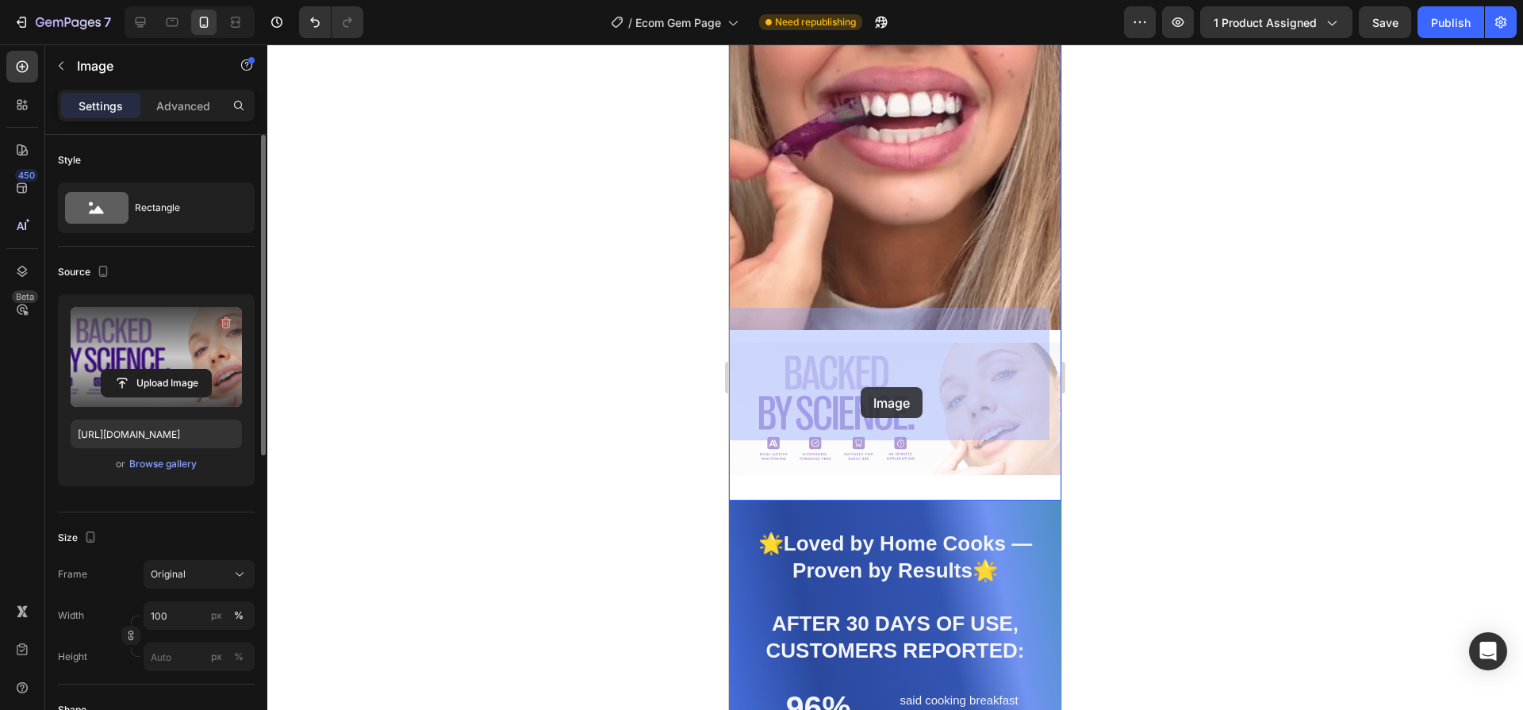
drag, startPoint x: 843, startPoint y: 374, endPoint x: 861, endPoint y: 387, distance: 21.6
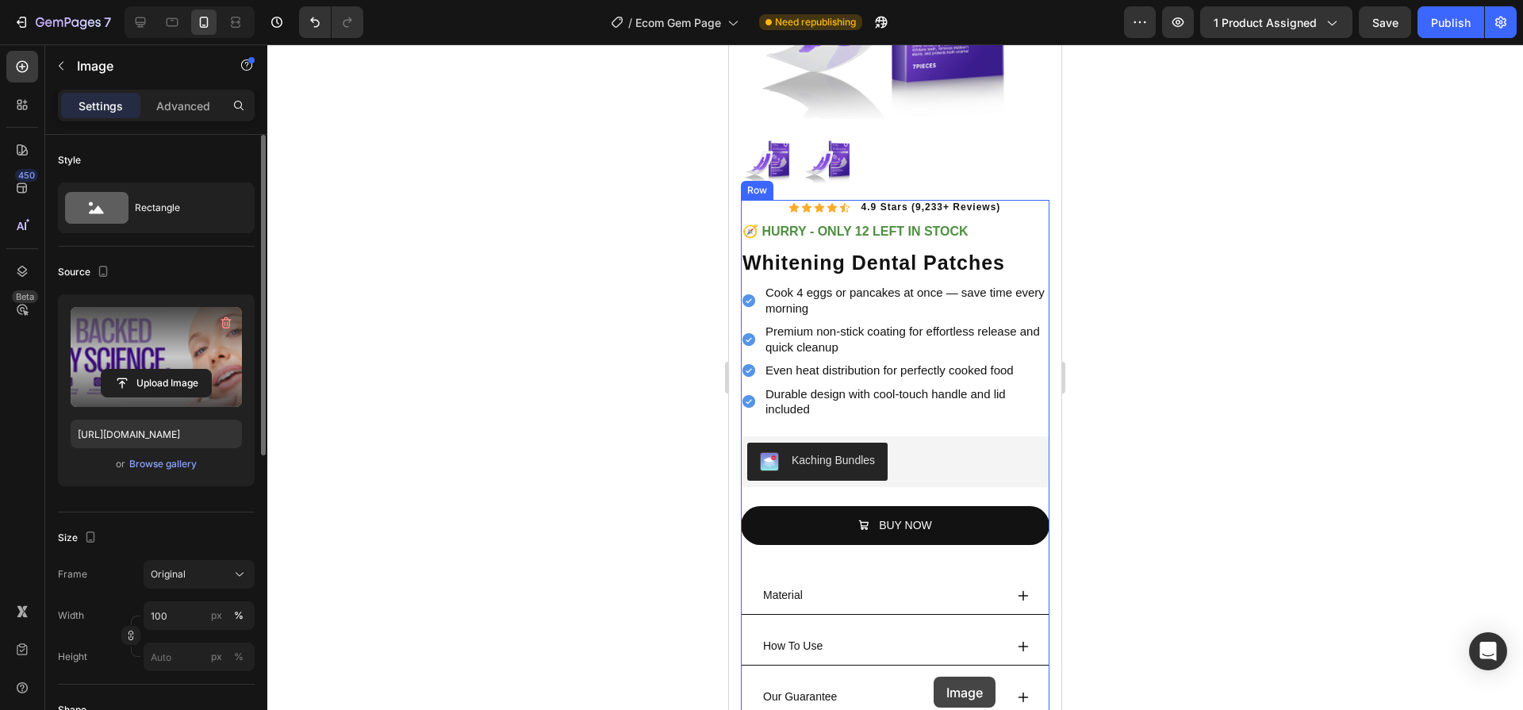
scroll to position [367, 0]
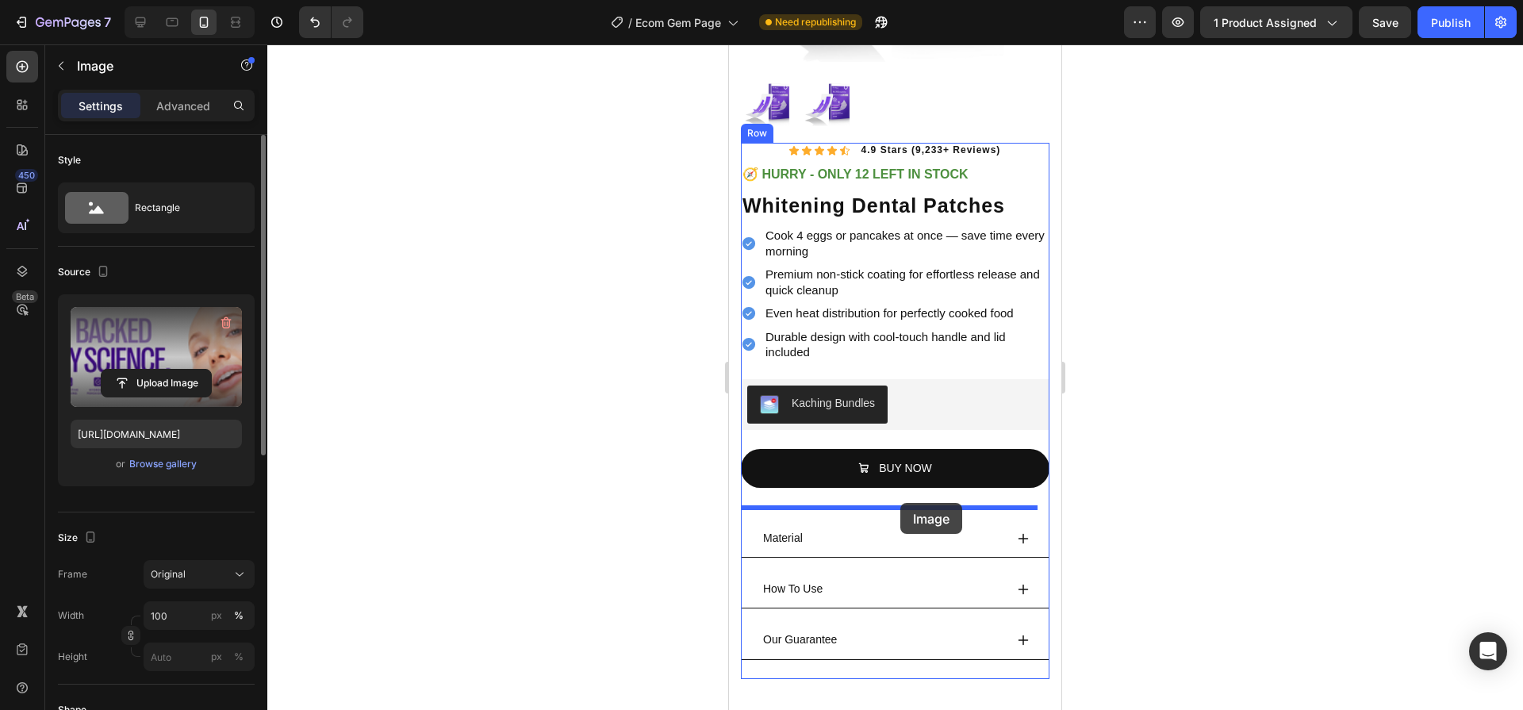
drag, startPoint x: 969, startPoint y: 548, endPoint x: 900, endPoint y: 503, distance: 82.5
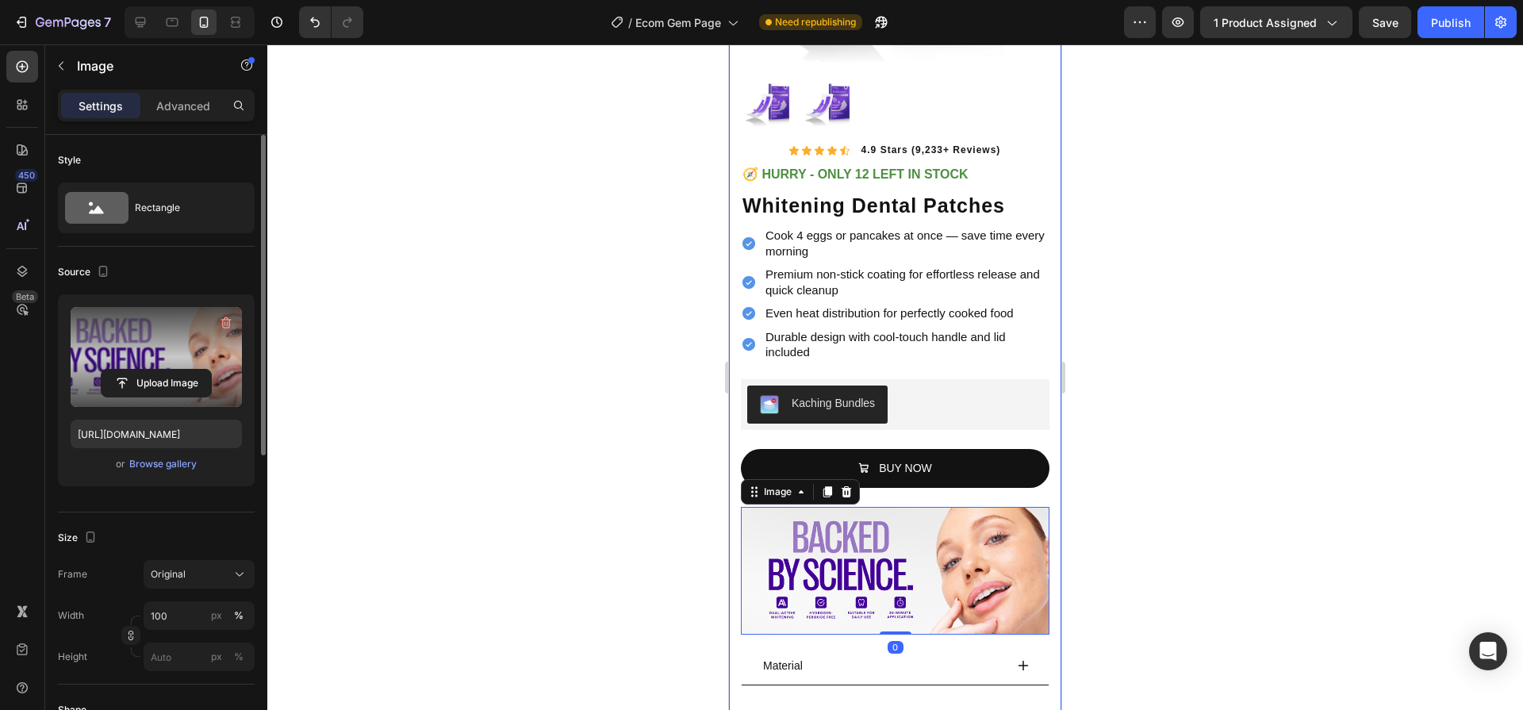
click at [1240, 401] on div at bounding box center [895, 377] width 1256 height 666
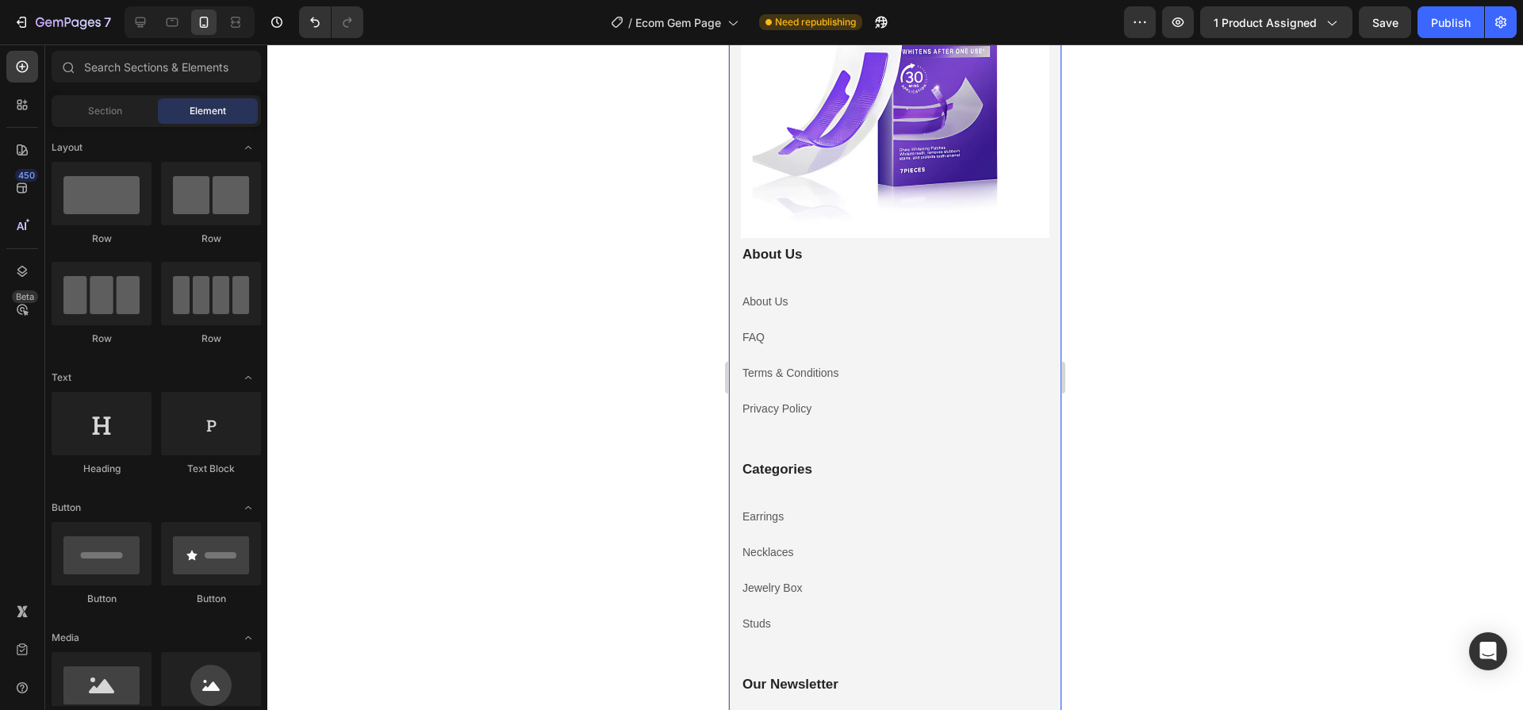
scroll to position [4701, 0]
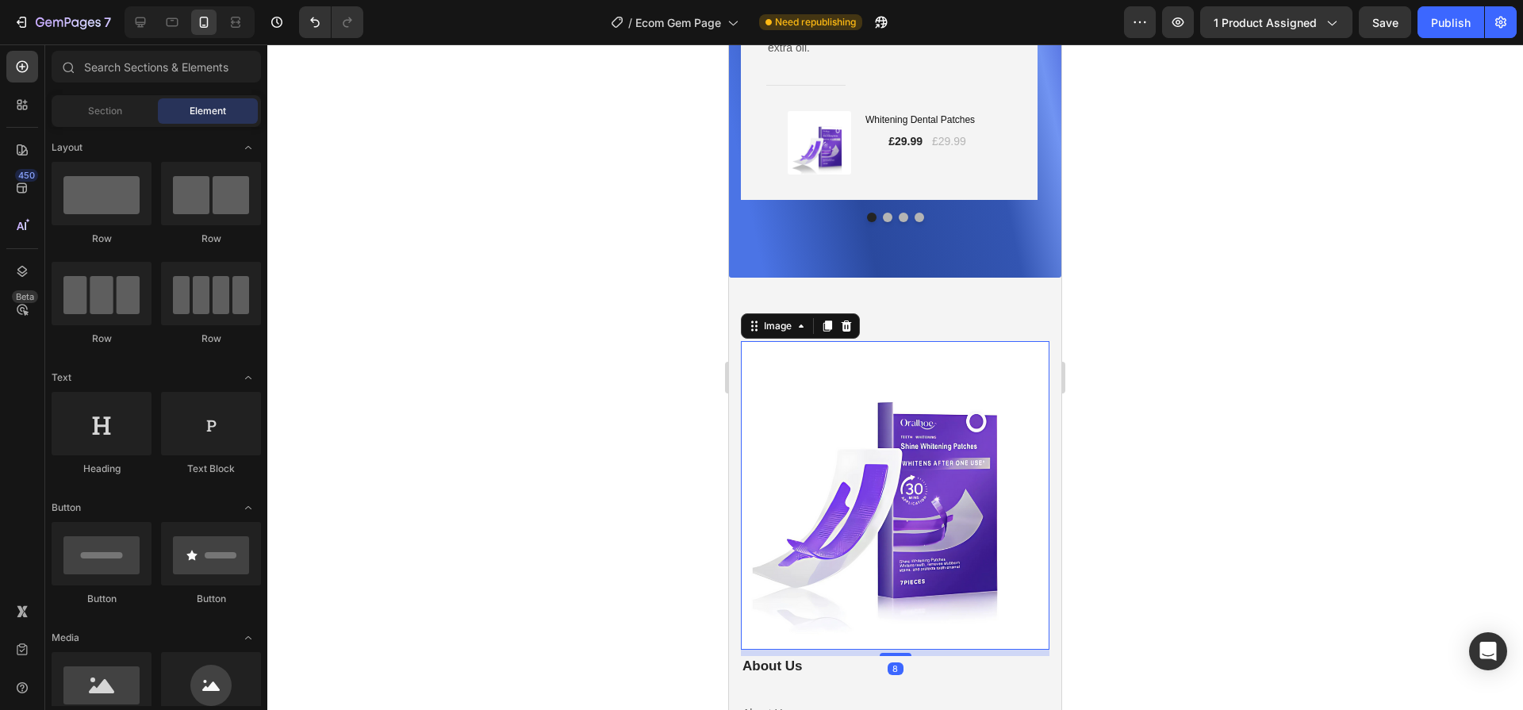
click at [953, 462] on img at bounding box center [895, 495] width 309 height 309
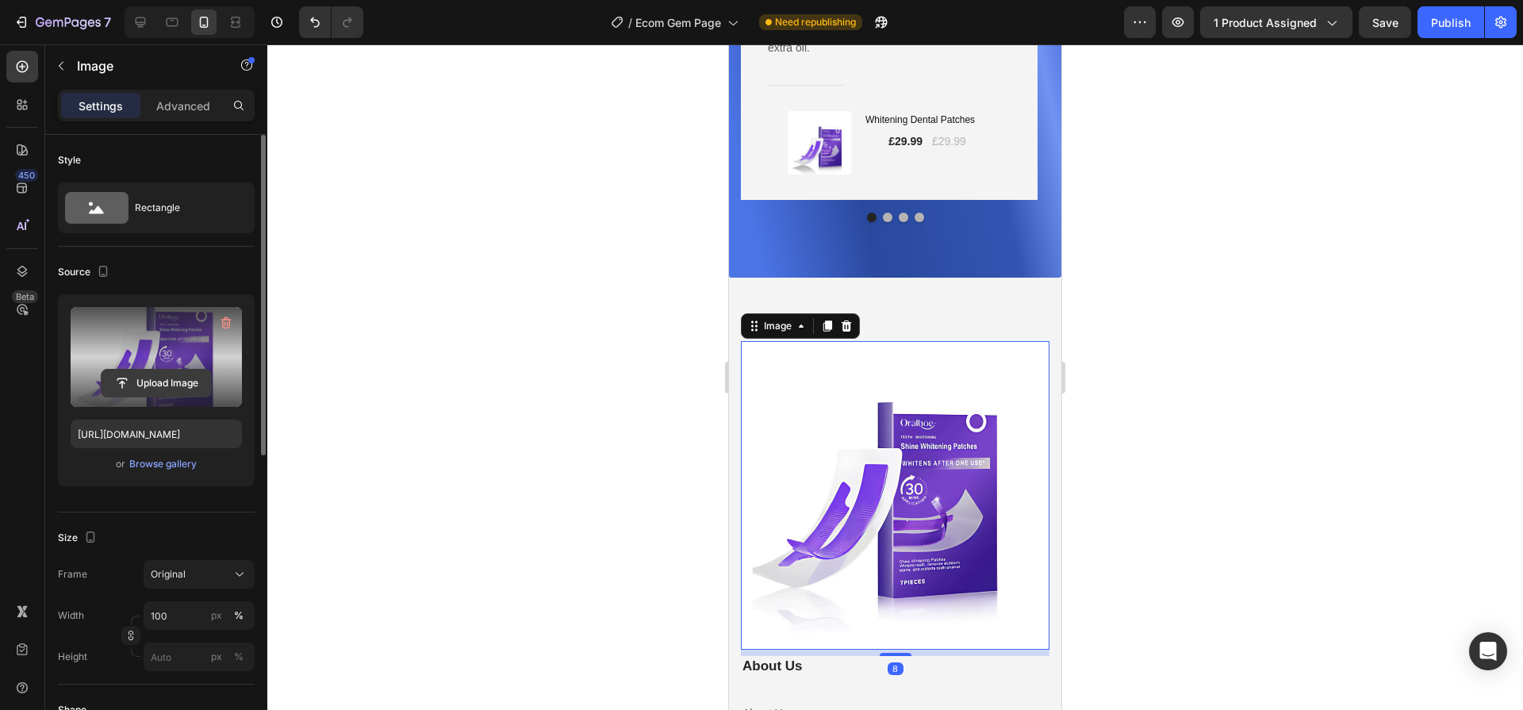
click at [198, 386] on input "file" at bounding box center [156, 383] width 109 height 27
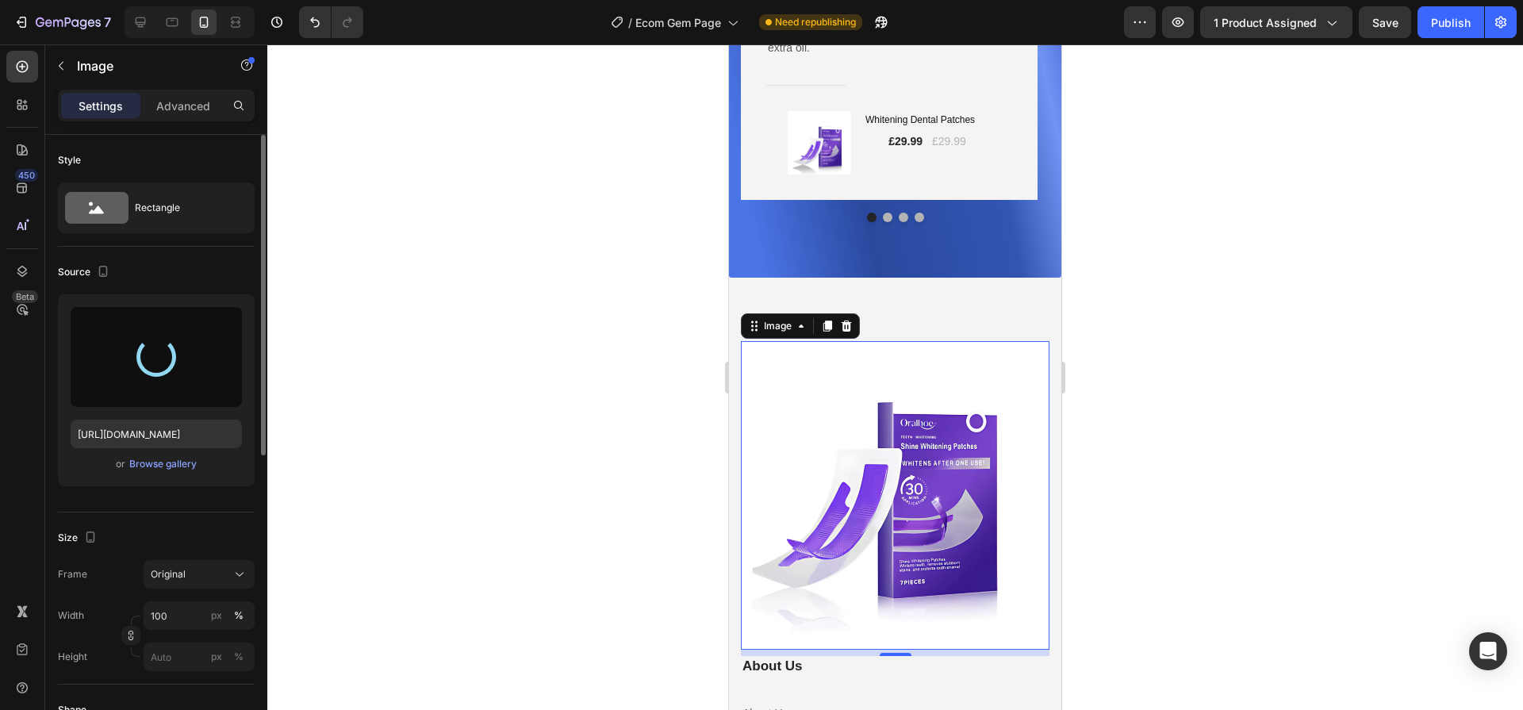
type input "https://cdn.shopify.com/s/files/1/0603/5901/6553/files/gempages_549352626550997…"
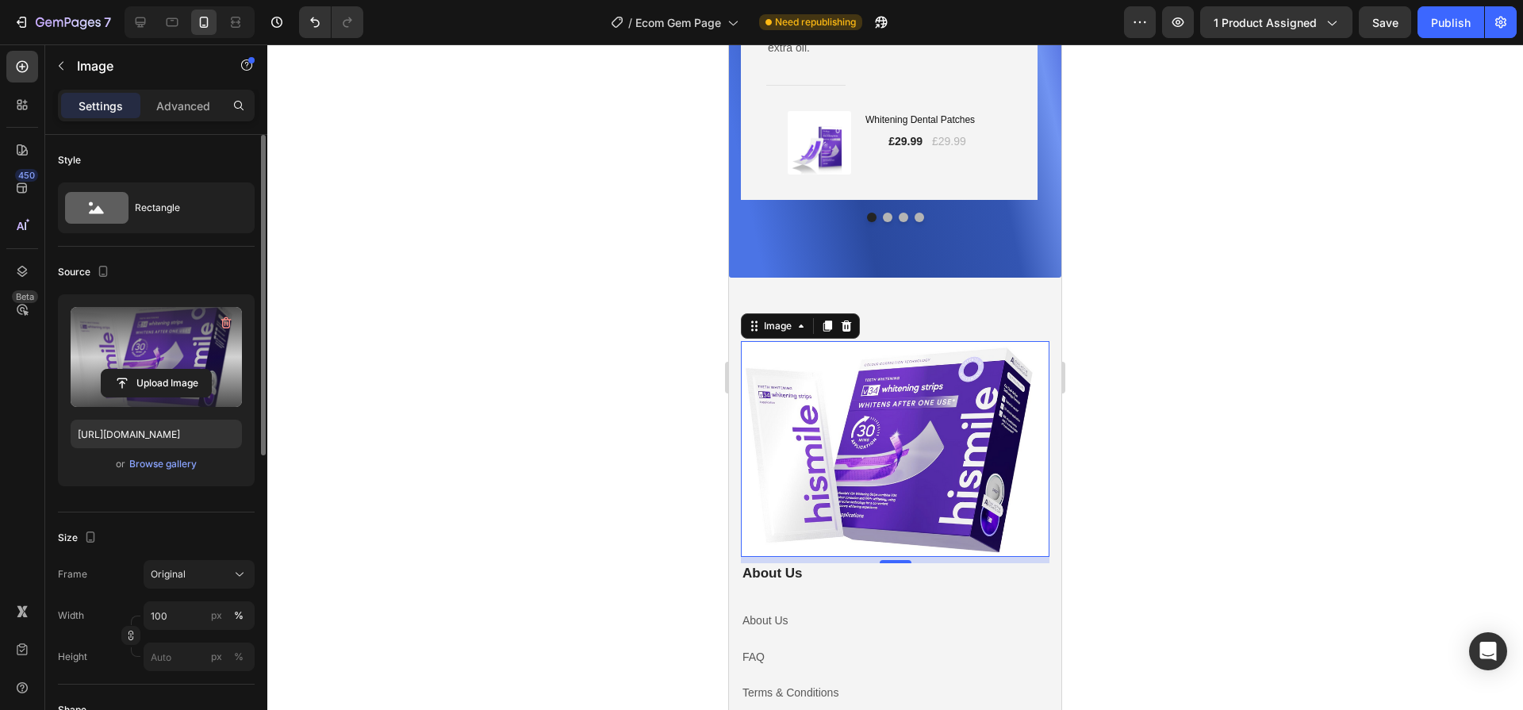
click at [1257, 413] on div at bounding box center [895, 377] width 1256 height 666
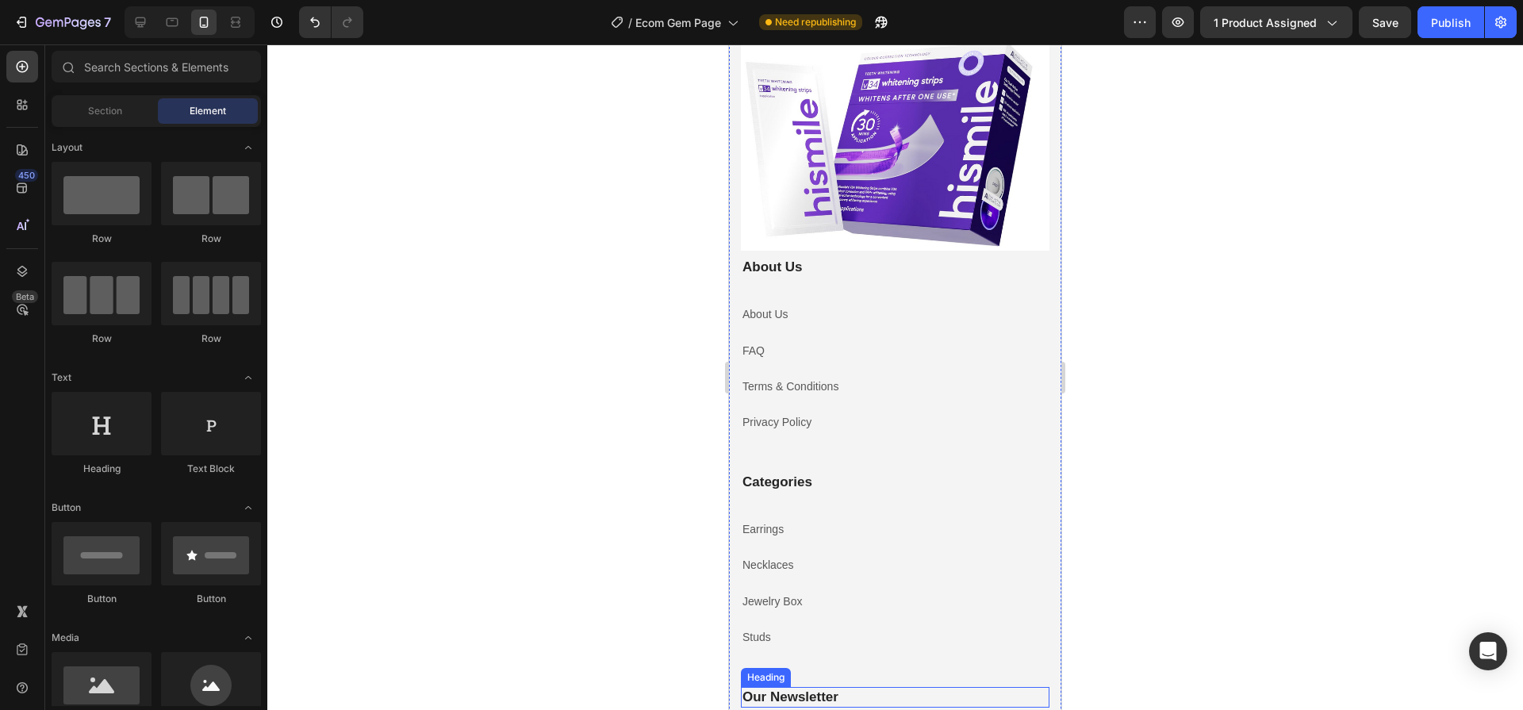
scroll to position [5210, 0]
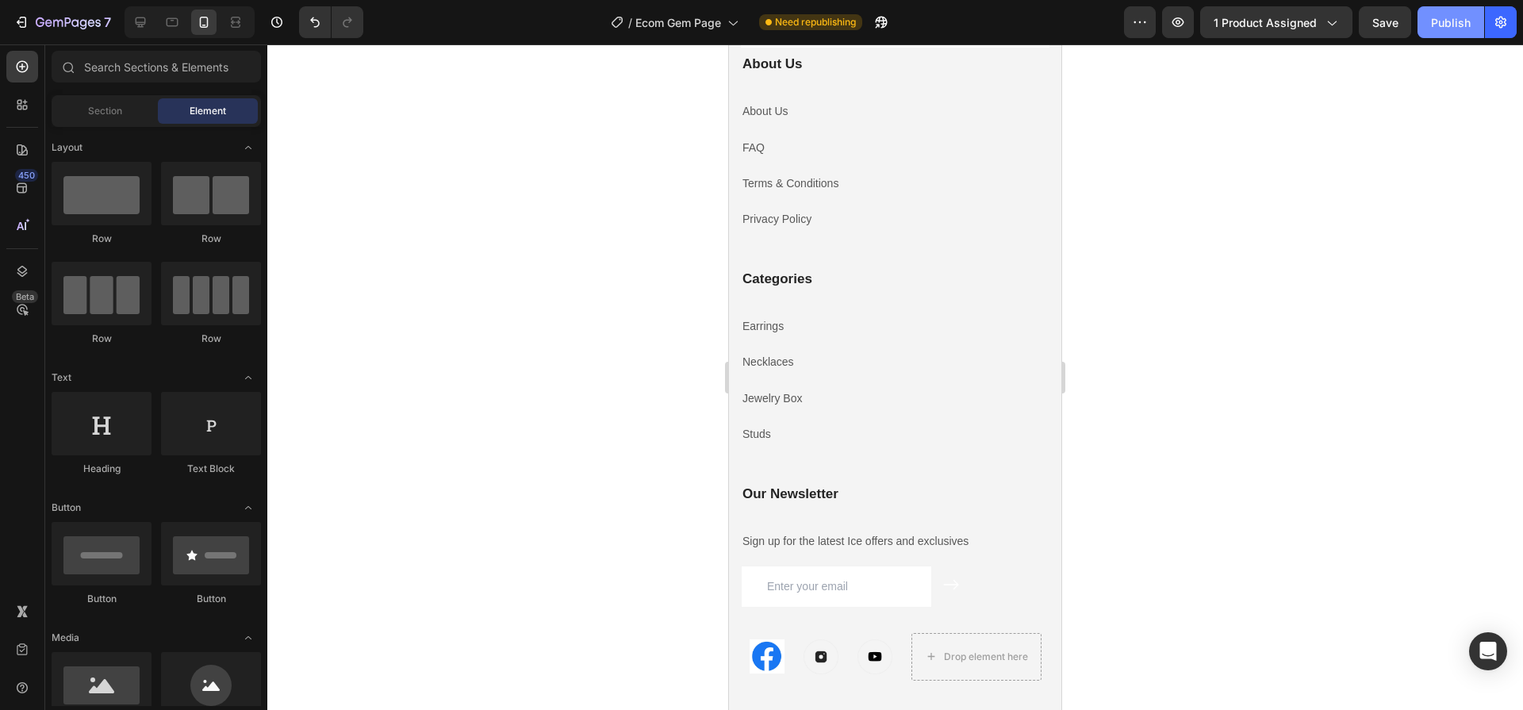
click at [1440, 23] on div "Publish" at bounding box center [1451, 22] width 40 height 17
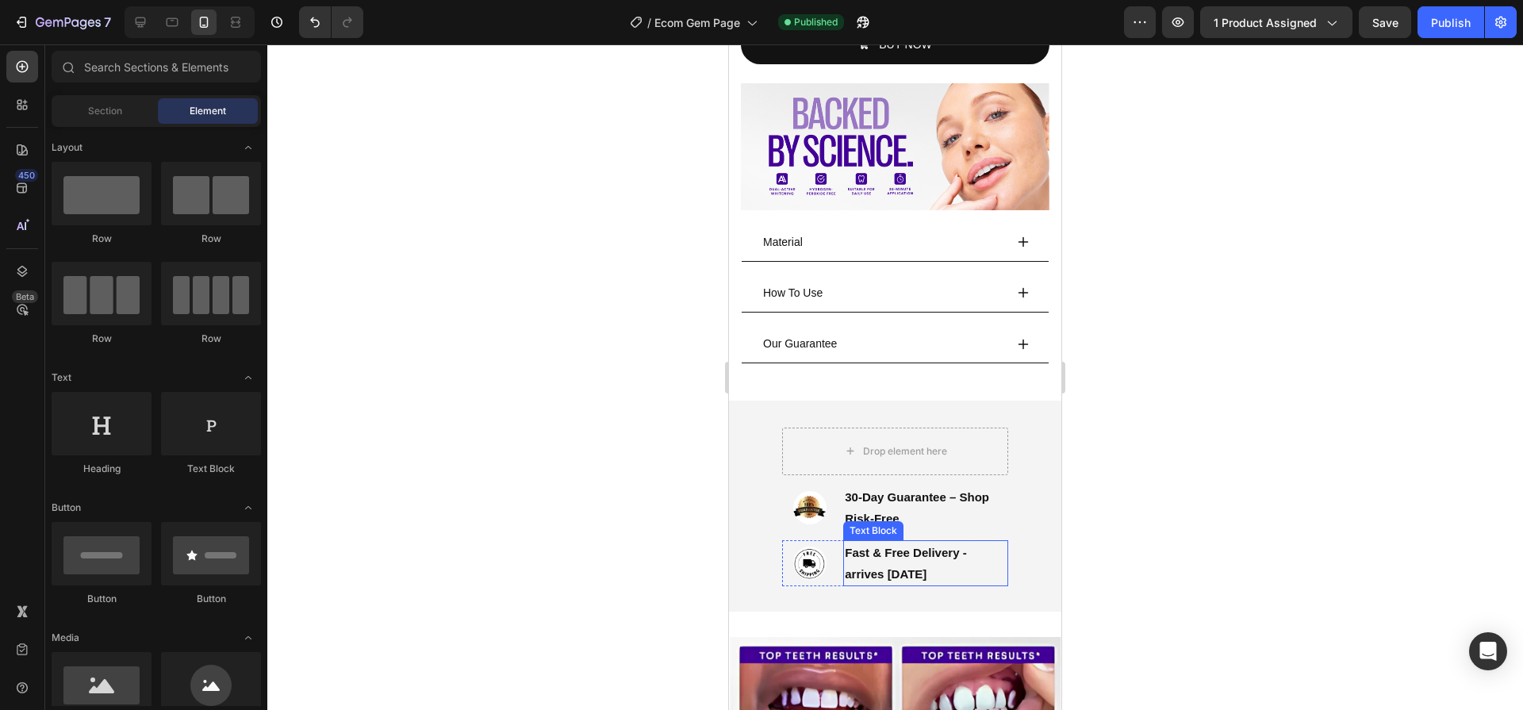
scroll to position [501, 0]
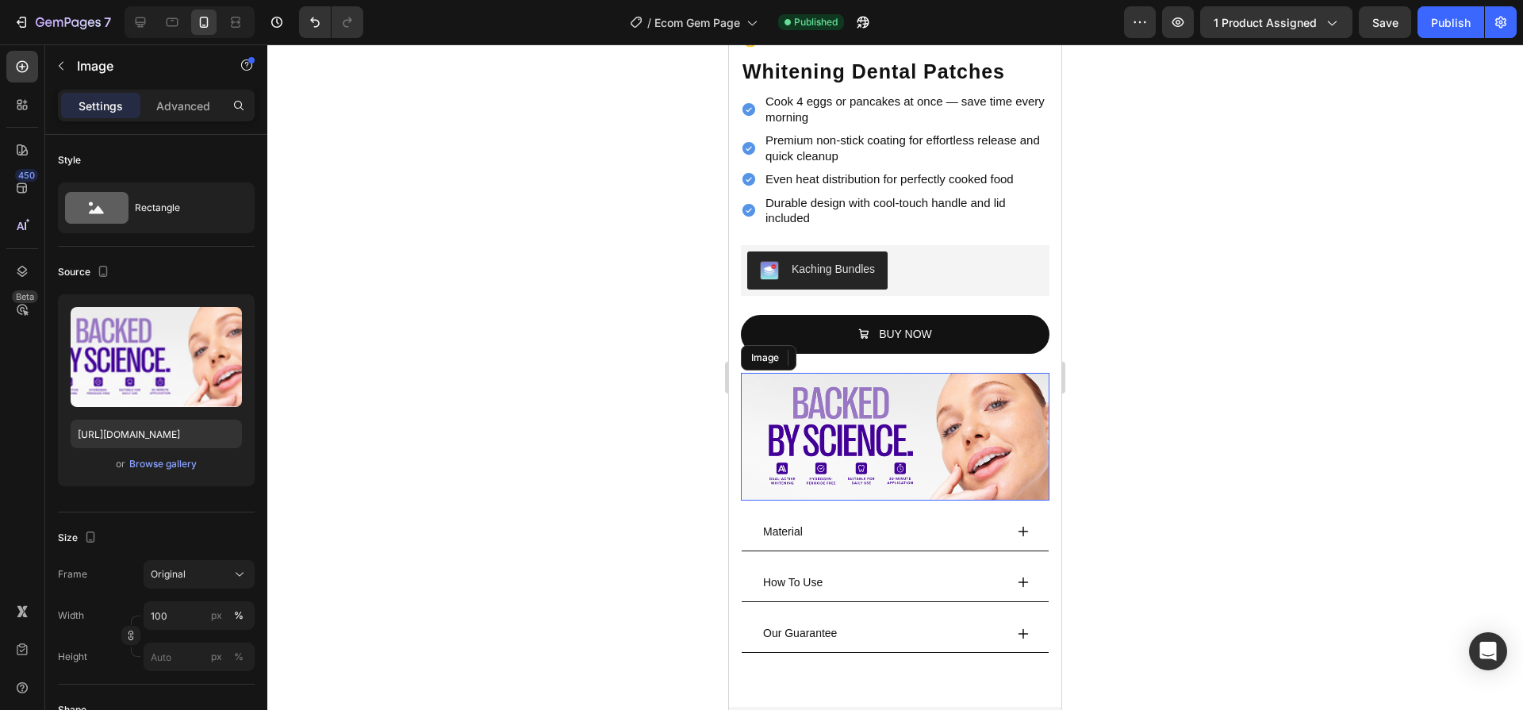
click at [977, 382] on img at bounding box center [895, 437] width 309 height 128
click at [827, 352] on icon at bounding box center [827, 357] width 9 height 11
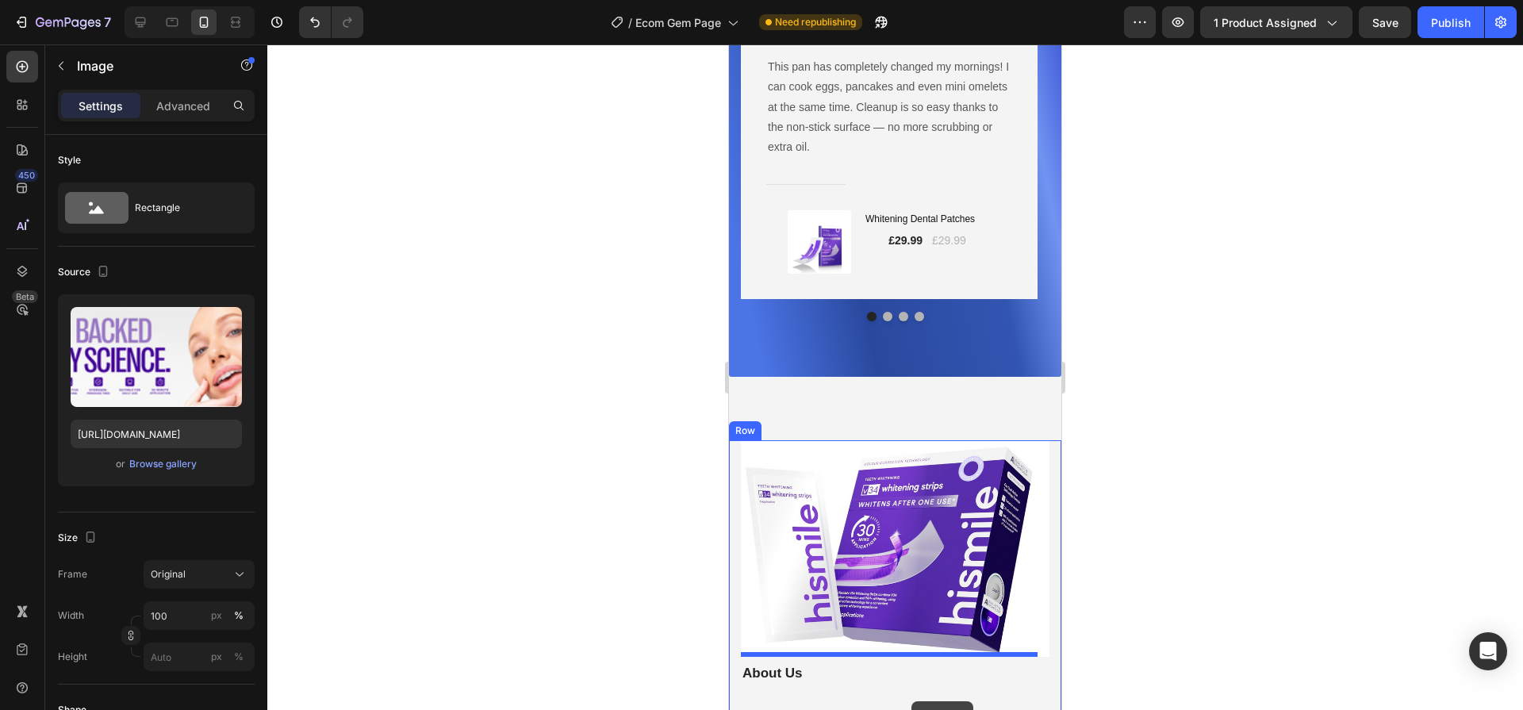
scroll to position [4850, 0]
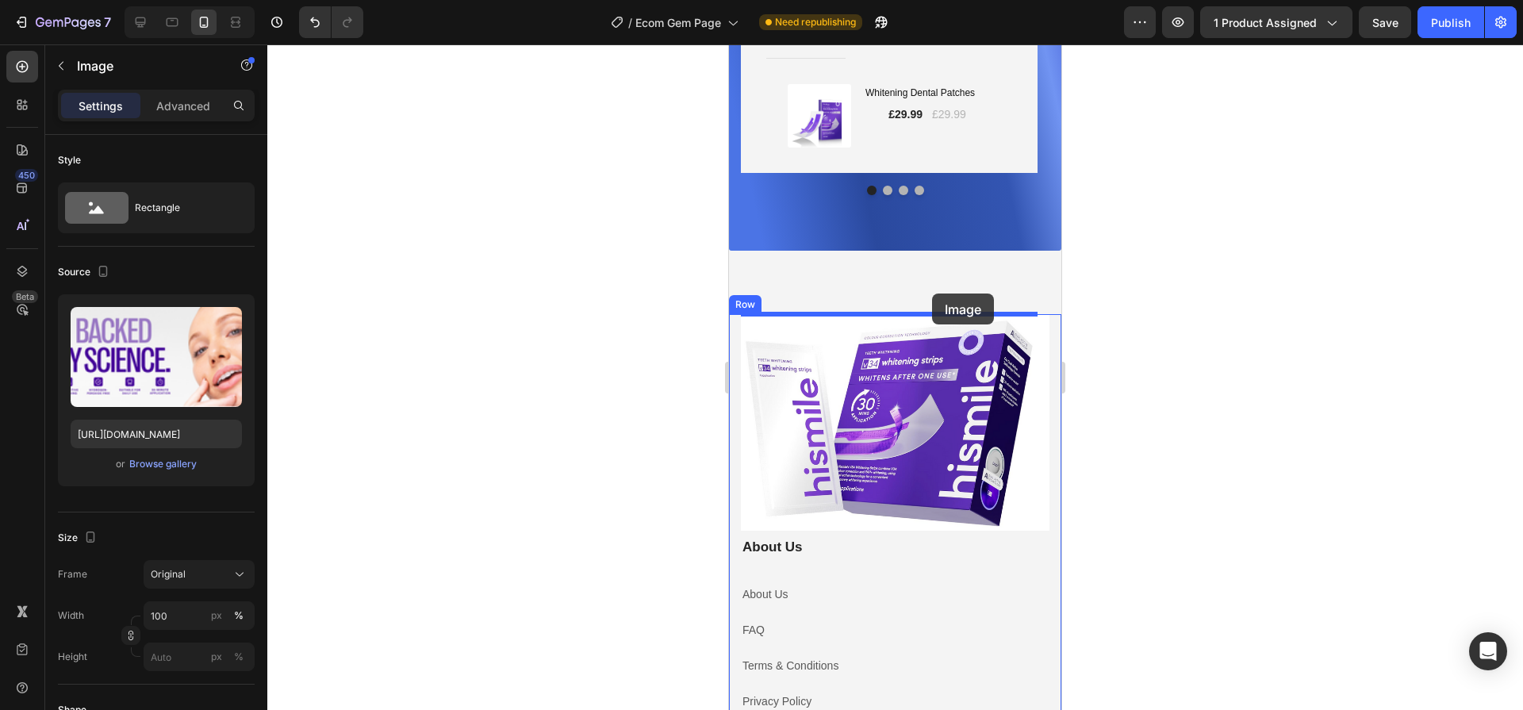
drag, startPoint x: 930, startPoint y: 516, endPoint x: 932, endPoint y: 294, distance: 222.1
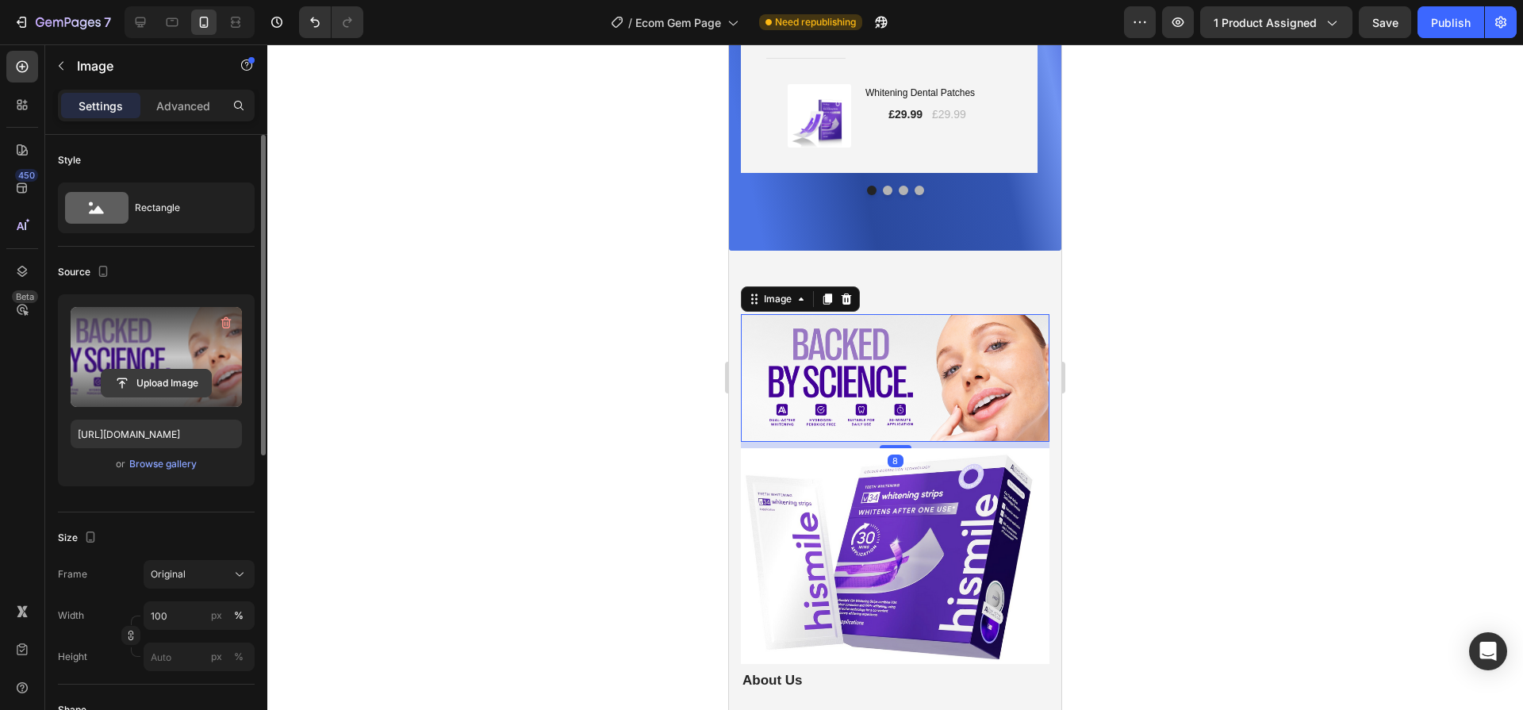
click at [166, 381] on input "file" at bounding box center [156, 383] width 109 height 27
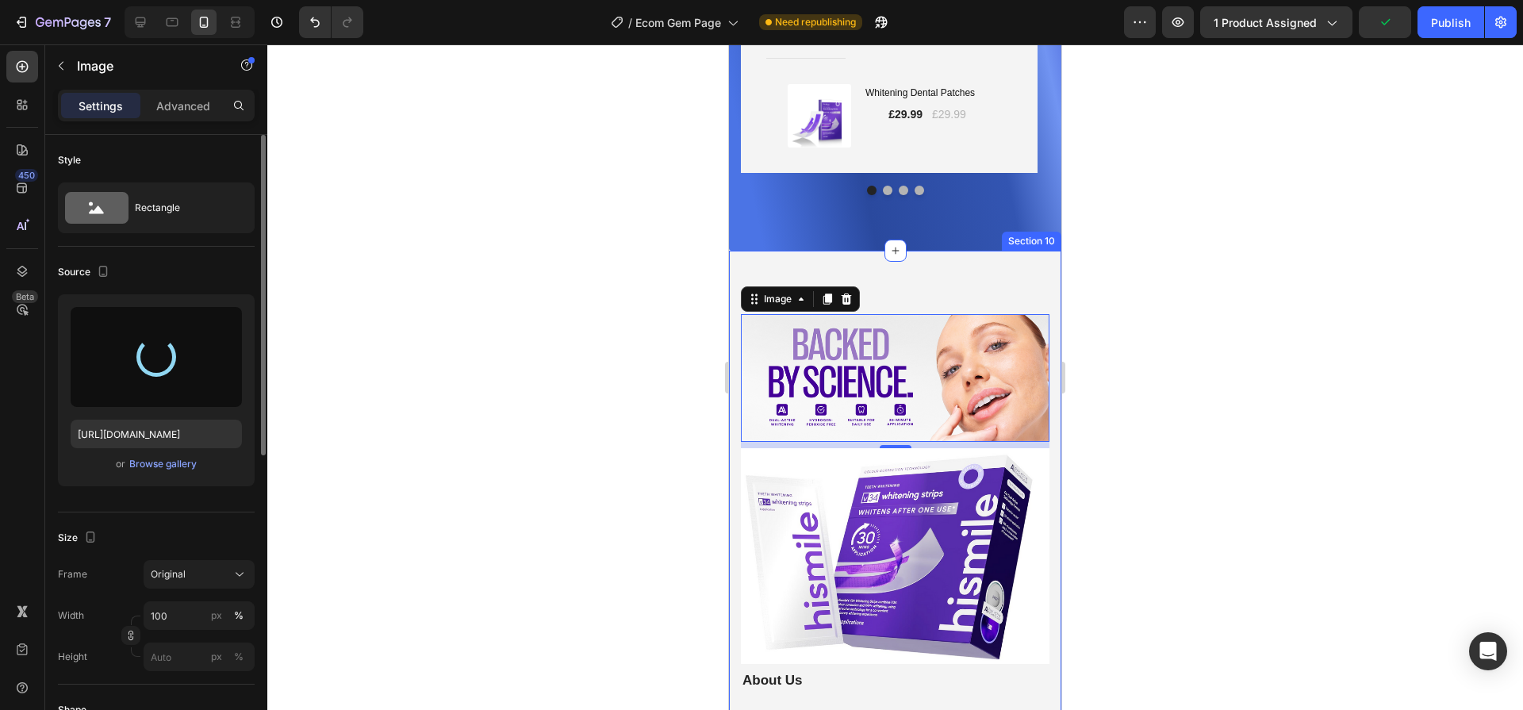
type input "https://cdn.shopify.com/s/files/1/0603/5901/6553/files/gempages_549352626550997…"
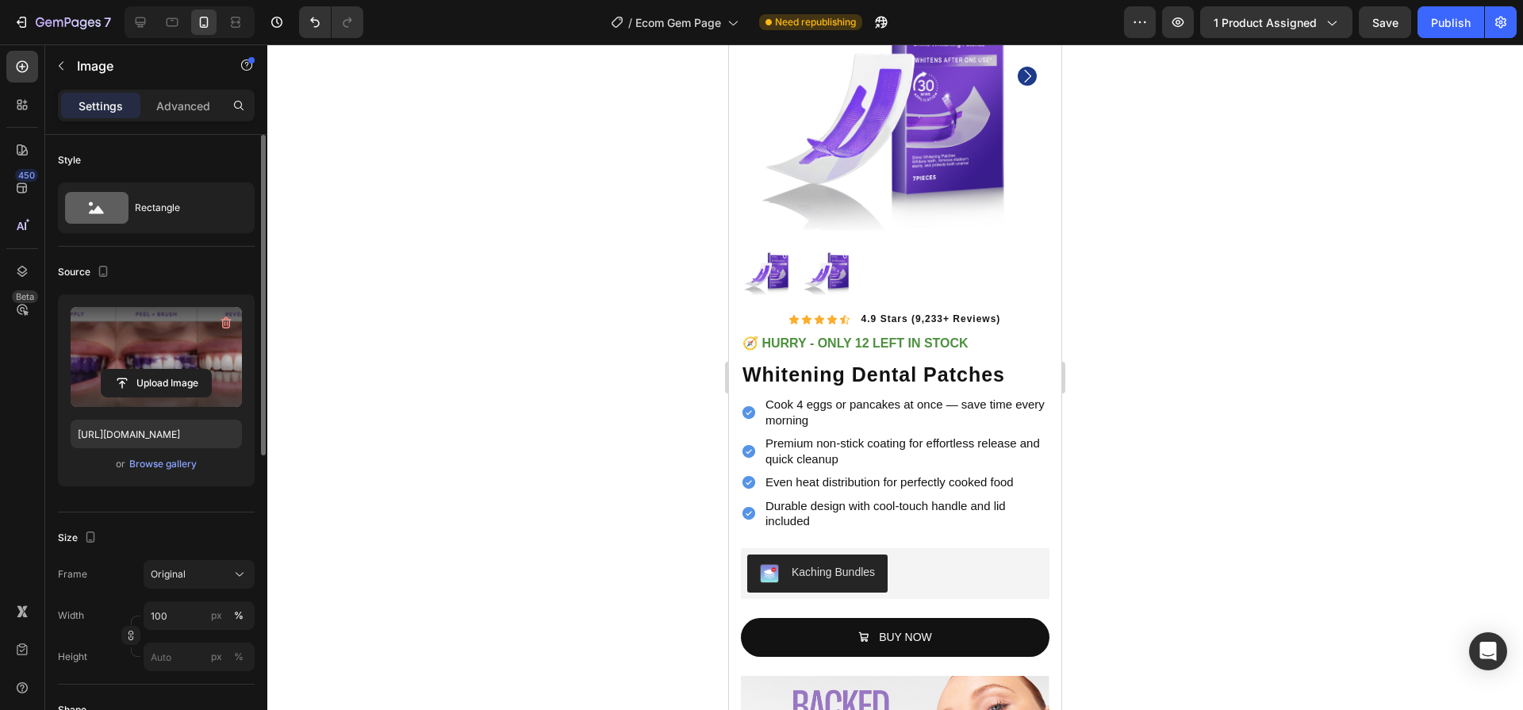
scroll to position [0, 0]
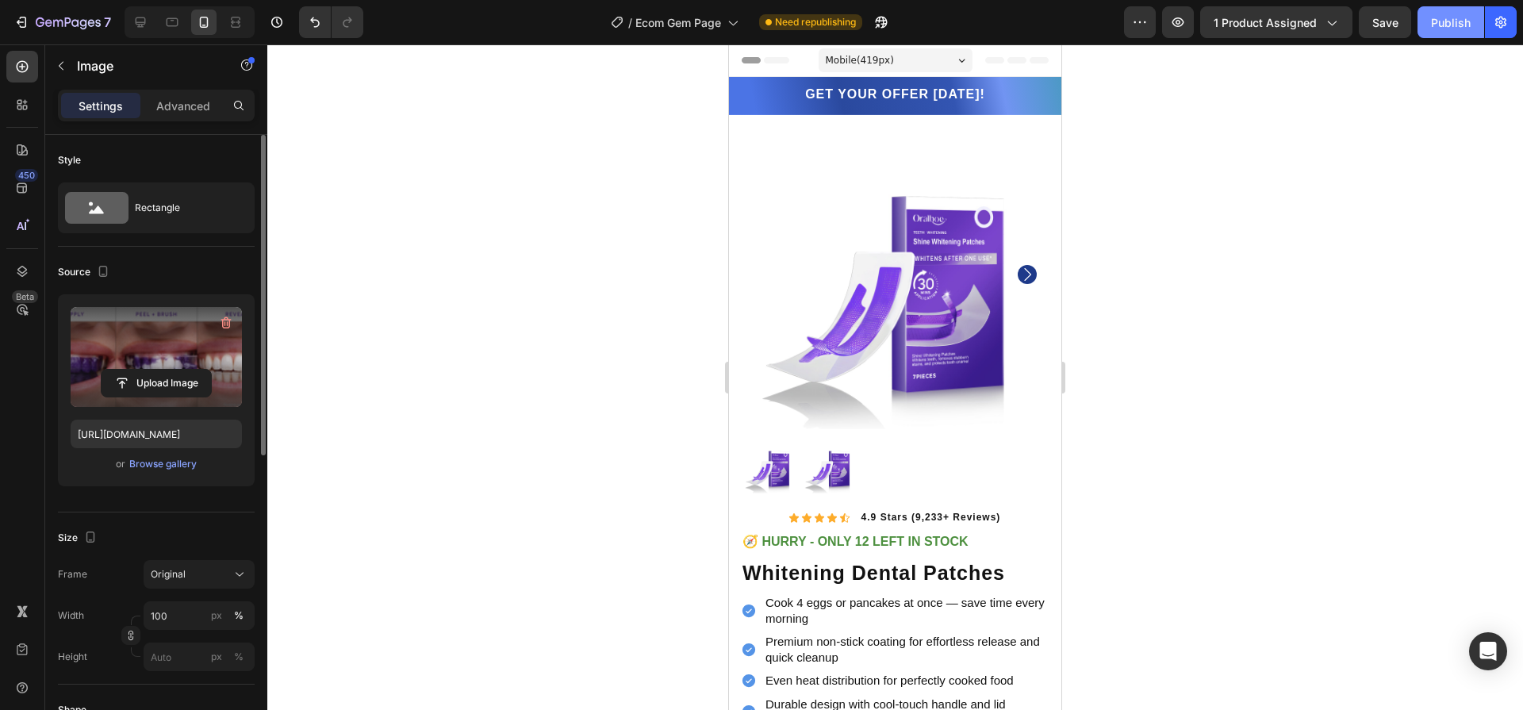
click at [1450, 35] on button "Publish" at bounding box center [1451, 22] width 67 height 32
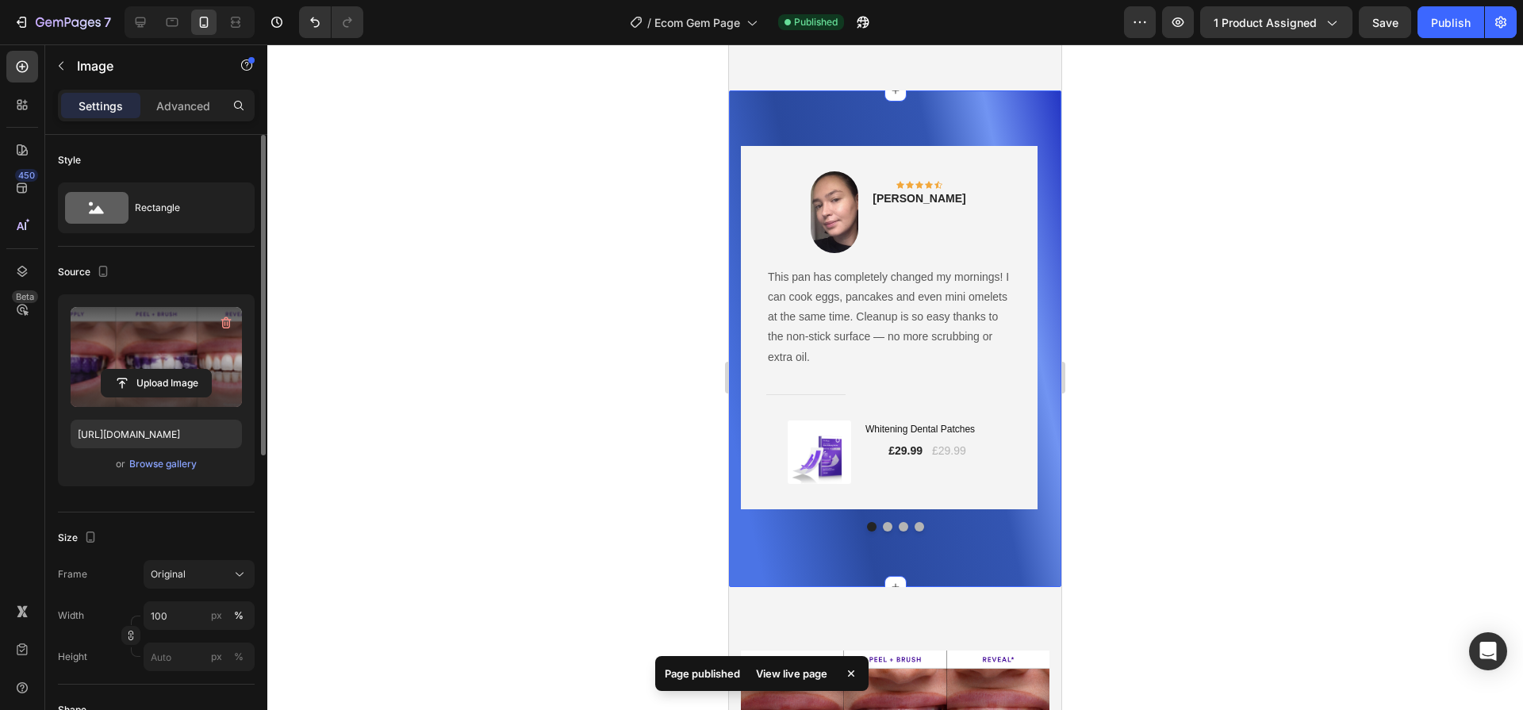
scroll to position [4691, 0]
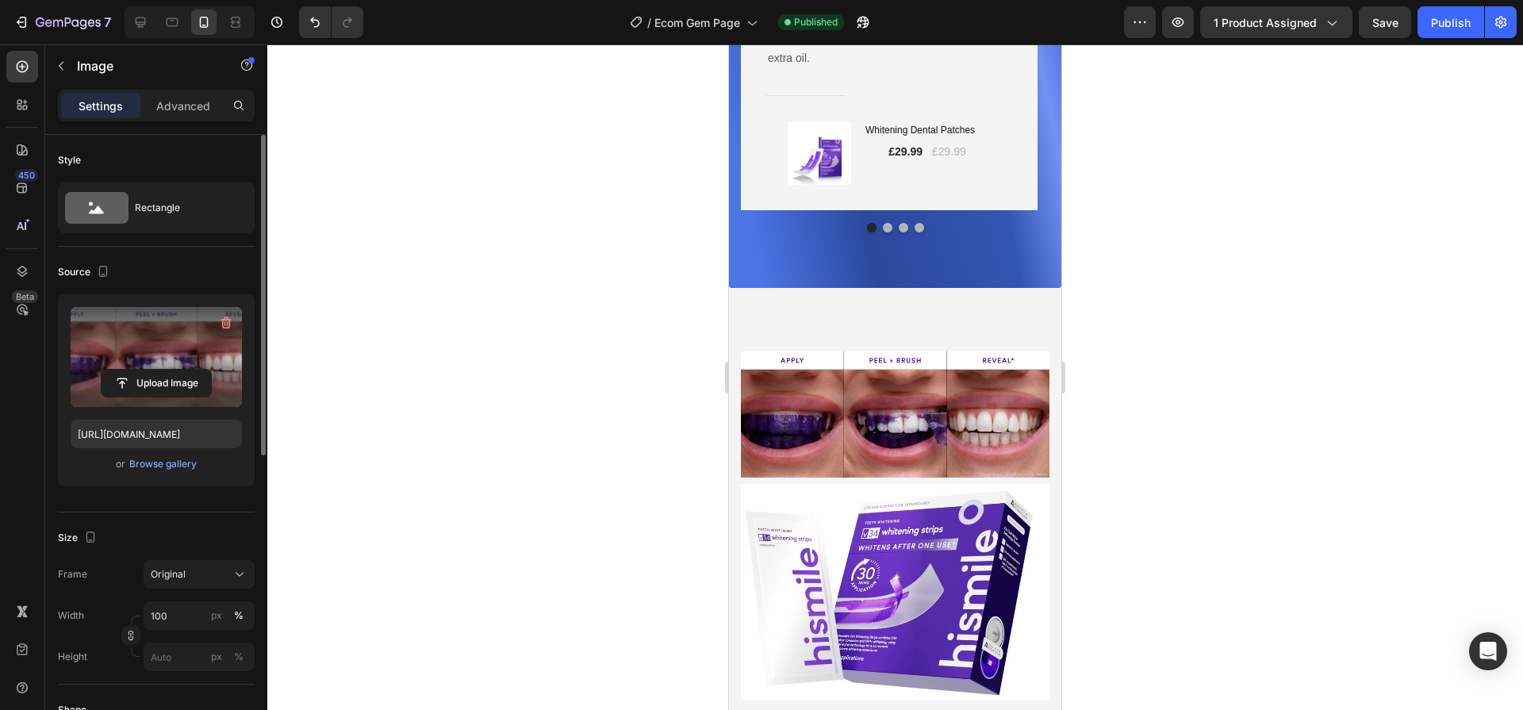
click at [984, 406] on img at bounding box center [895, 414] width 309 height 126
click at [929, 386] on img at bounding box center [895, 414] width 309 height 126
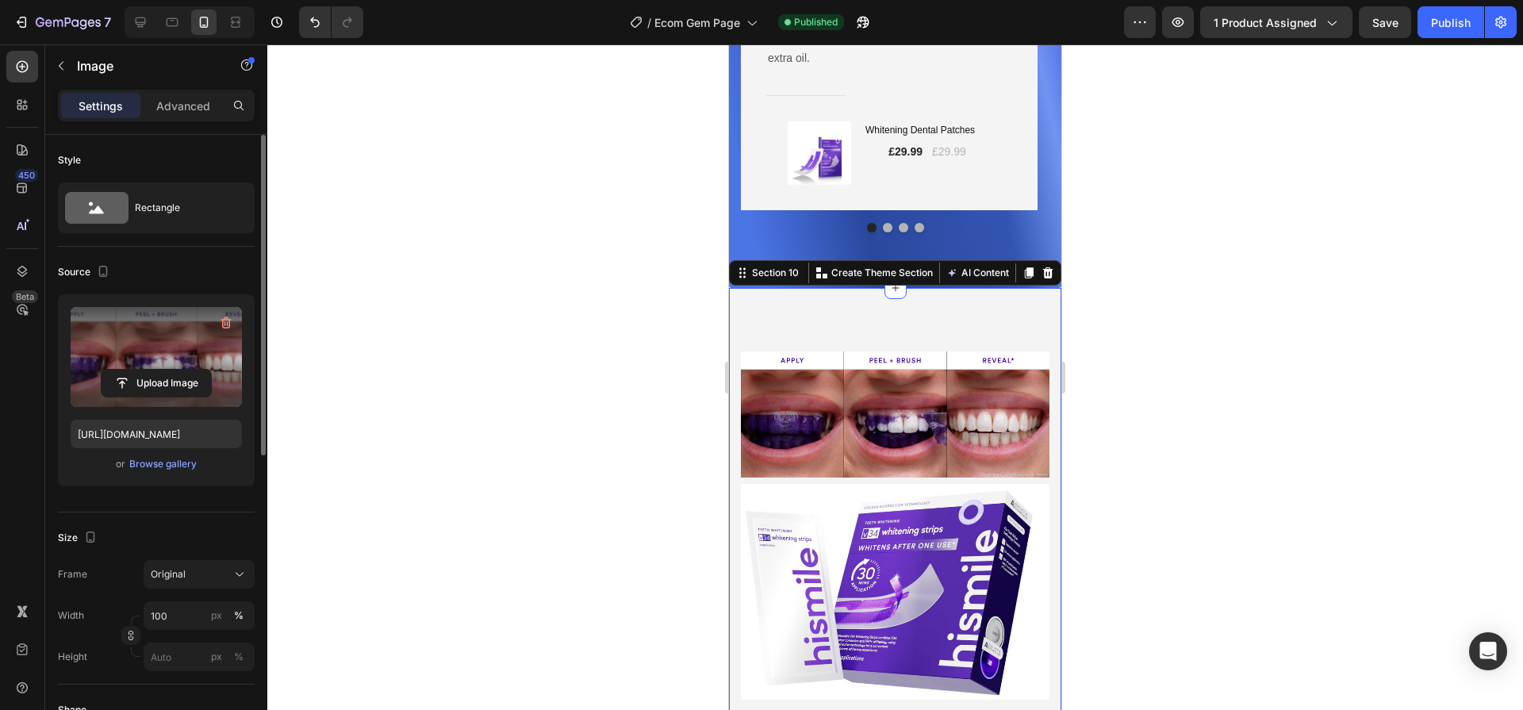
drag, startPoint x: 937, startPoint y: 330, endPoint x: 952, endPoint y: 425, distance: 96.4
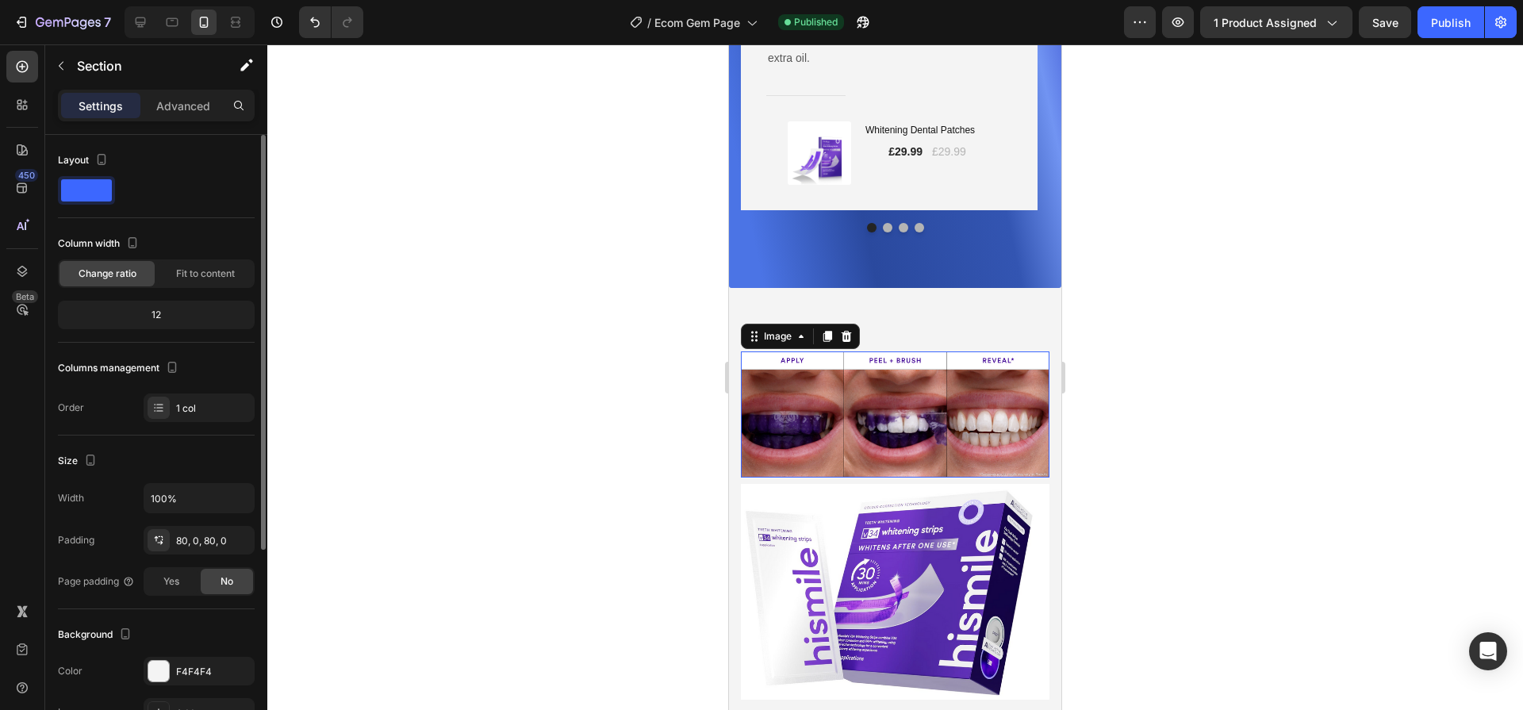
click at [953, 425] on img at bounding box center [895, 414] width 309 height 126
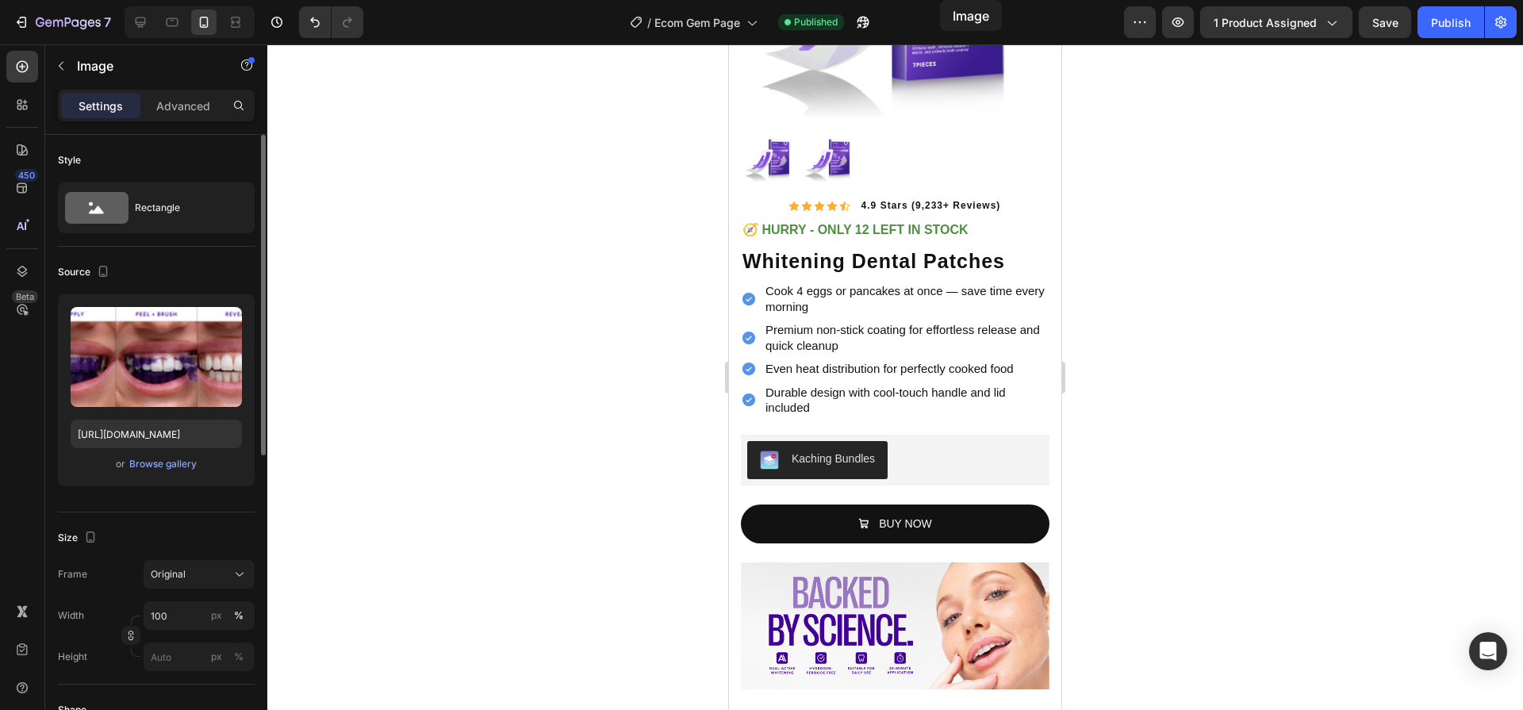
scroll to position [178, 0]
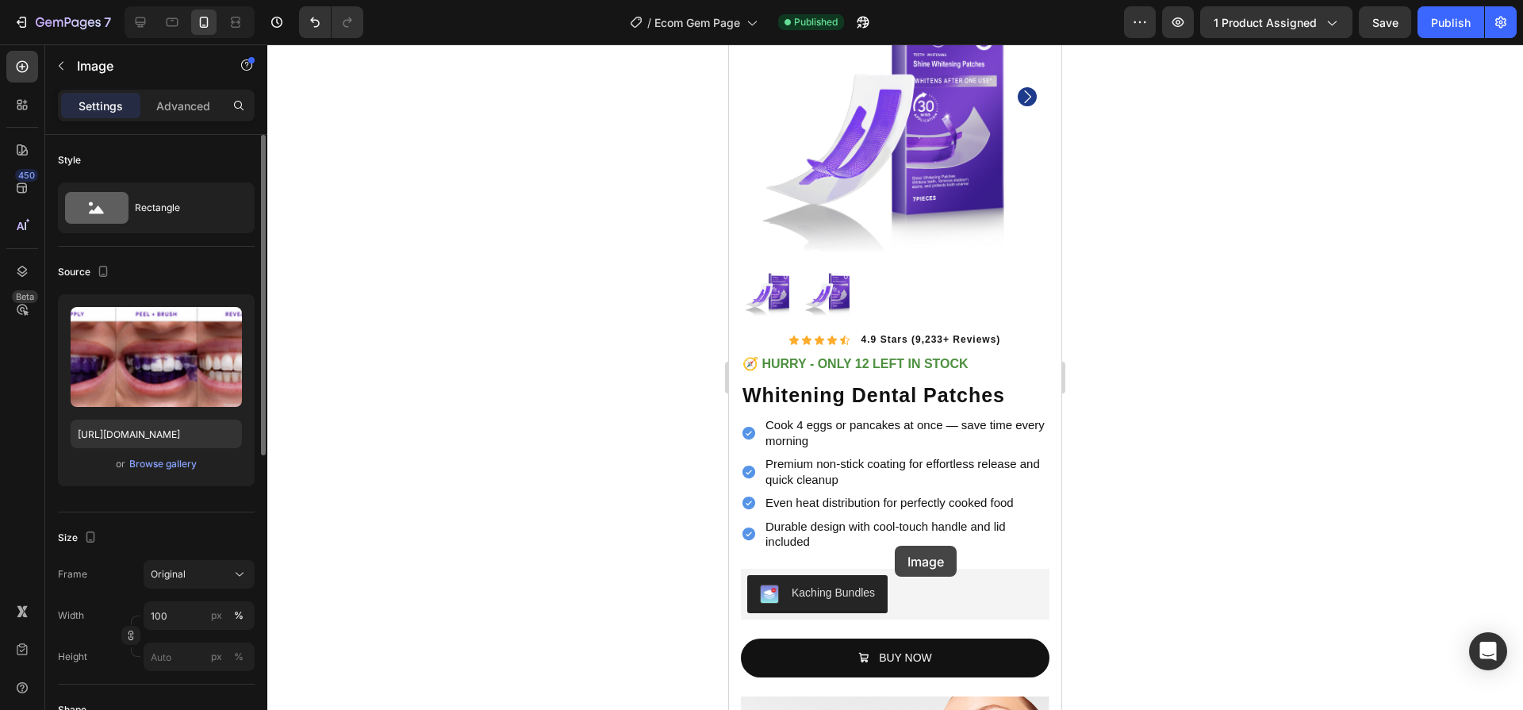
drag, startPoint x: 970, startPoint y: 413, endPoint x: 894, endPoint y: 545, distance: 152.8
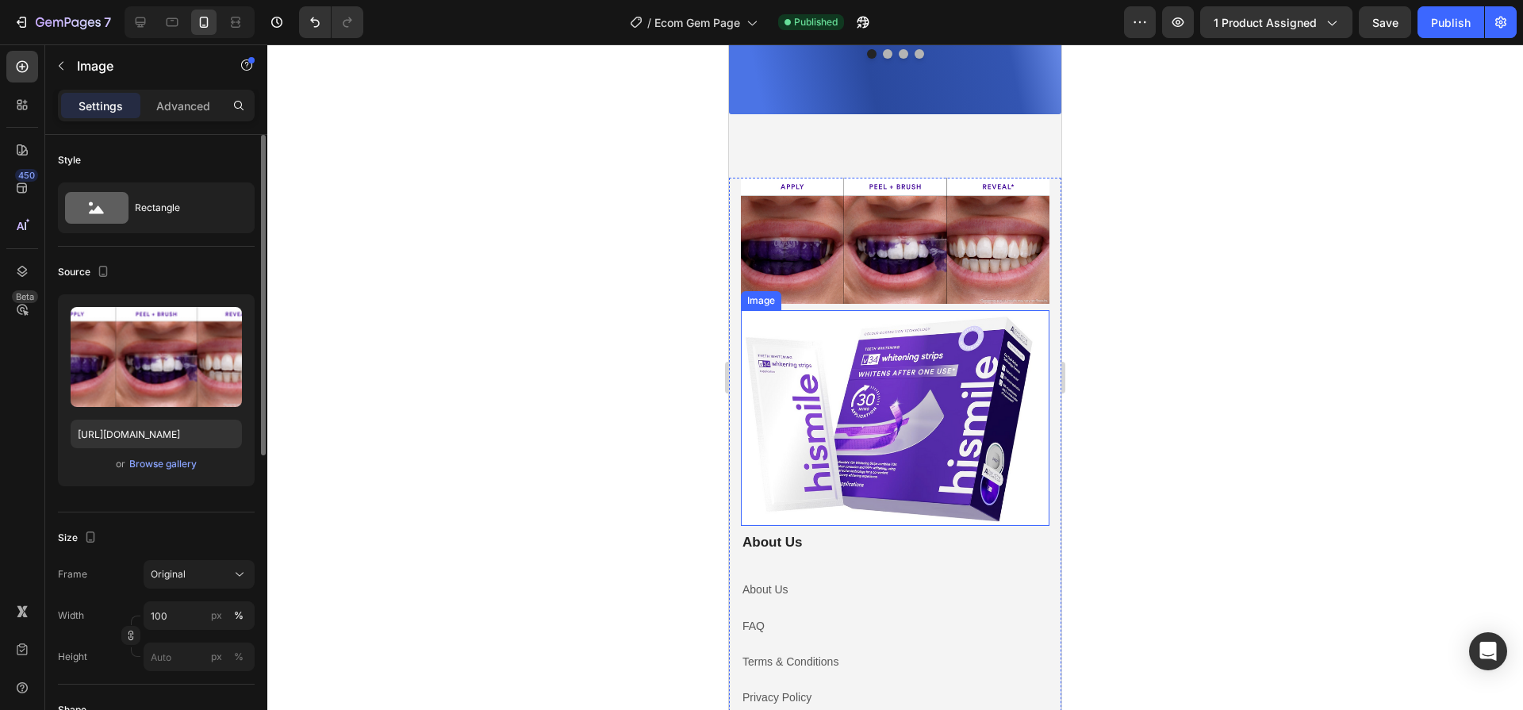
scroll to position [4865, 0]
click at [908, 255] on img at bounding box center [895, 240] width 309 height 126
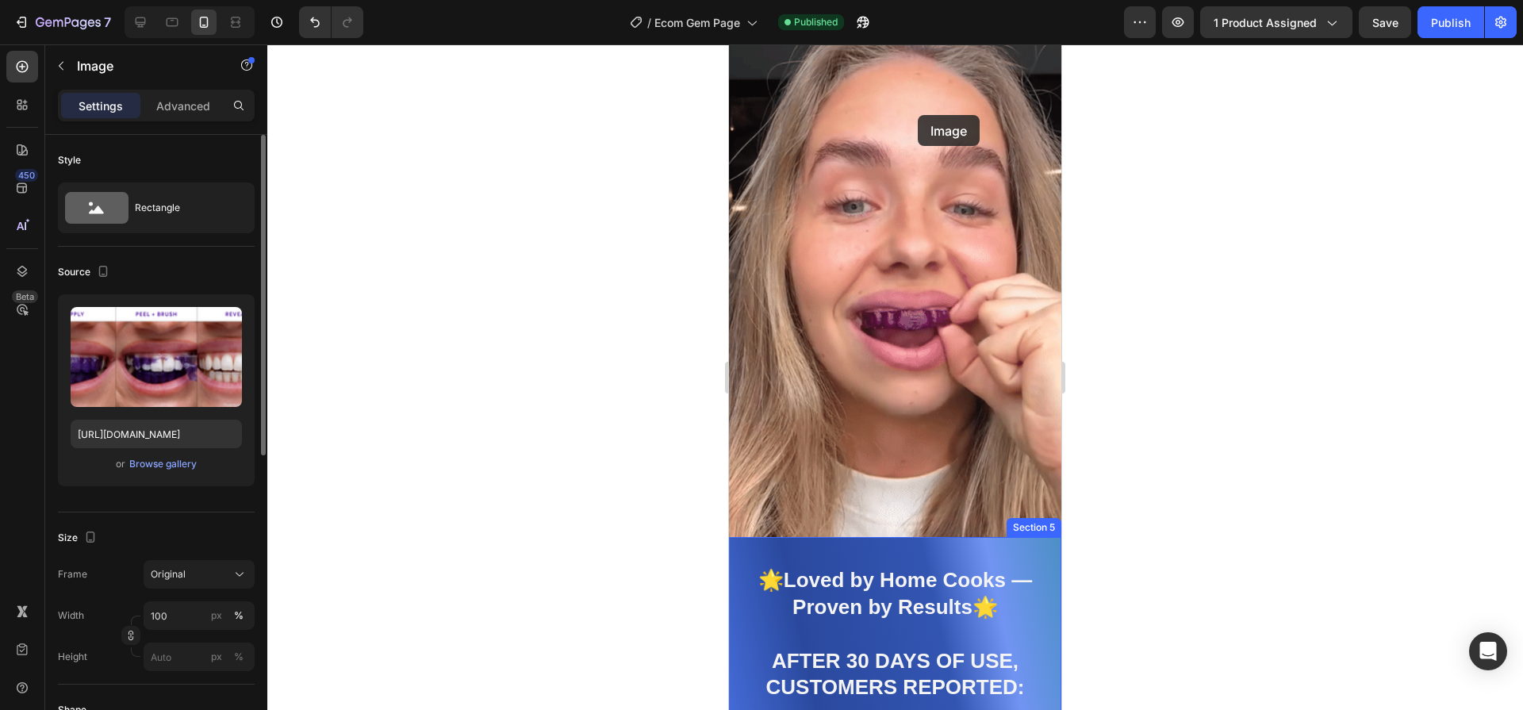
scroll to position [2098, 0]
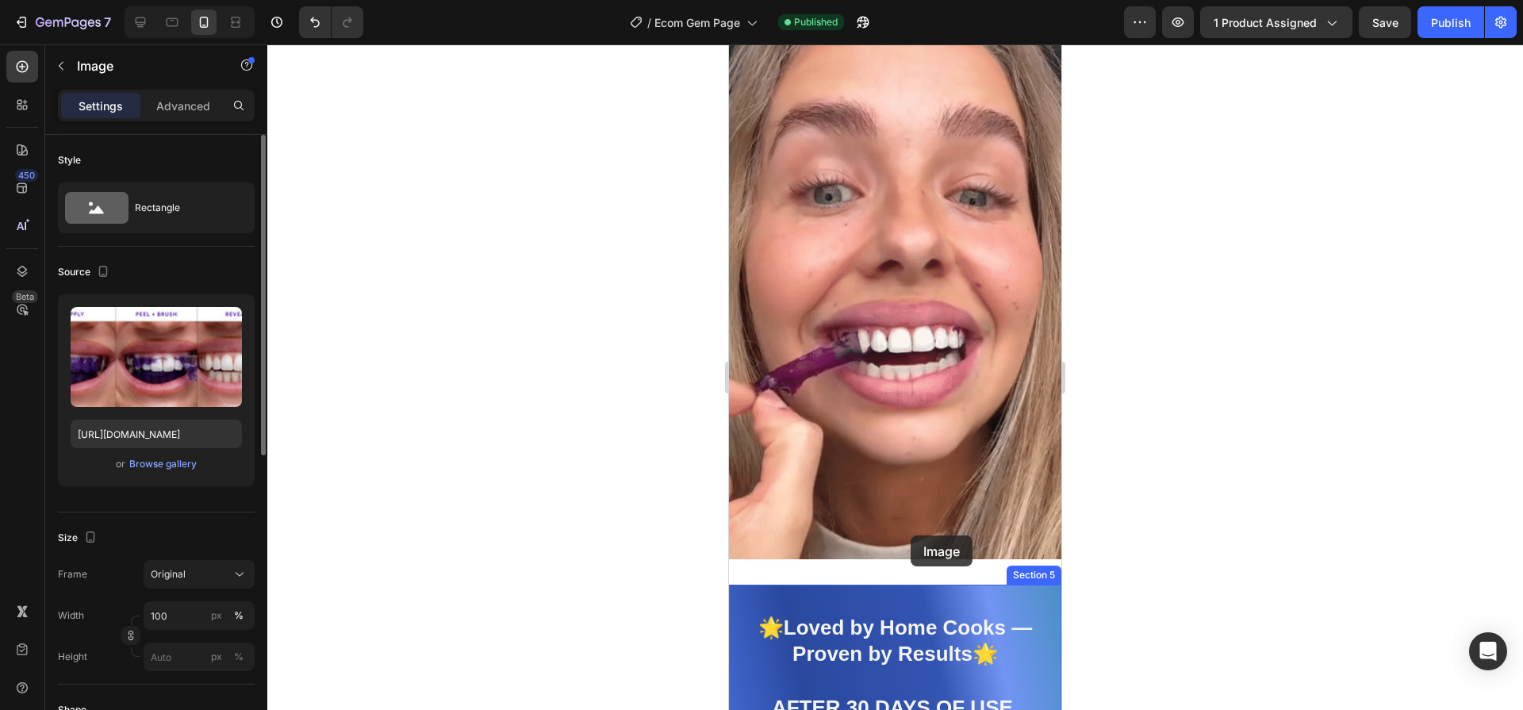
drag, startPoint x: 873, startPoint y: 257, endPoint x: 921, endPoint y: 552, distance: 298.9
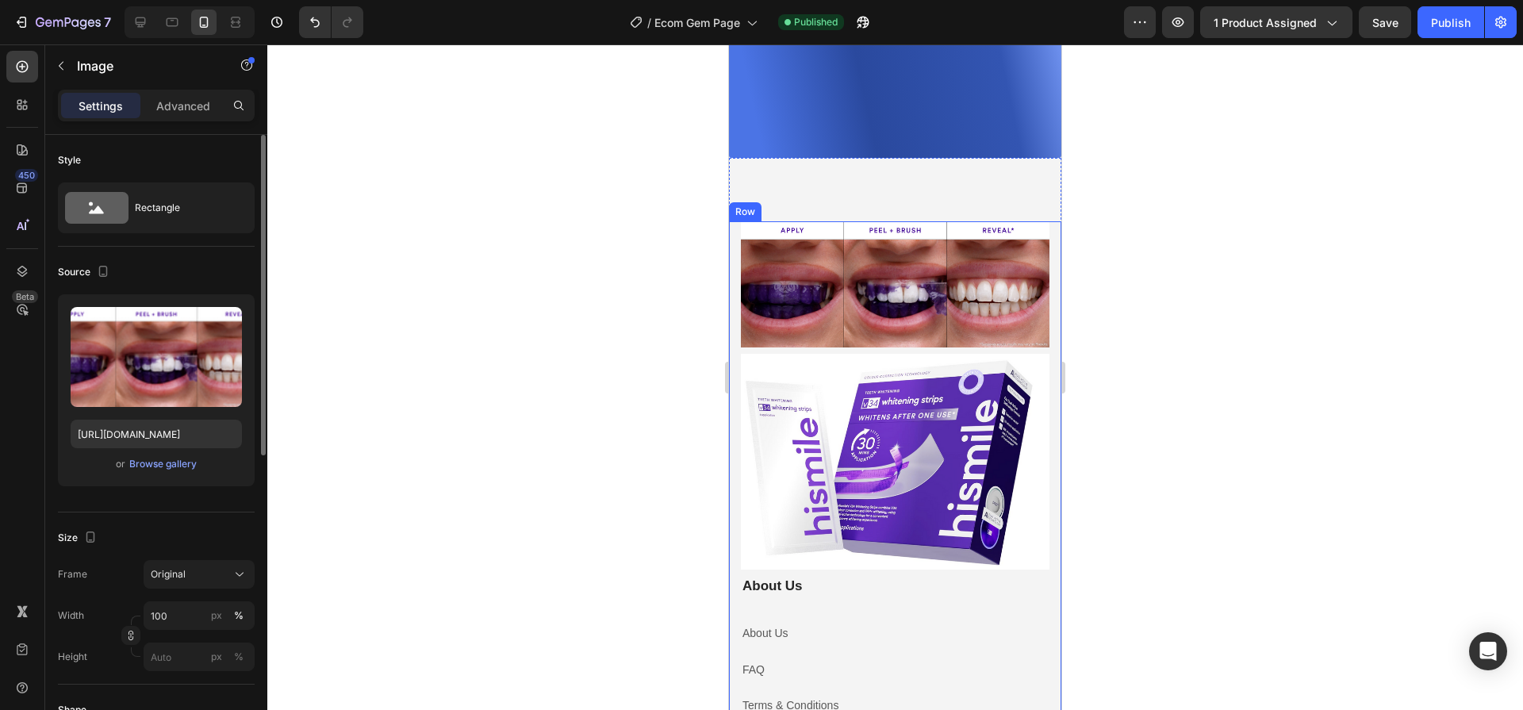
scroll to position [4714, 0]
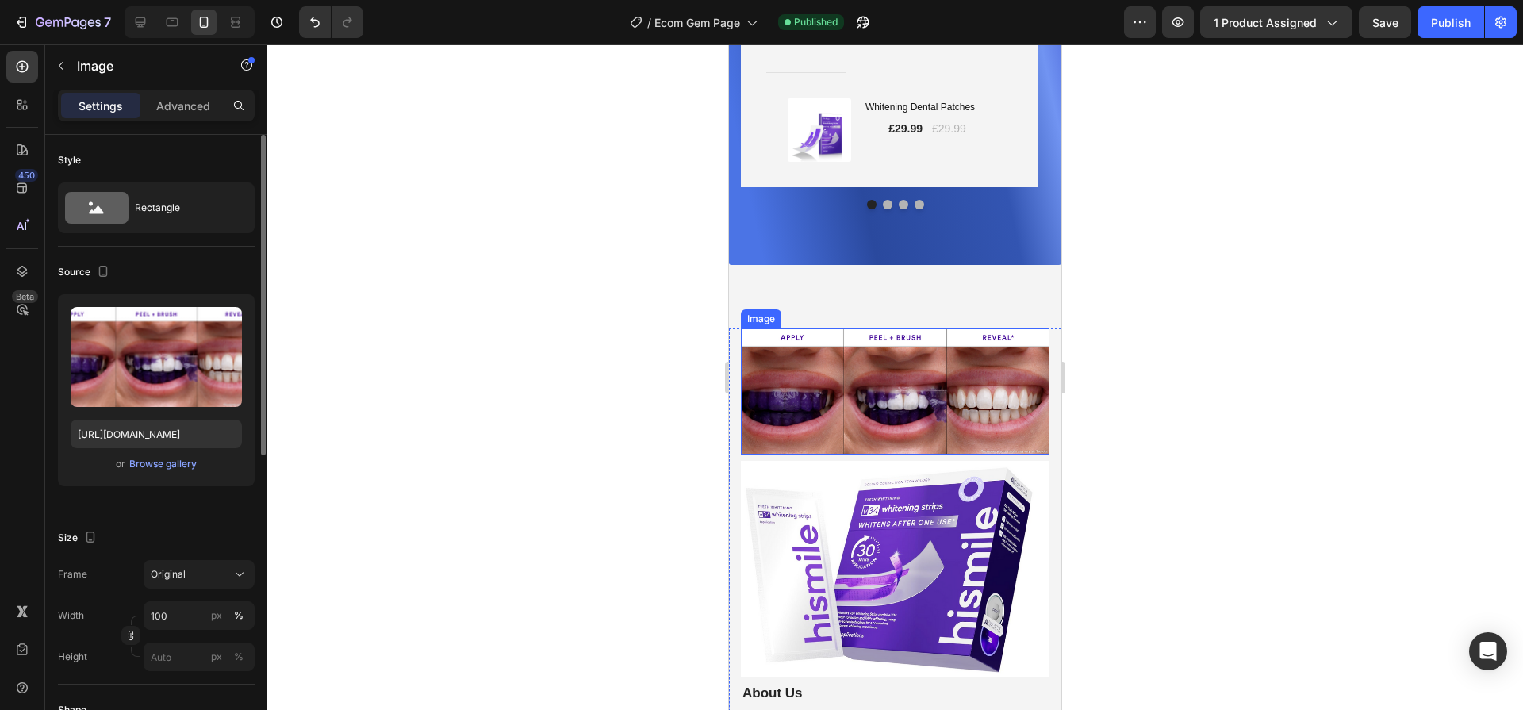
click at [808, 369] on img at bounding box center [895, 391] width 309 height 126
click at [1007, 357] on img at bounding box center [895, 391] width 309 height 126
click at [1019, 361] on img at bounding box center [895, 391] width 309 height 126
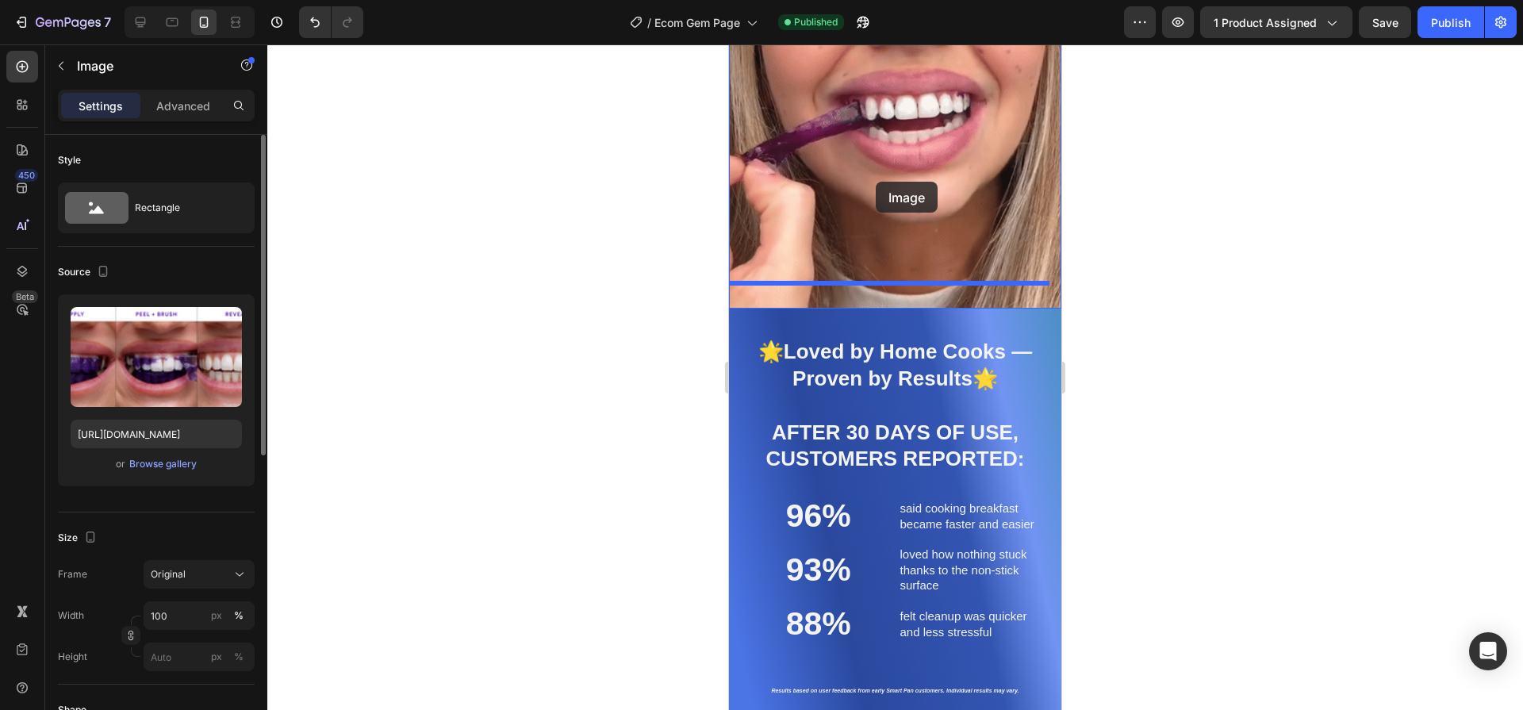
scroll to position [2336, 0]
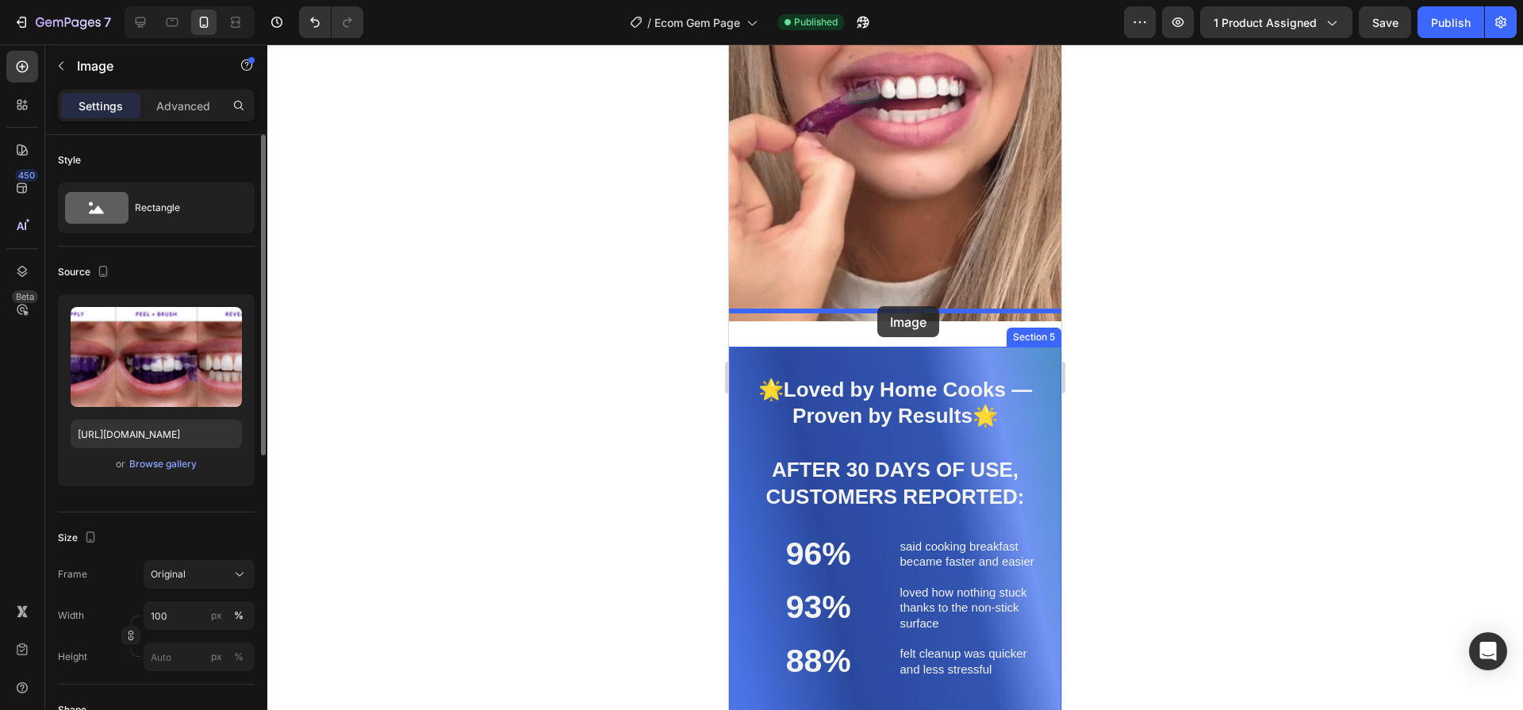
drag, startPoint x: 945, startPoint y: 380, endPoint x: 877, endPoint y: 306, distance: 99.9
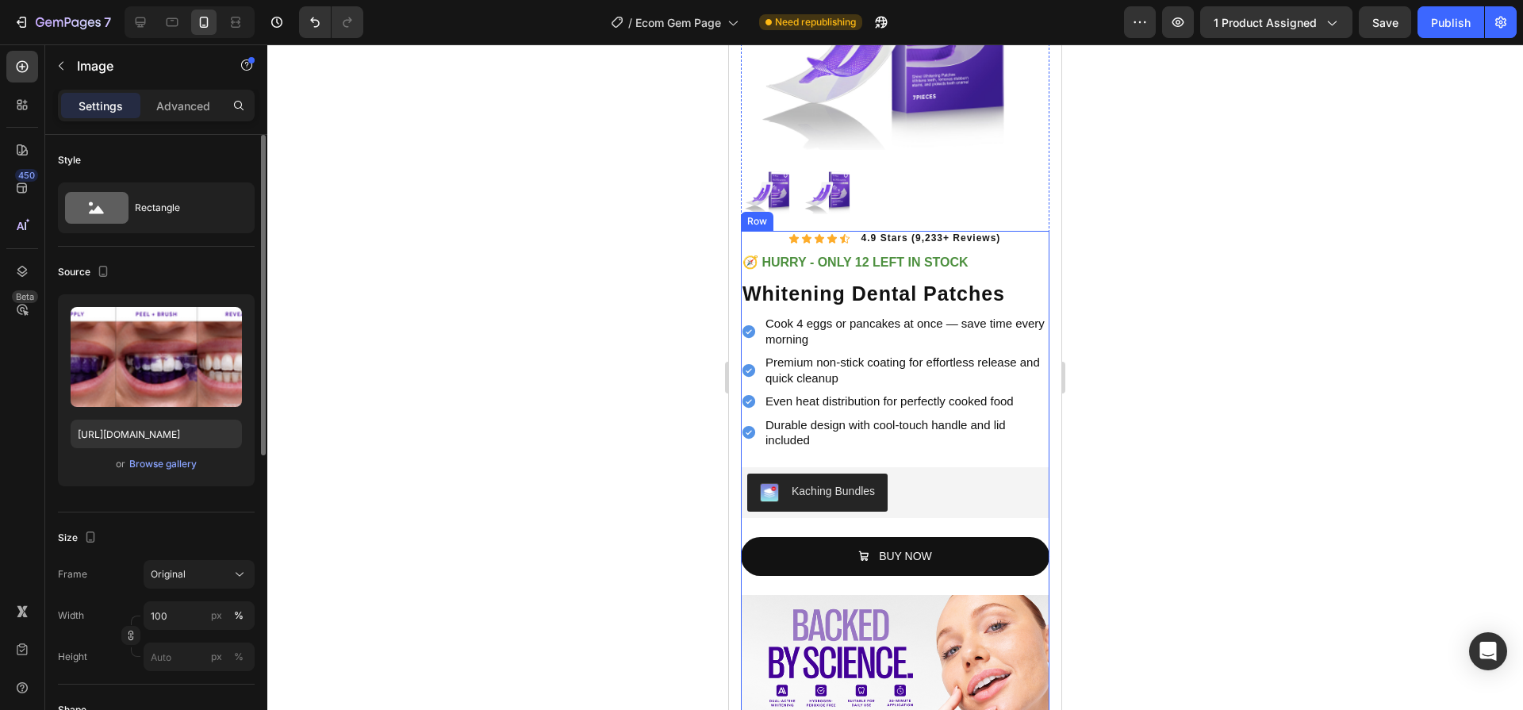
scroll to position [278, 0]
click at [1433, 22] on div "Publish" at bounding box center [1451, 22] width 40 height 17
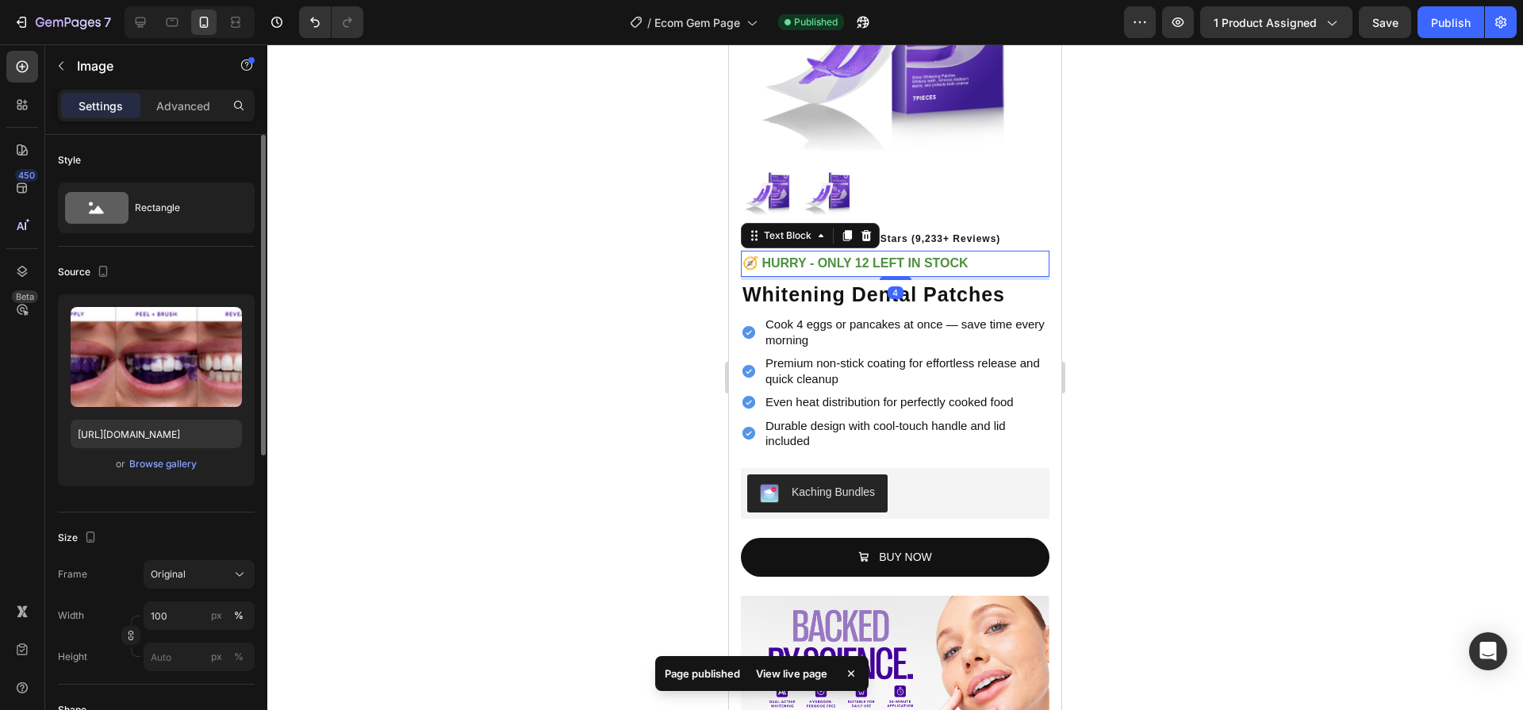
click at [923, 259] on p "🧭 HURRY - ONLY 12 LEFT IN STOCK" at bounding box center [895, 263] width 305 height 23
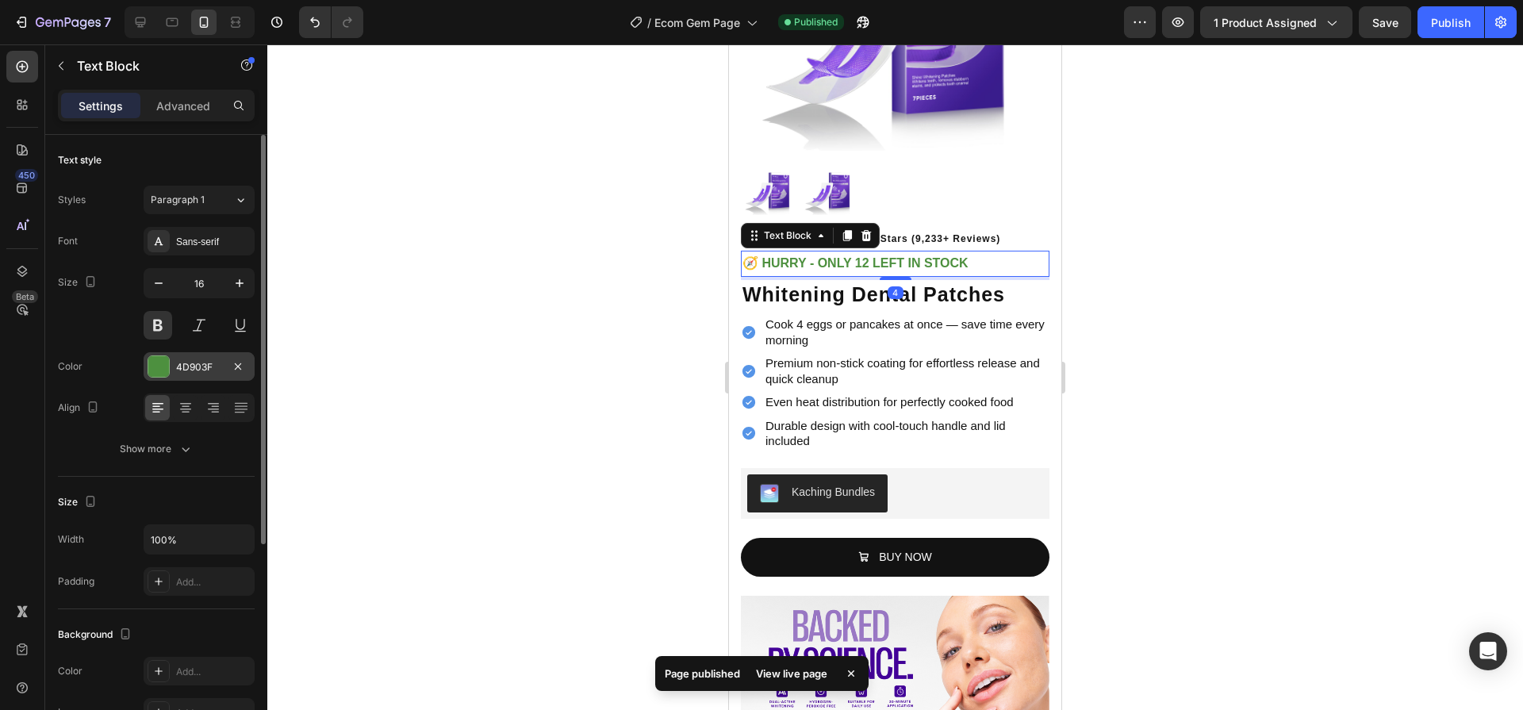
click at [165, 372] on div at bounding box center [158, 366] width 21 height 21
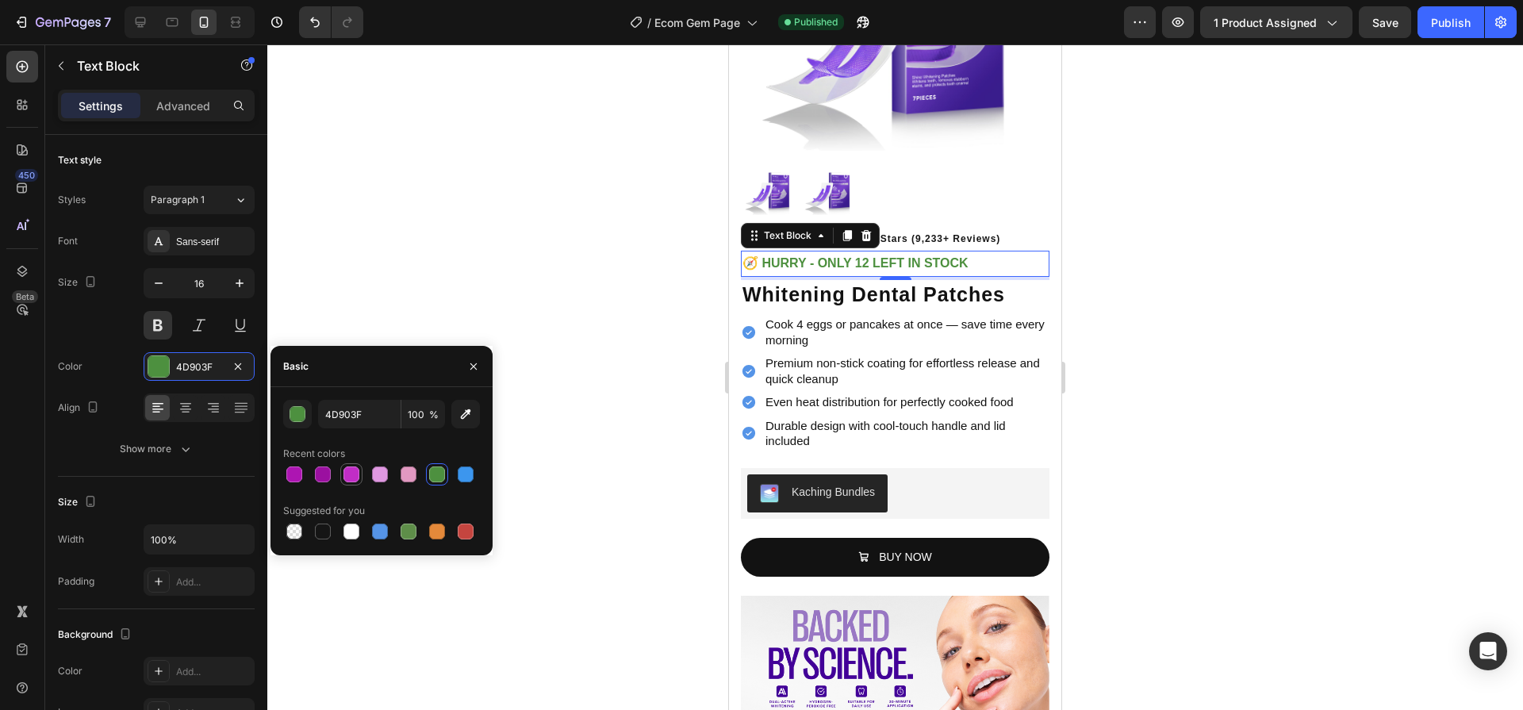
click at [350, 478] on div at bounding box center [351, 474] width 16 height 16
click at [322, 476] on div at bounding box center [323, 474] width 16 height 16
click at [301, 477] on div at bounding box center [294, 474] width 16 height 16
click at [320, 474] on div at bounding box center [323, 474] width 16 height 16
click at [349, 474] on div at bounding box center [351, 474] width 16 height 16
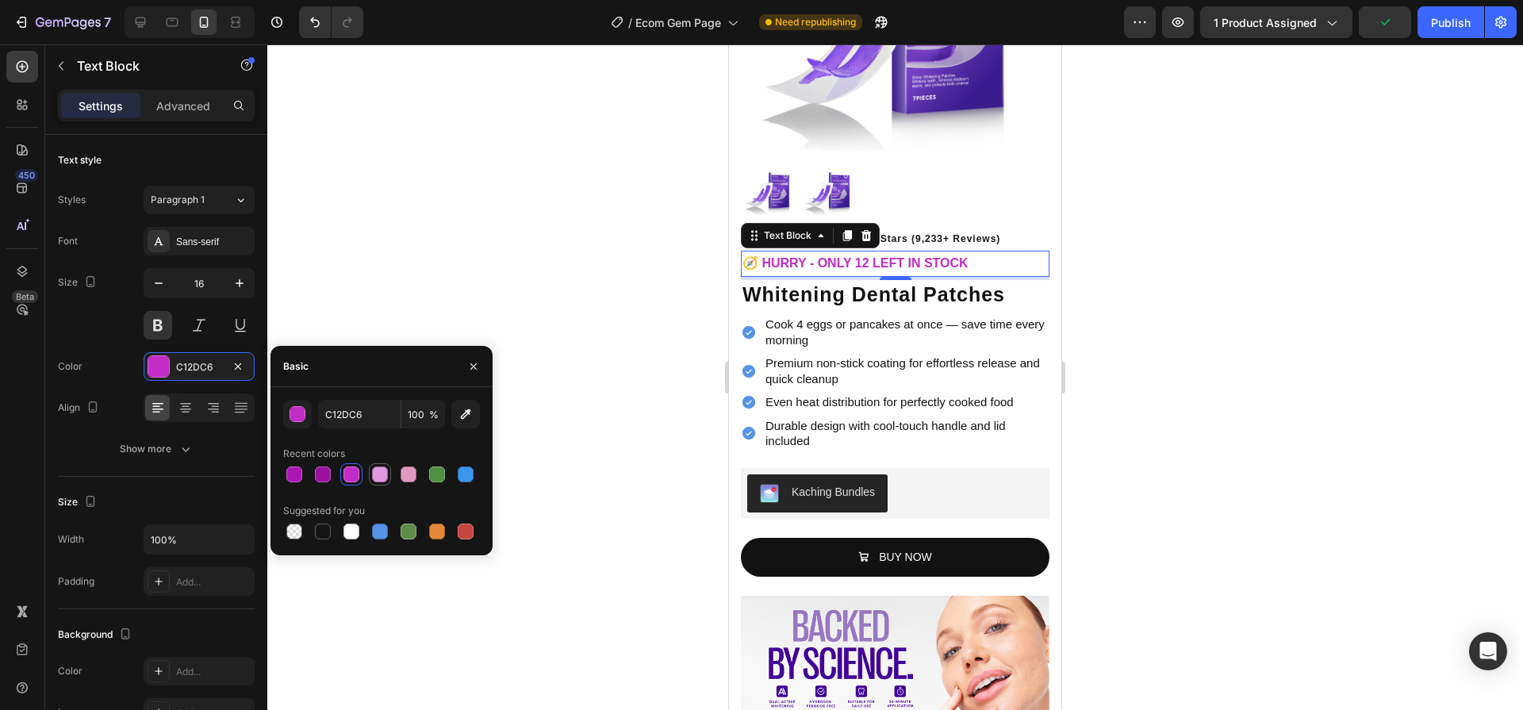
click at [378, 474] on div at bounding box center [380, 474] width 16 height 16
click at [407, 471] on div at bounding box center [409, 474] width 16 height 16
click at [373, 476] on div at bounding box center [380, 474] width 16 height 16
click at [359, 478] on div at bounding box center [351, 474] width 19 height 19
type input "C12DC6"
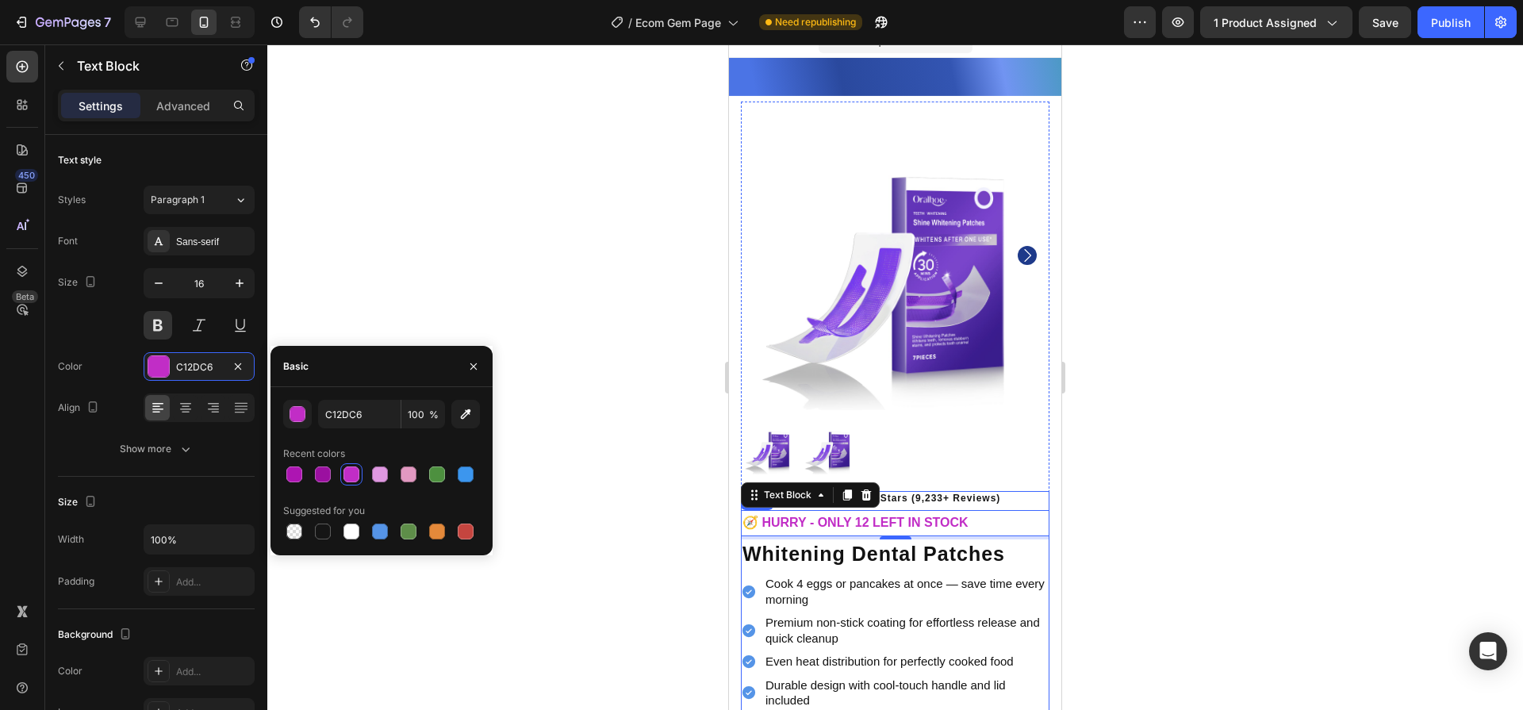
scroll to position [0, 0]
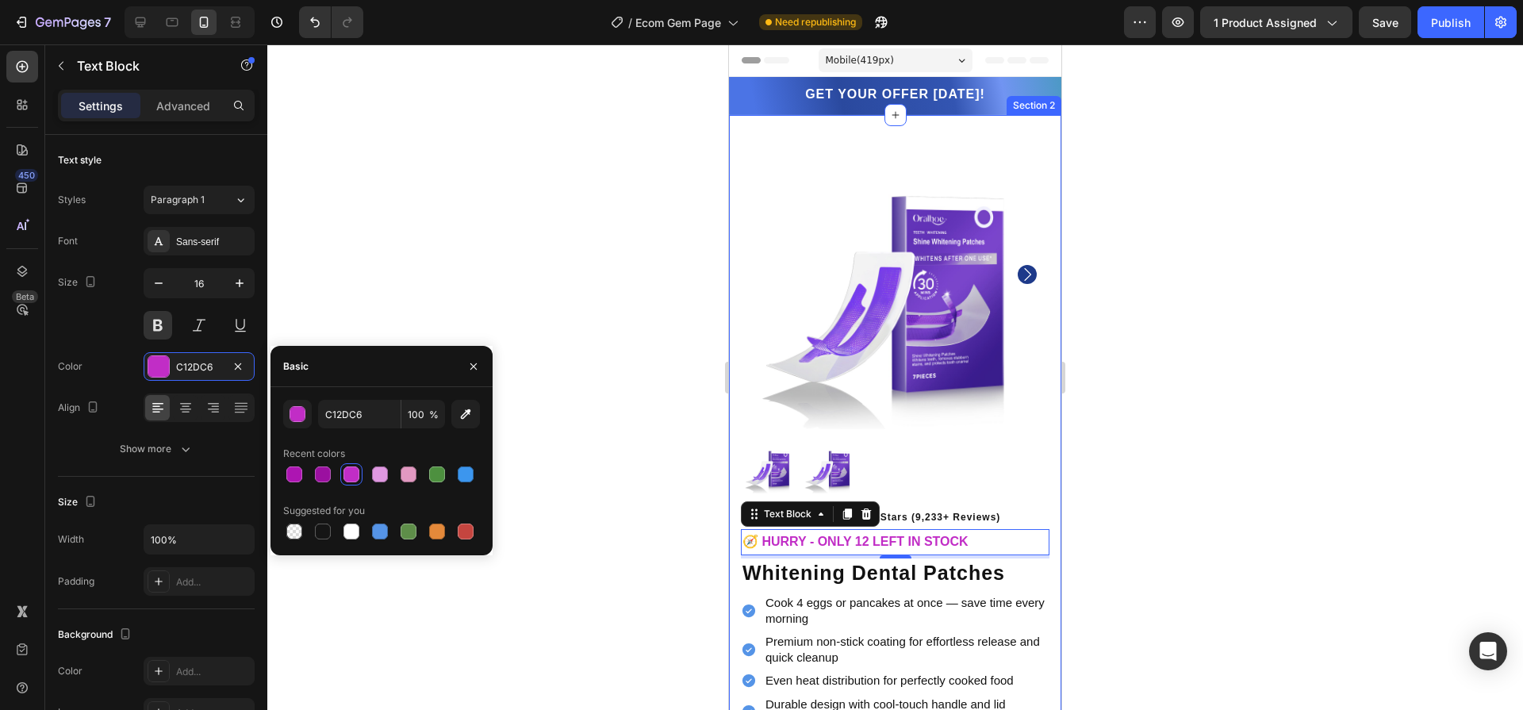
click at [1207, 326] on div at bounding box center [895, 377] width 1256 height 666
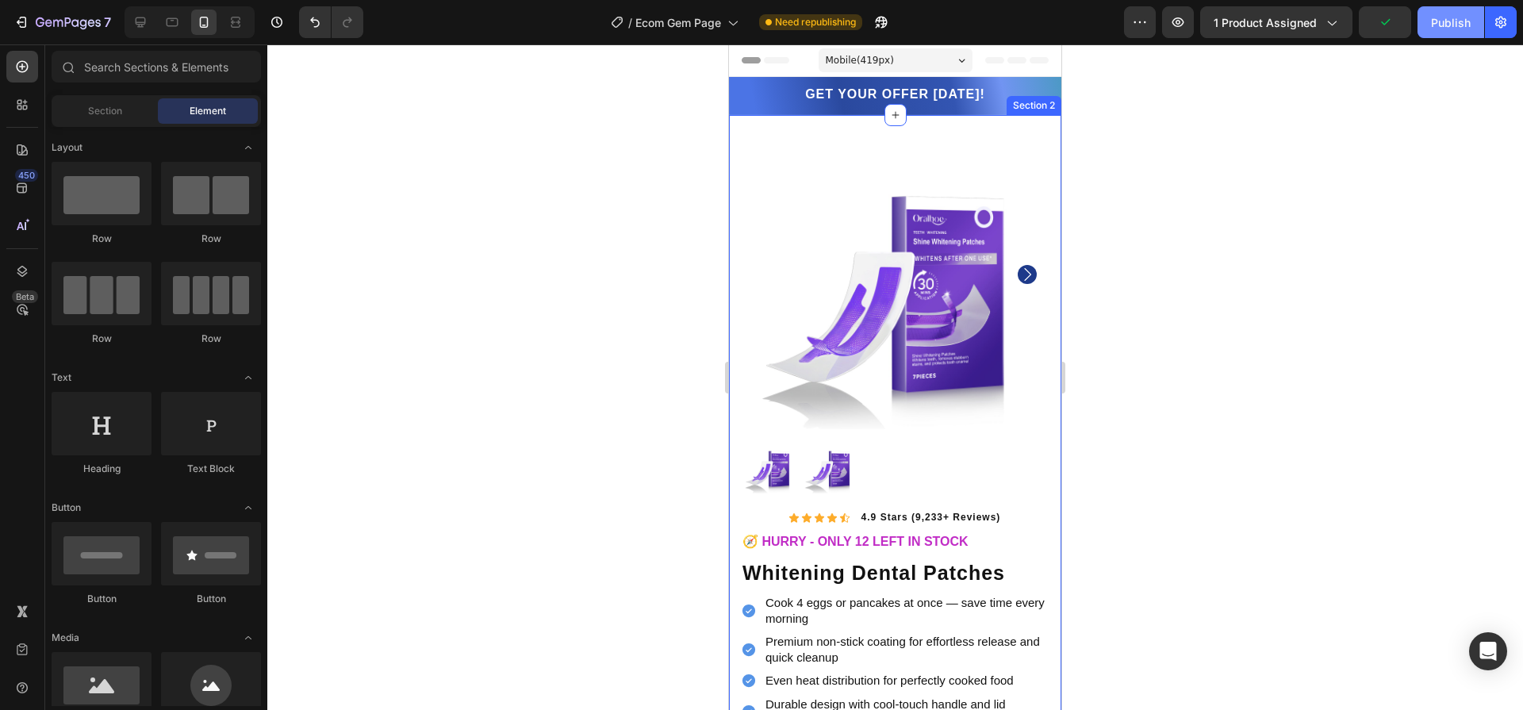
click at [1451, 16] on div "Publish" at bounding box center [1451, 22] width 40 height 17
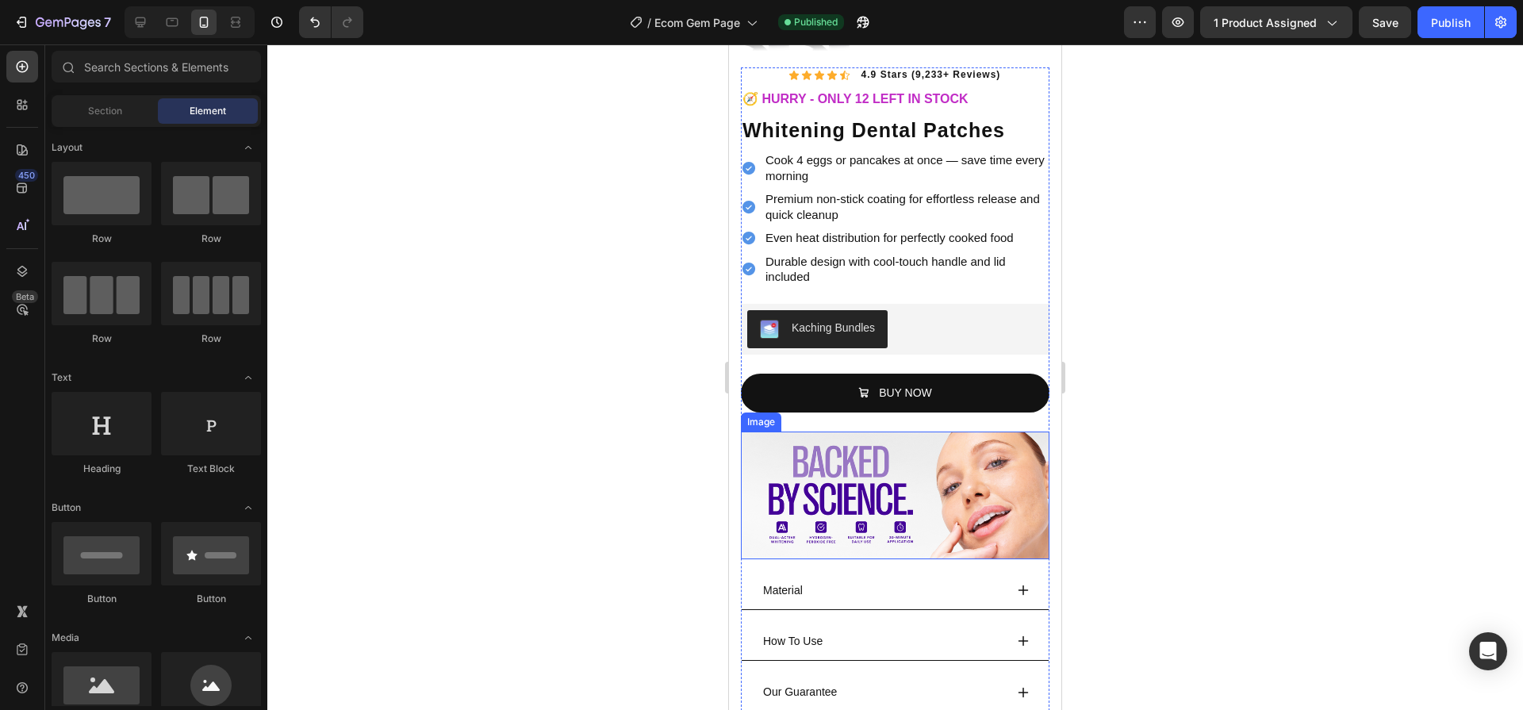
scroll to position [446, 0]
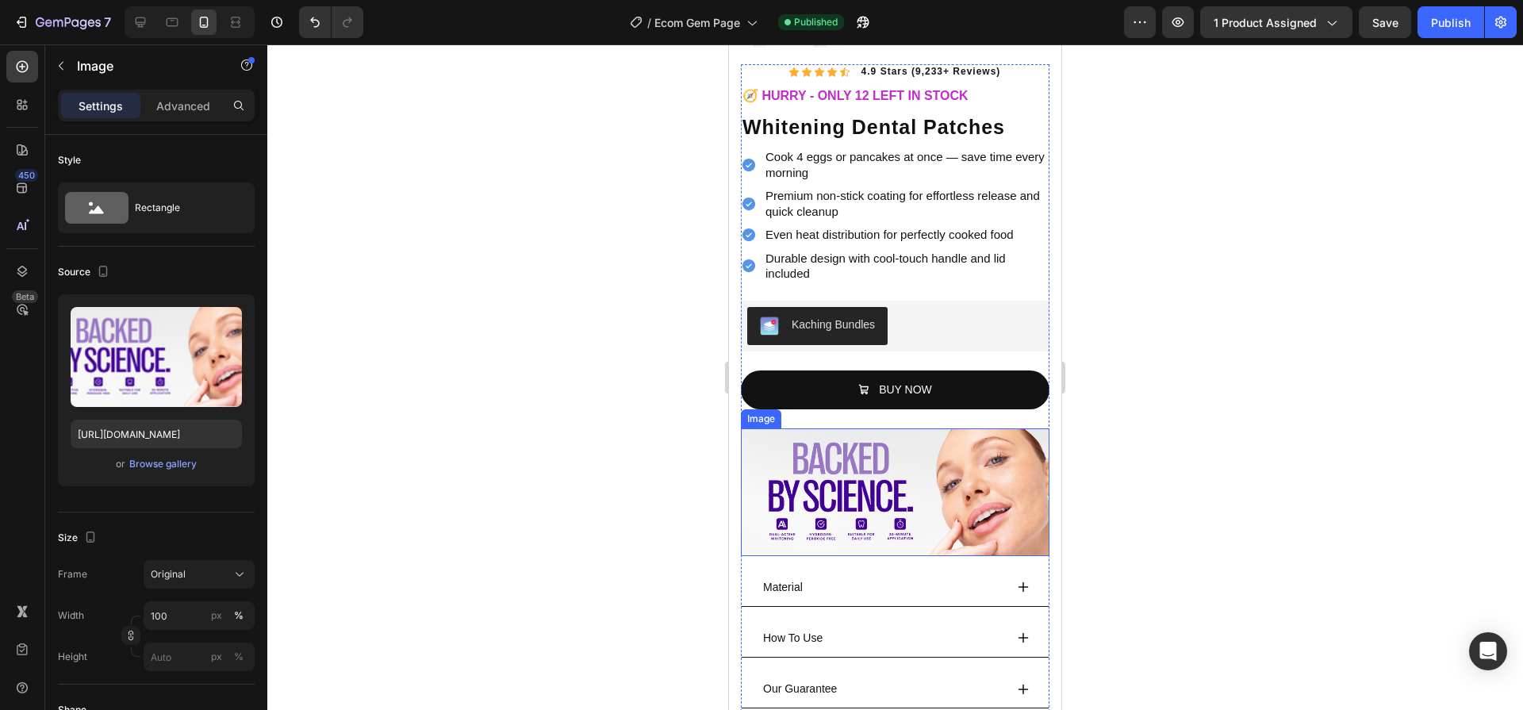
click at [921, 462] on img at bounding box center [895, 492] width 309 height 128
click at [830, 408] on icon at bounding box center [827, 413] width 9 height 11
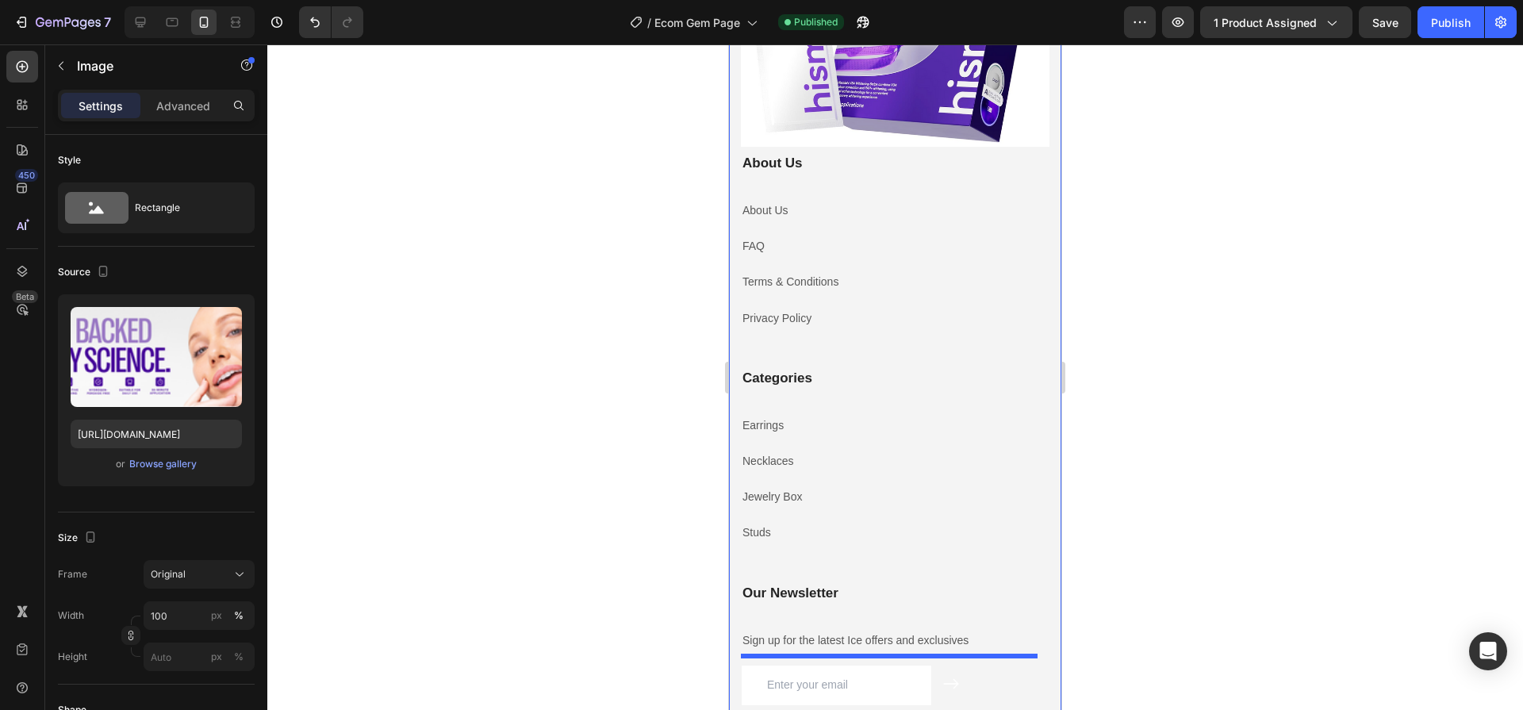
scroll to position [5425, 0]
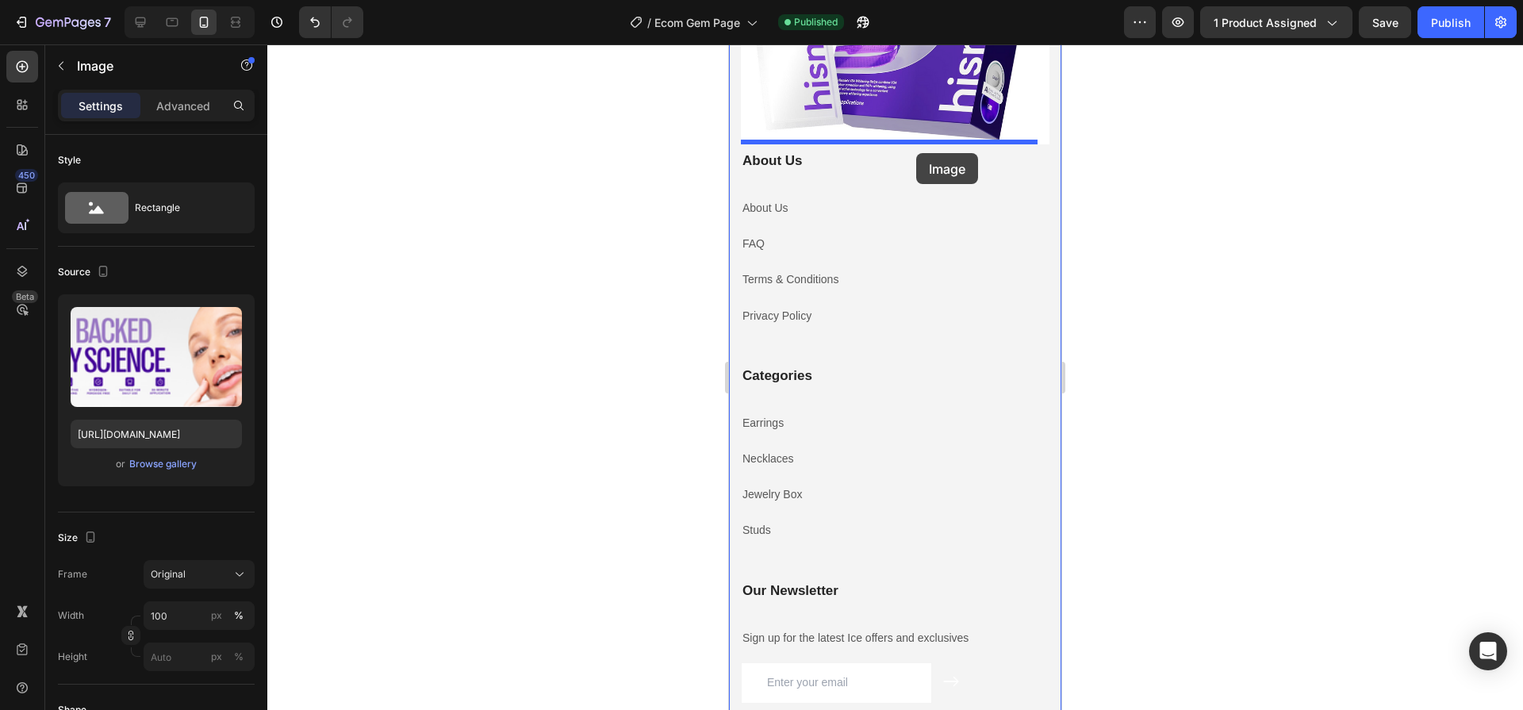
drag, startPoint x: 920, startPoint y: 564, endPoint x: 916, endPoint y: 153, distance: 410.9
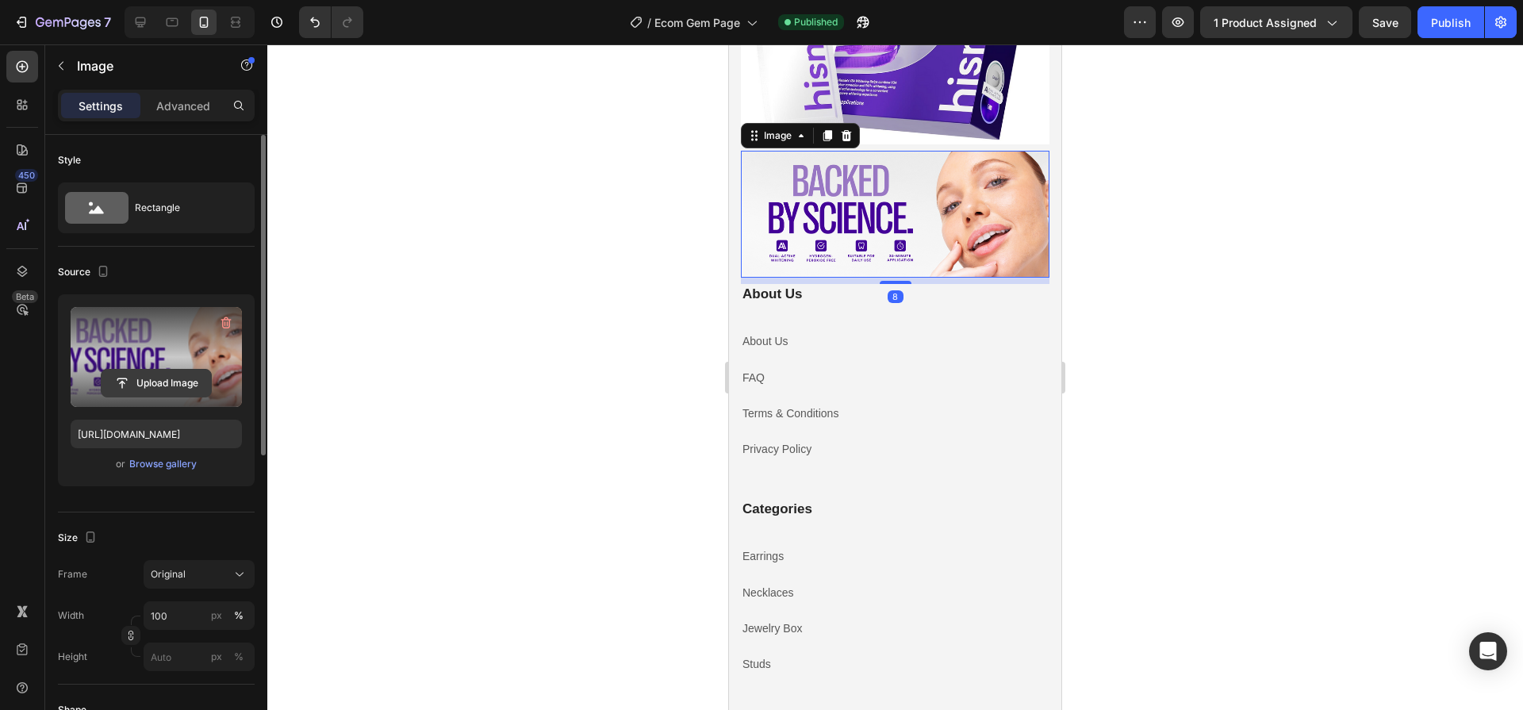
click at [176, 374] on input "file" at bounding box center [156, 383] width 109 height 27
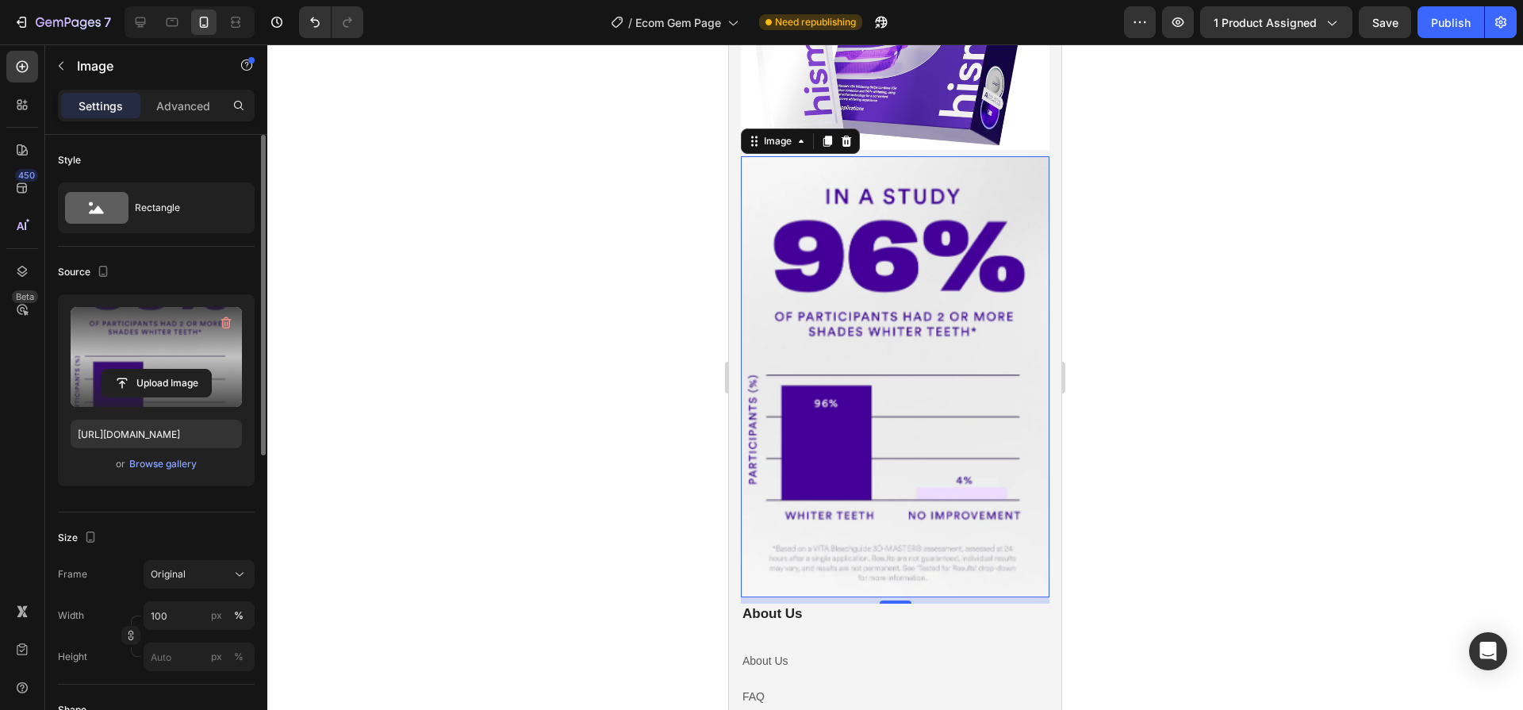
scroll to position [5401, 0]
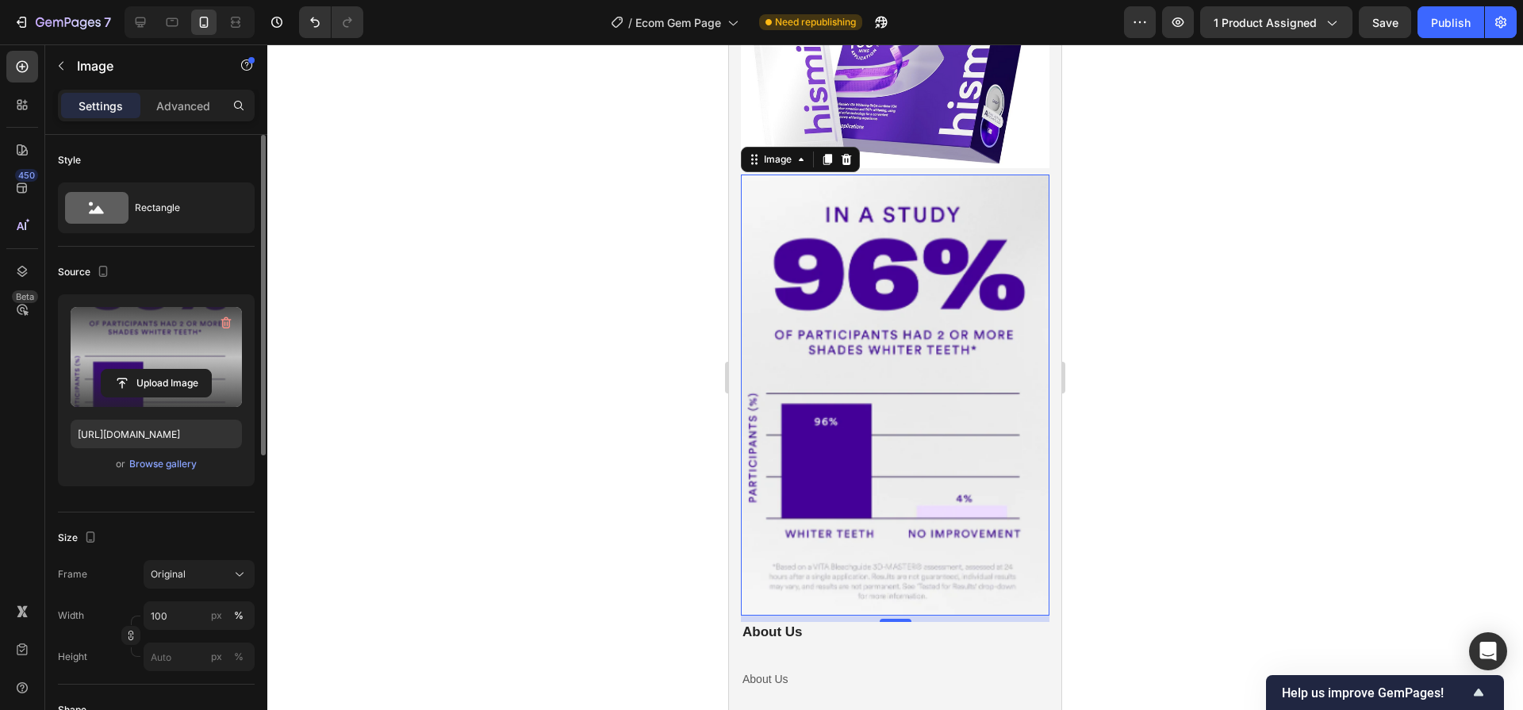
click at [90, 379] on div "Upload Image" at bounding box center [156, 383] width 171 height 29
click at [163, 374] on input "file" at bounding box center [156, 383] width 109 height 27
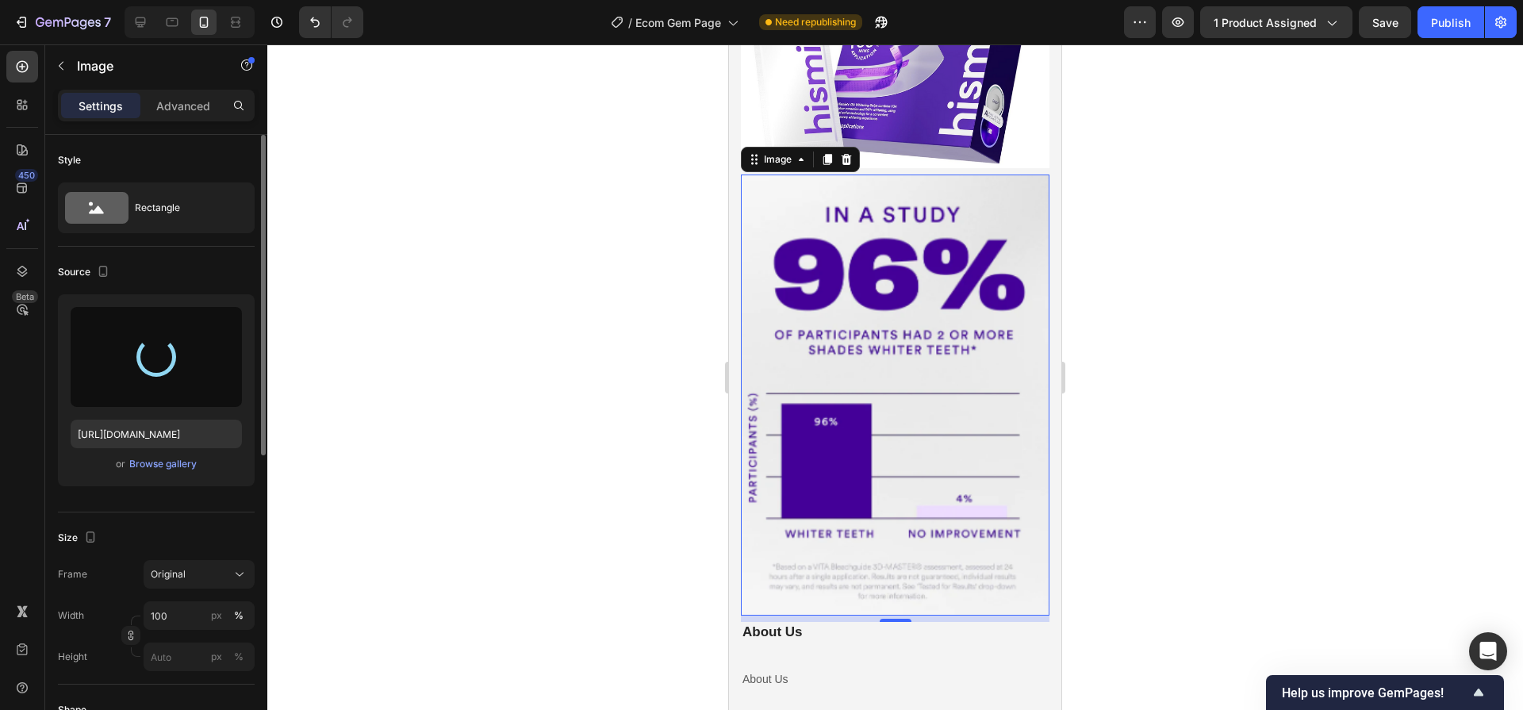
type input "https://cdn.shopify.com/s/files/1/0603/5901/6553/files/gempages_549352626550997…"
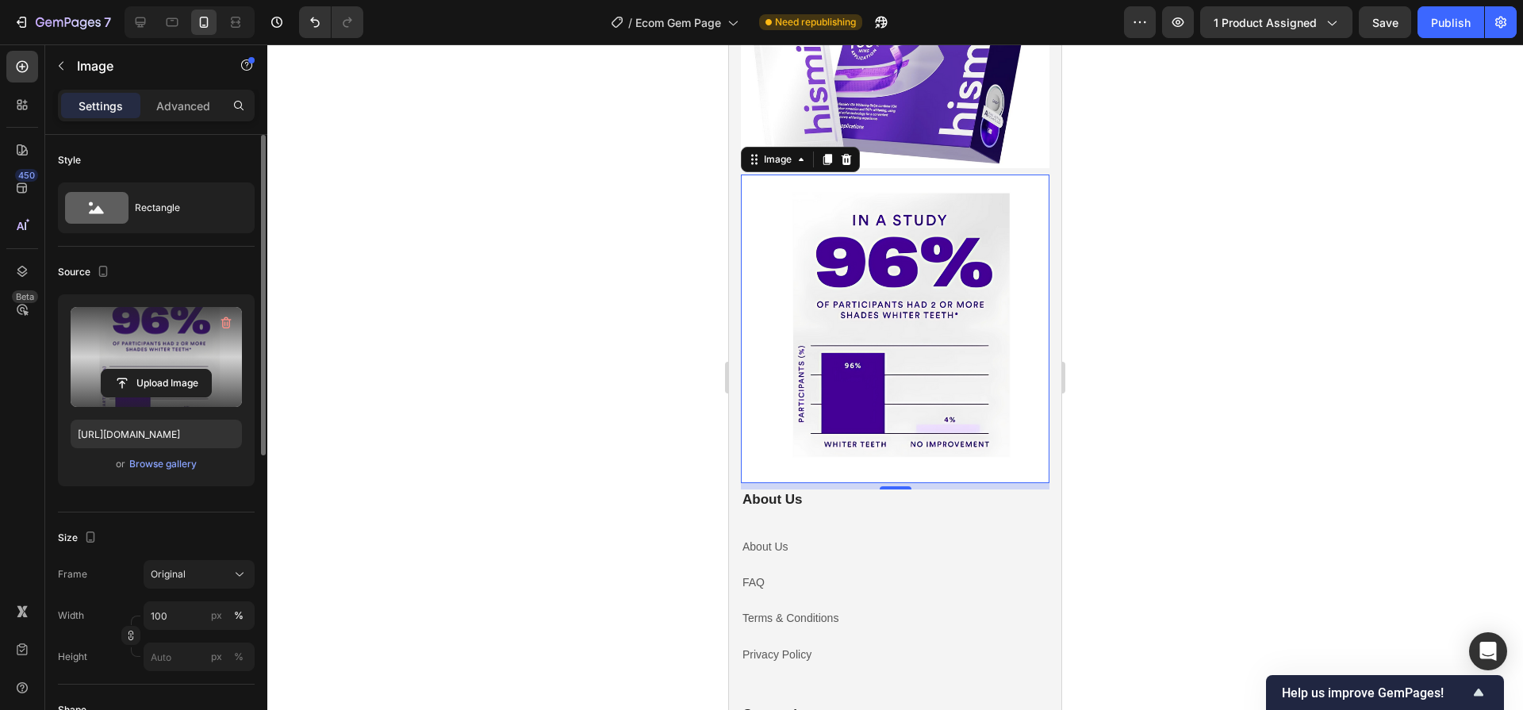
click at [1399, 383] on div at bounding box center [895, 377] width 1256 height 666
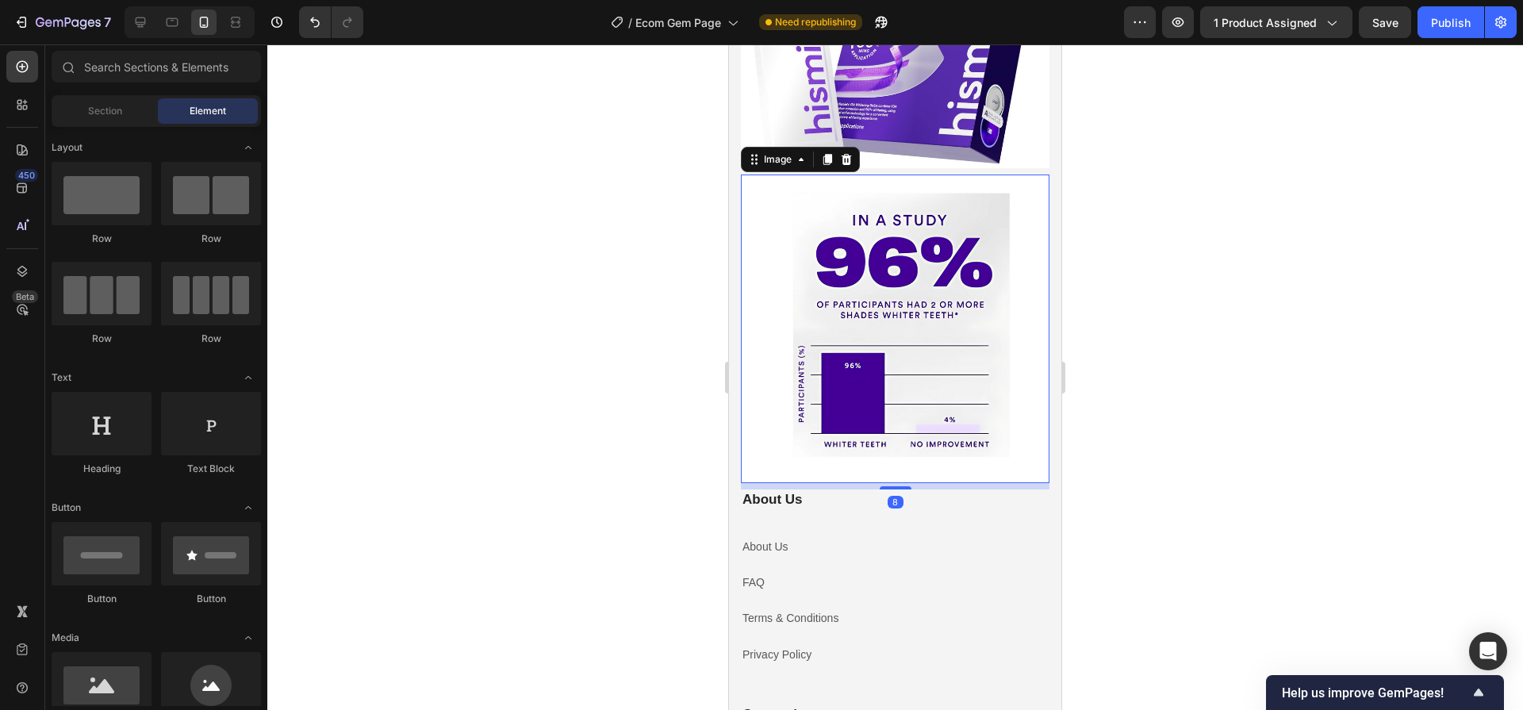
click at [897, 318] on img at bounding box center [895, 329] width 309 height 309
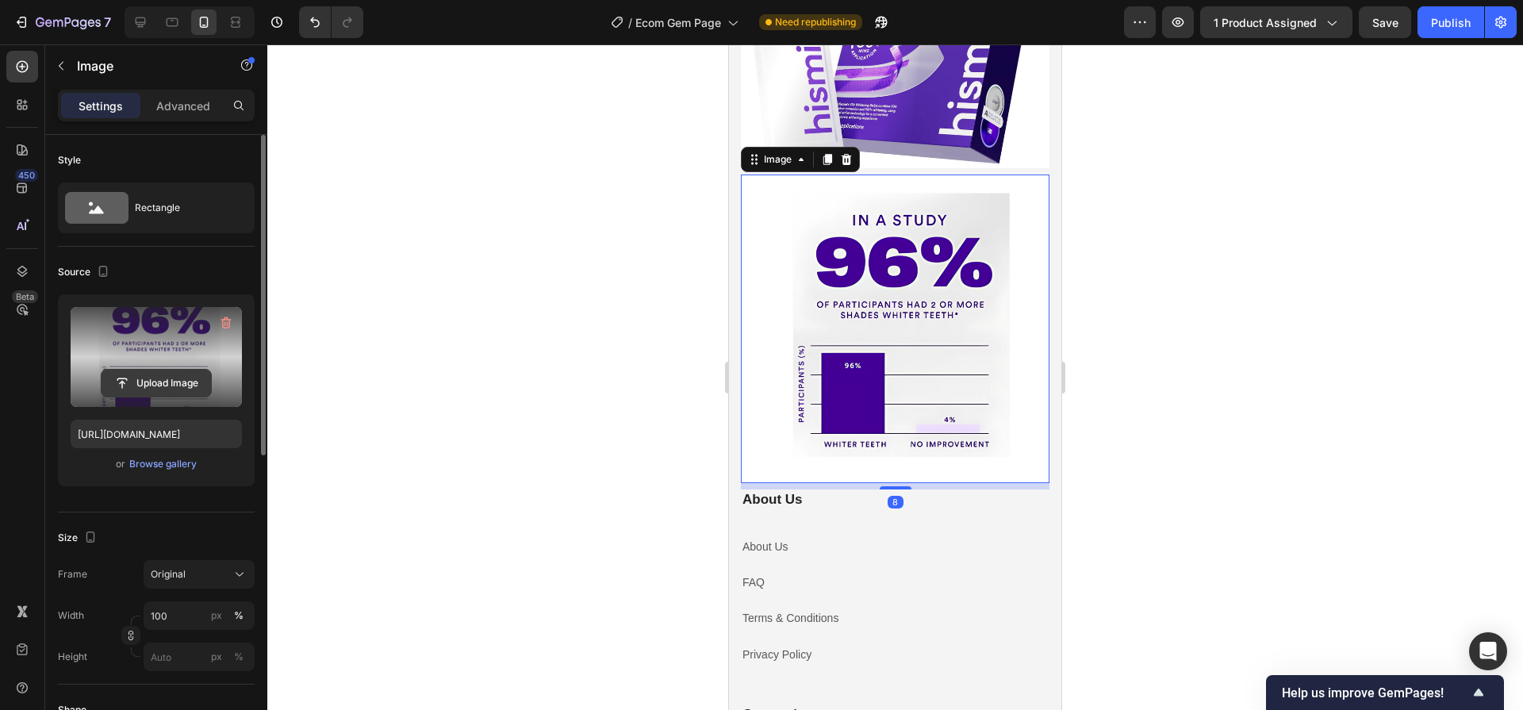
click at [135, 374] on input "file" at bounding box center [156, 383] width 109 height 27
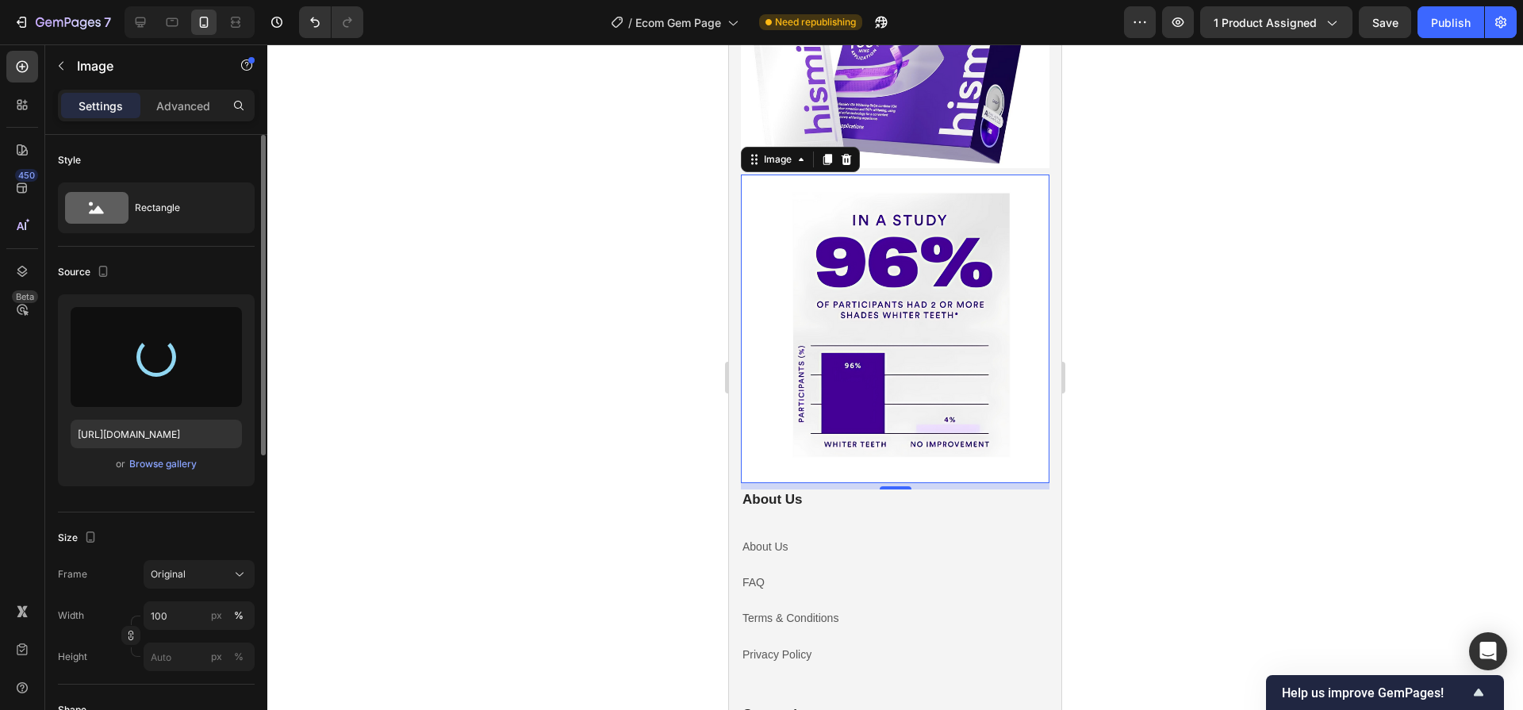
type input "https://cdn.shopify.com/s/files/1/0603/5901/6553/files/gempages_549352626550997…"
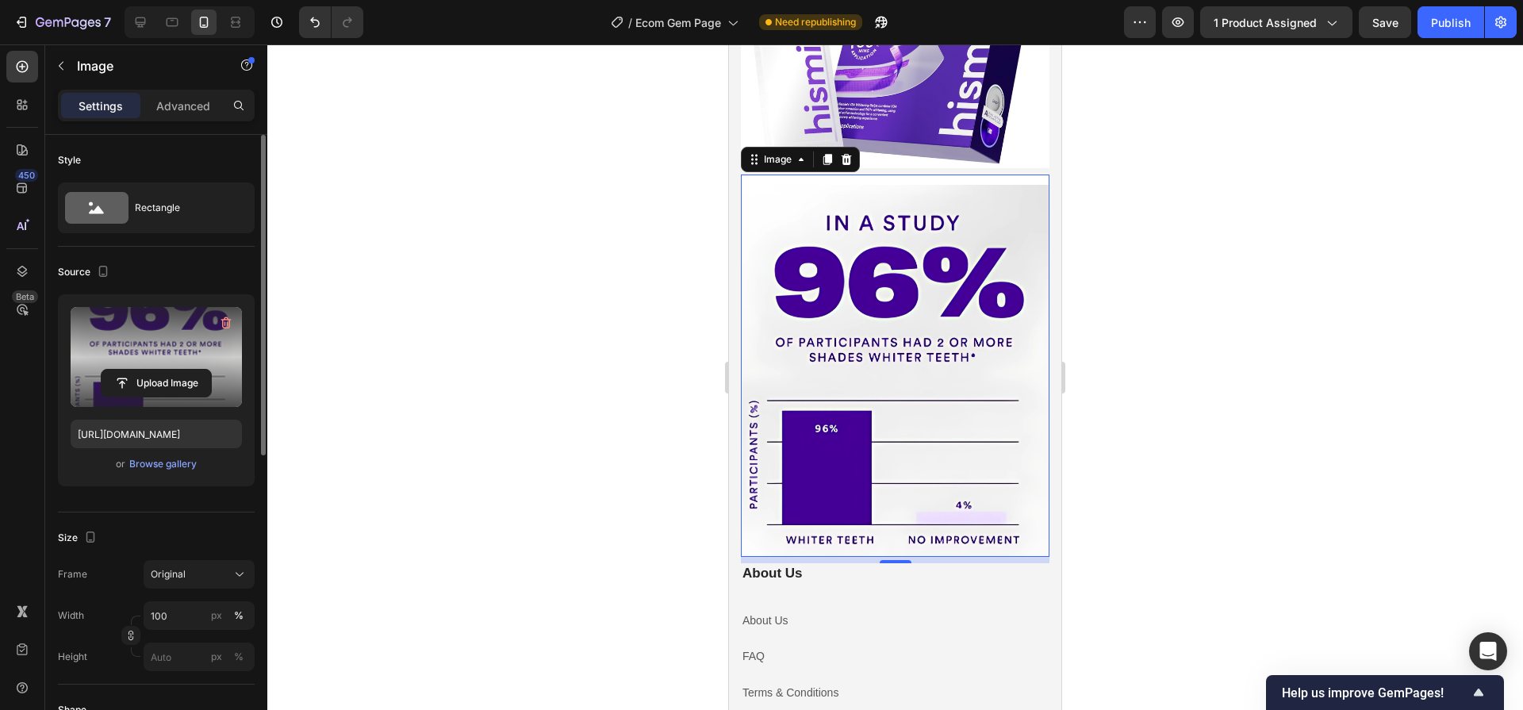
click at [1149, 348] on div at bounding box center [895, 377] width 1256 height 666
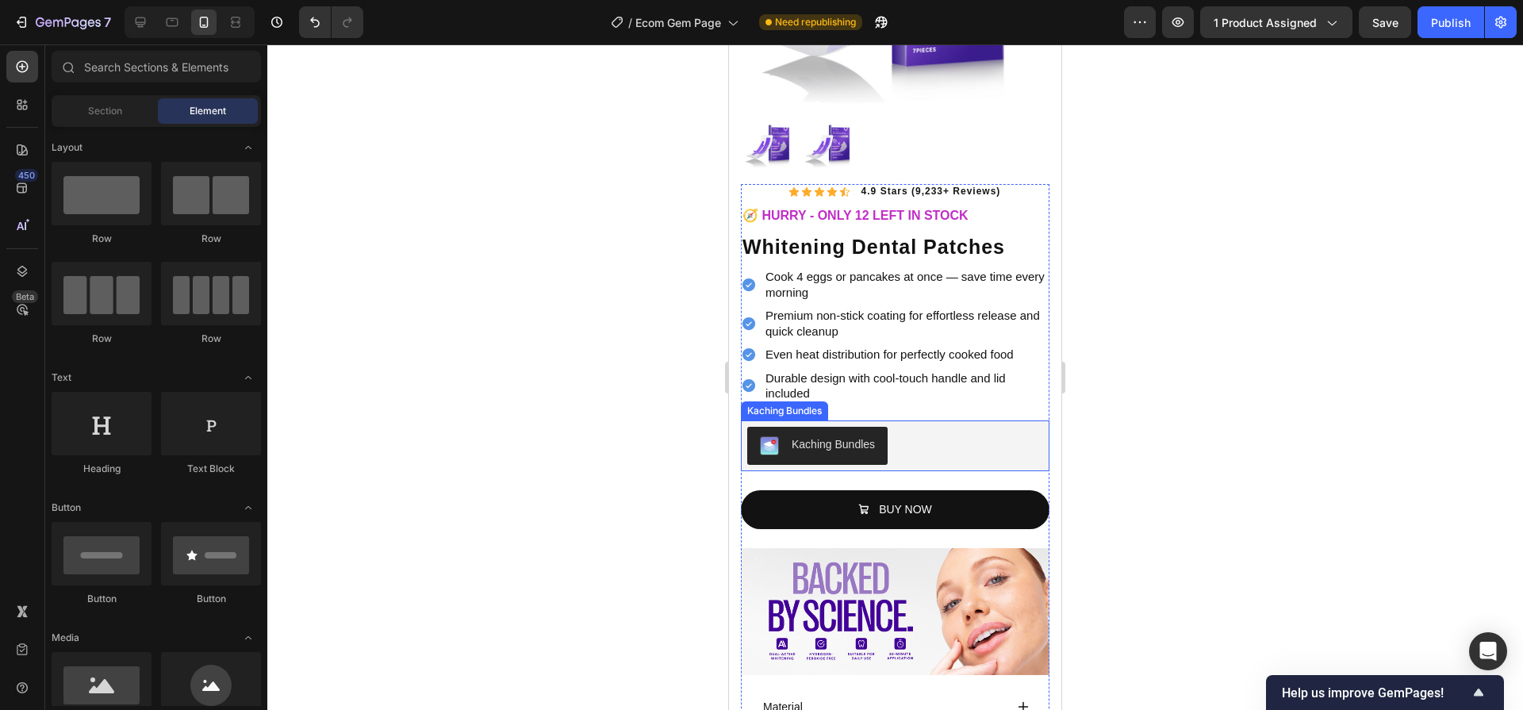
scroll to position [322, 0]
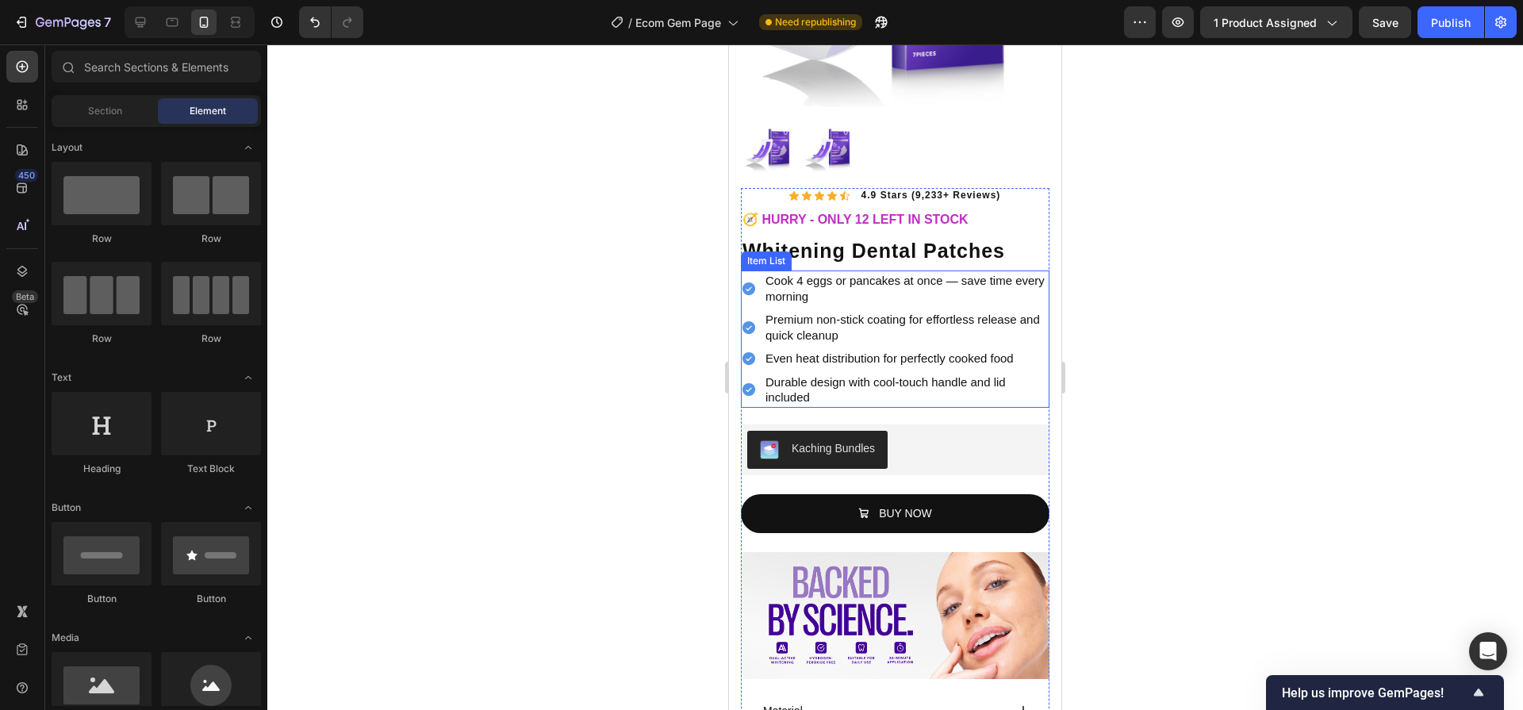
click at [831, 281] on p "Cook 4 eggs or pancakes at once — save time every morning" at bounding box center [907, 288] width 282 height 31
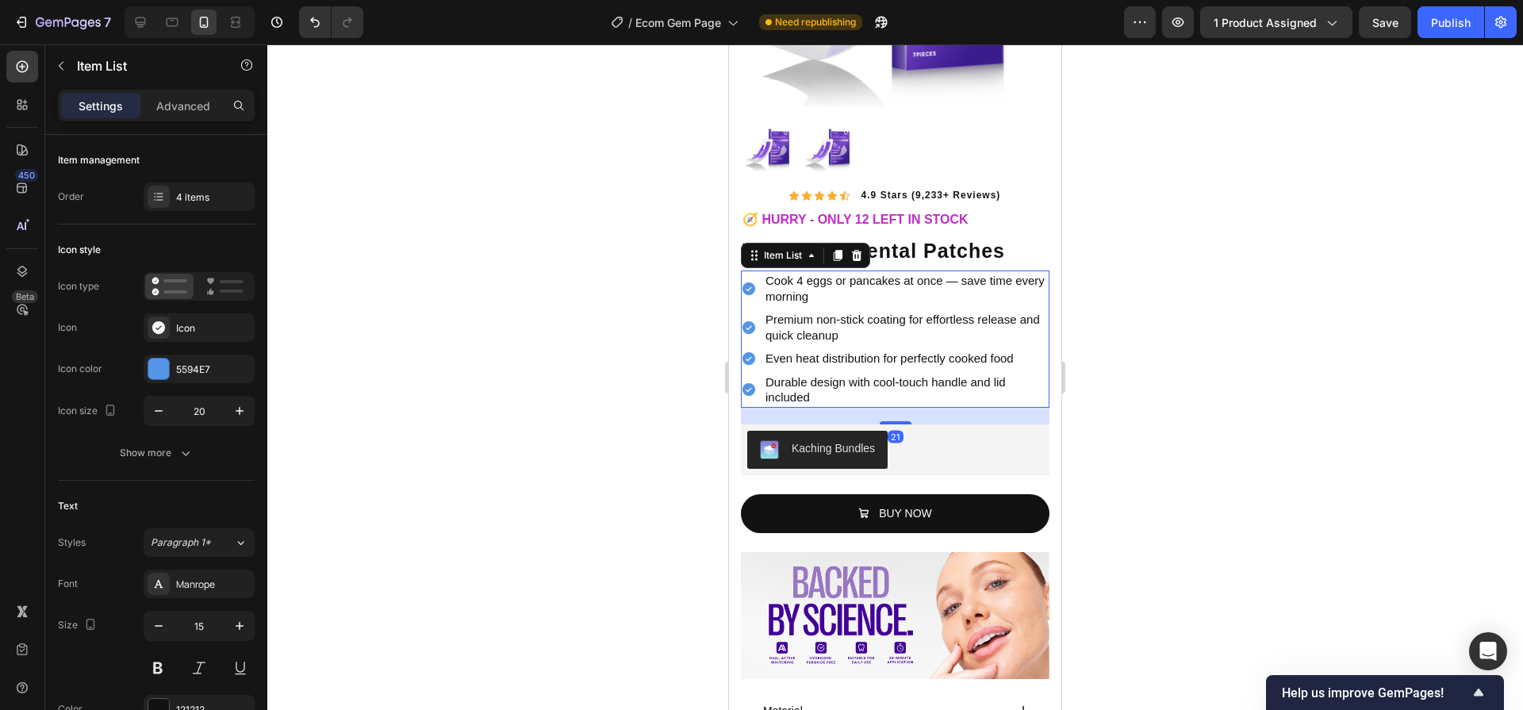
click at [831, 281] on p "Cook 4 eggs or pancakes at once — save time every morning" at bounding box center [907, 288] width 282 height 31
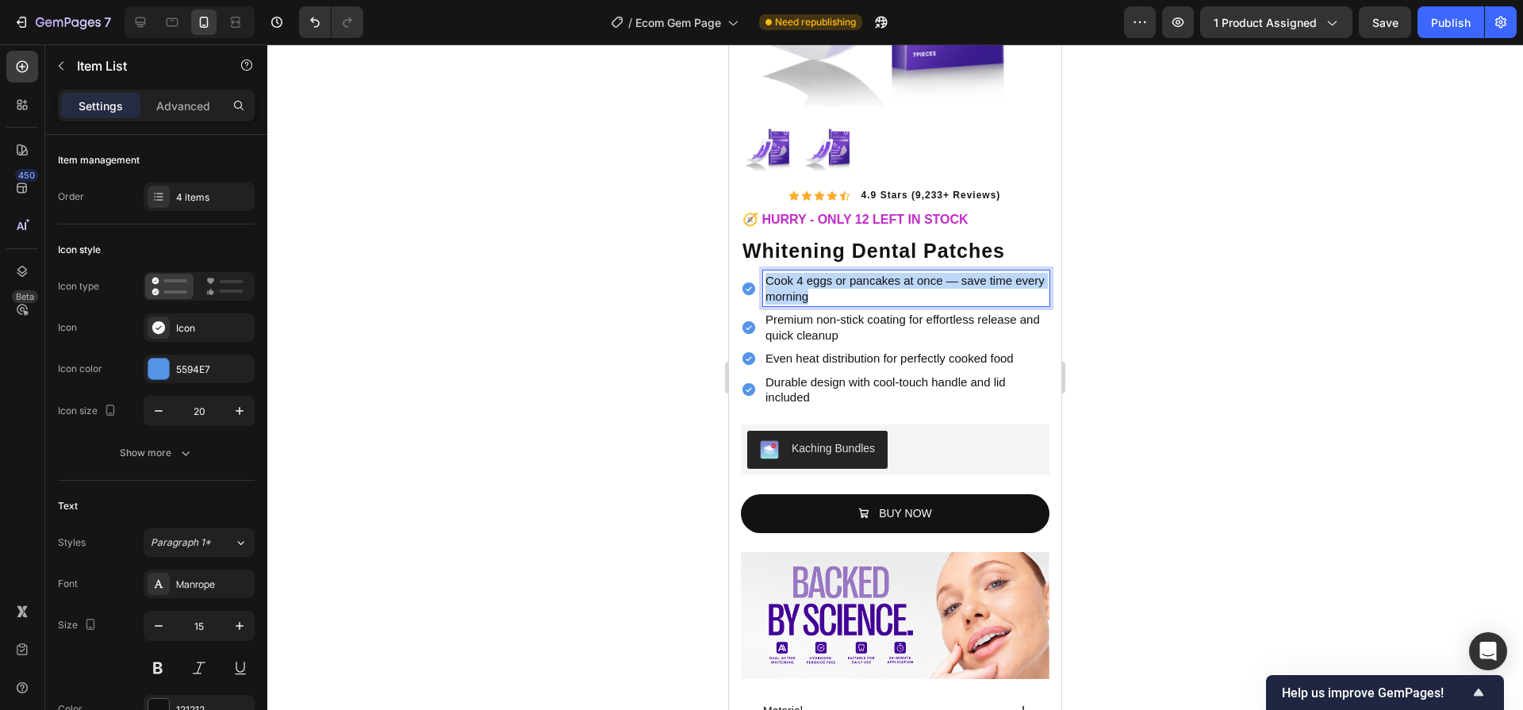
click at [831, 281] on p "Cook 4 eggs or pancakes at once — save time every morning" at bounding box center [907, 288] width 282 height 31
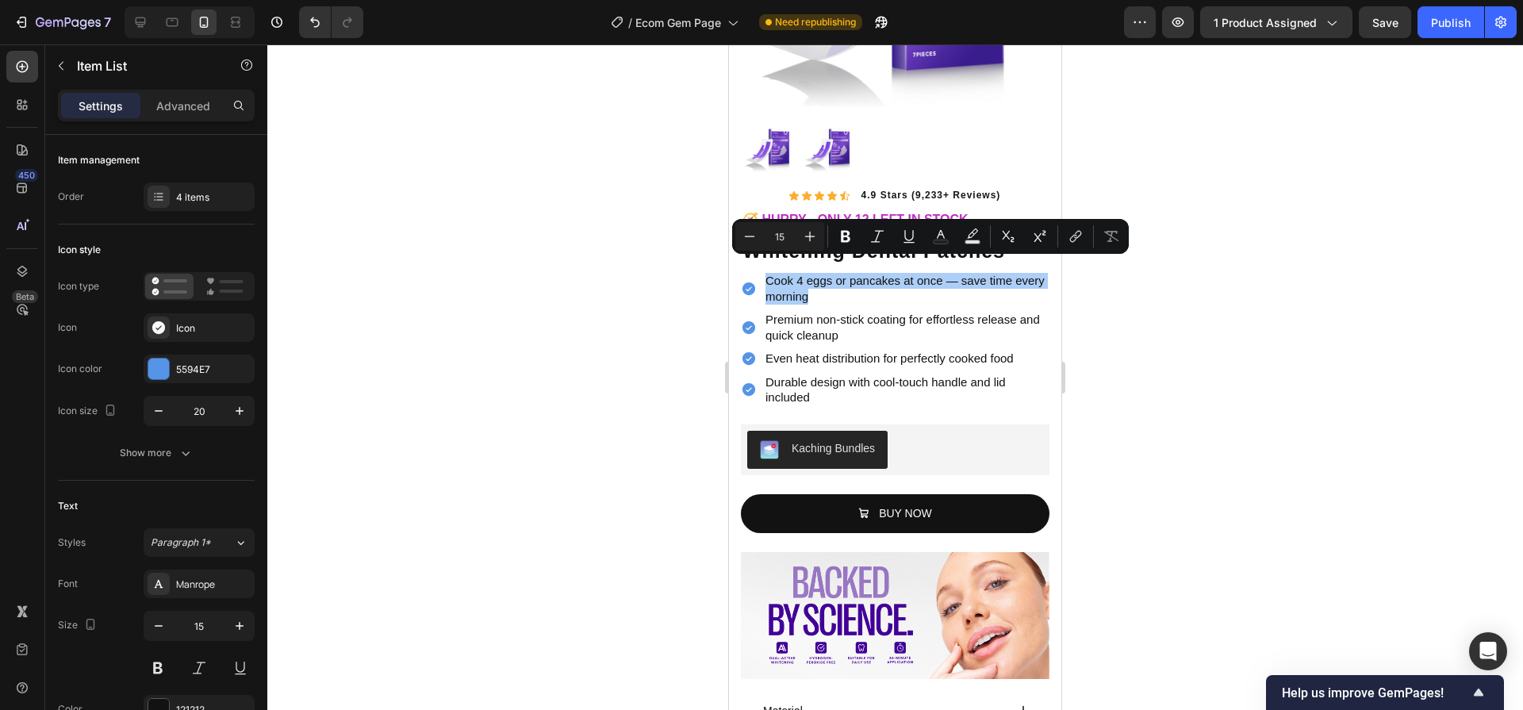
click at [1280, 190] on div at bounding box center [895, 377] width 1256 height 666
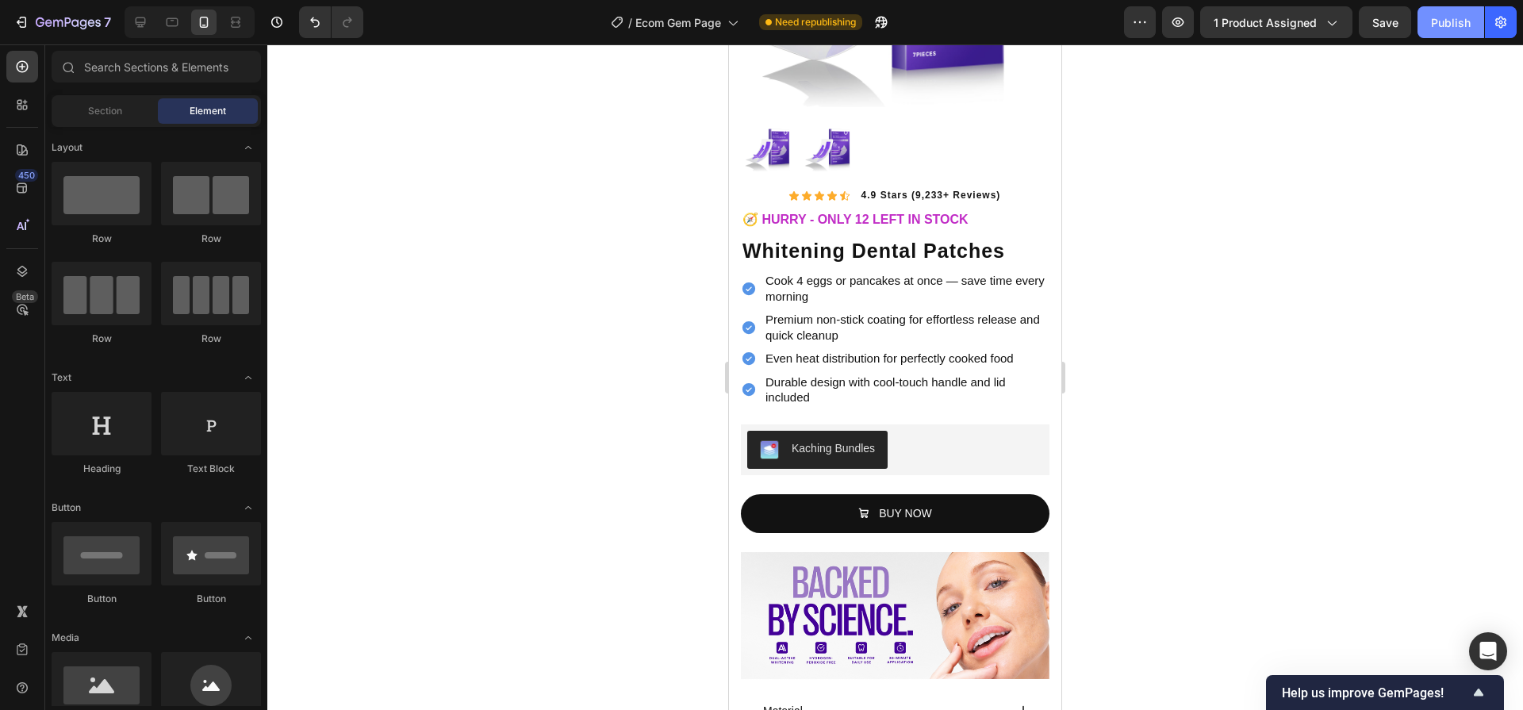
click at [1459, 24] on div "Publish" at bounding box center [1451, 22] width 40 height 17
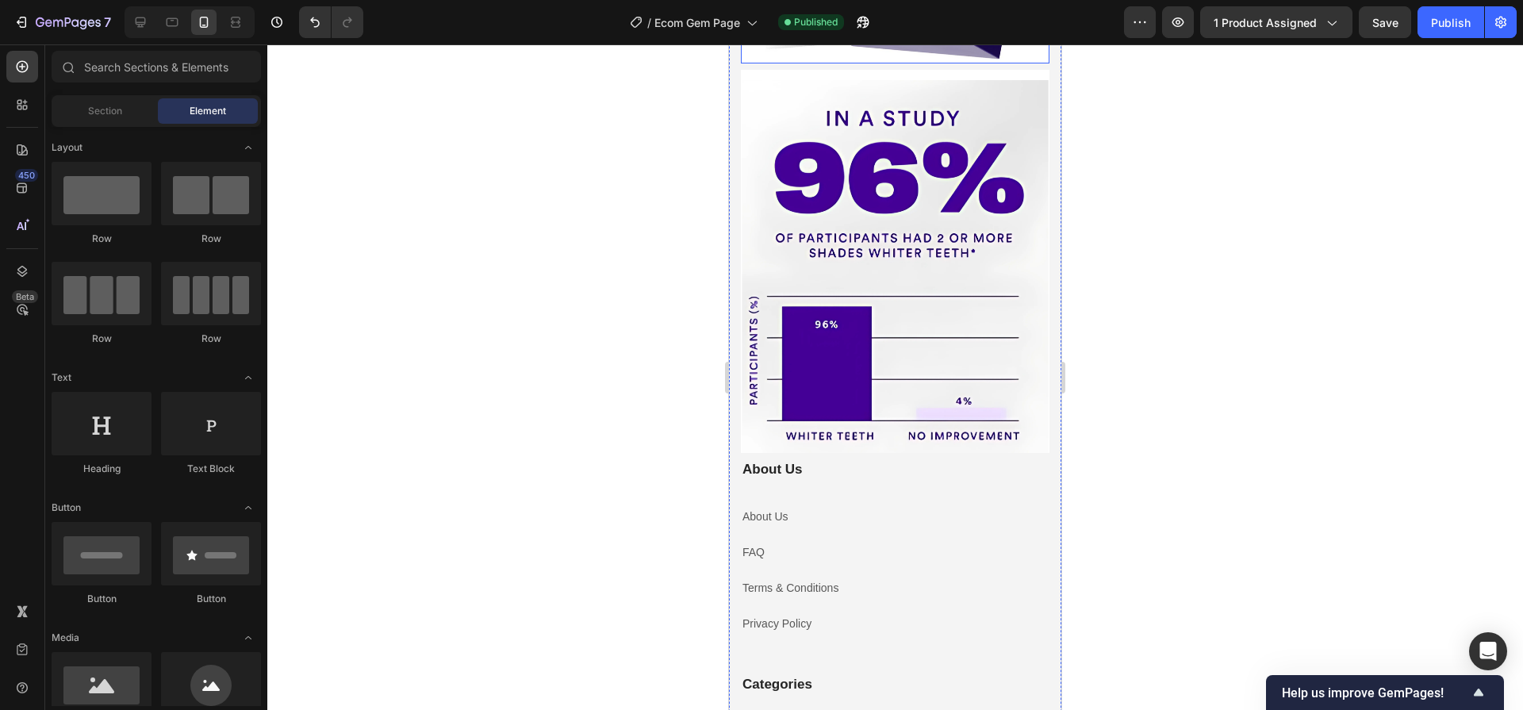
scroll to position [5425, 0]
